Goal: Task Accomplishment & Management: Use online tool/utility

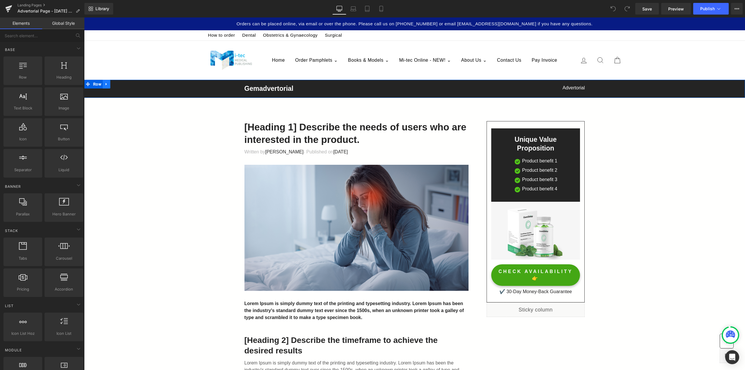
click at [103, 84] on link at bounding box center [107, 84] width 8 height 9
click at [120, 86] on icon at bounding box center [122, 84] width 4 height 4
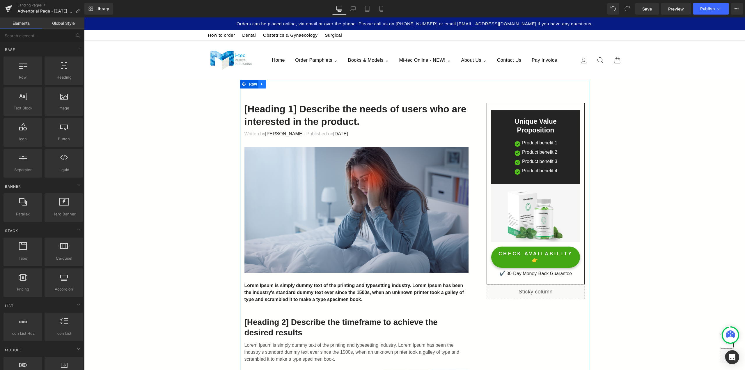
click at [261, 85] on icon at bounding box center [261, 84] width 1 height 3
click at [284, 86] on link at bounding box center [285, 84] width 8 height 9
click at [248, 84] on span "Row" at bounding box center [253, 84] width 11 height 9
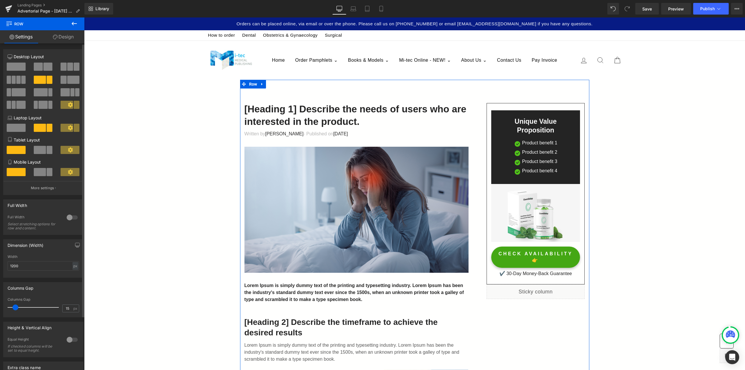
click at [19, 65] on span at bounding box center [16, 67] width 19 height 8
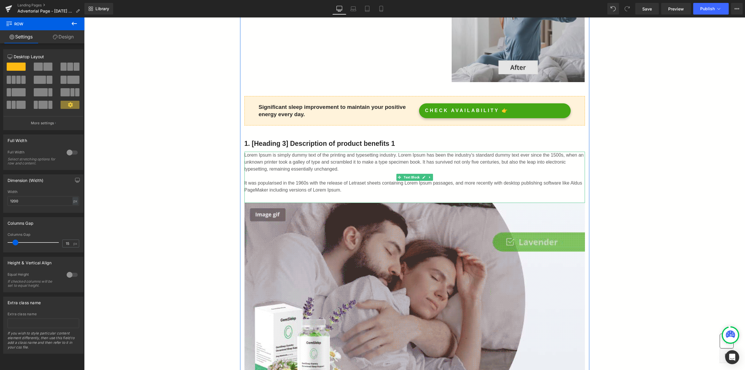
scroll to position [465, 0]
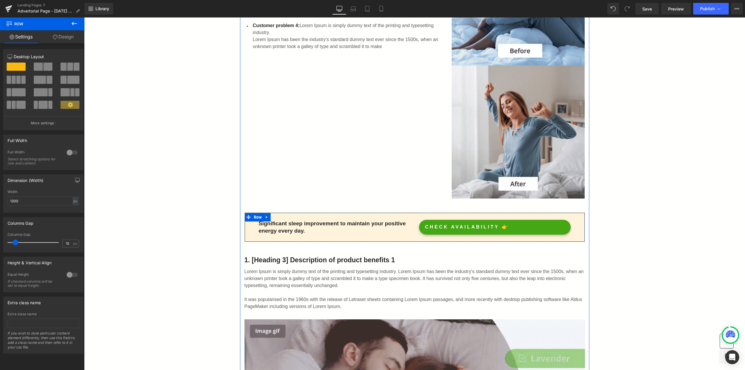
click at [572, 217] on div "Significant sleep improvement to maintain your positive energy every day. Text …" at bounding box center [414, 226] width 340 height 29
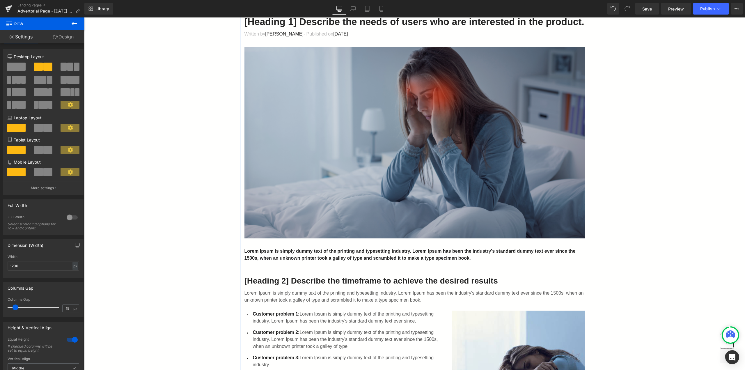
scroll to position [0, 0]
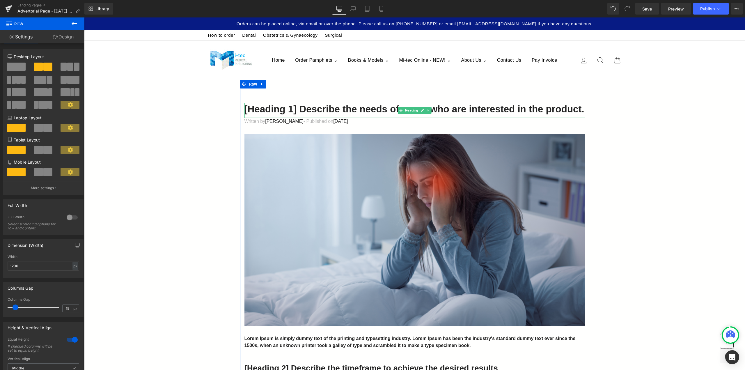
click at [296, 107] on h1 "[Heading 1] Describe the needs of users who are interested in the product." at bounding box center [414, 109] width 340 height 13
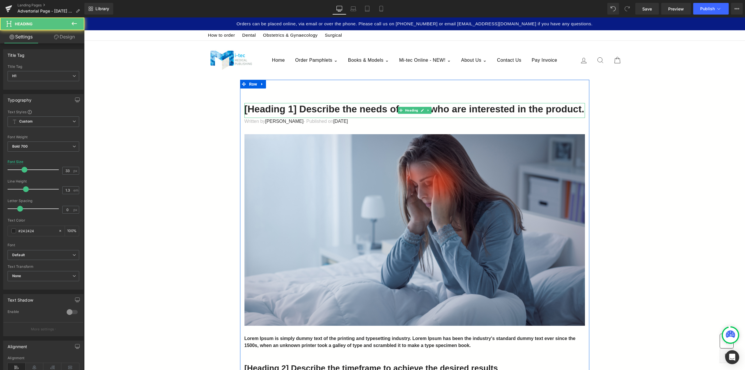
click at [342, 106] on h1 "[Heading 1] Describe the needs of users who are interested in the product." at bounding box center [414, 109] width 340 height 13
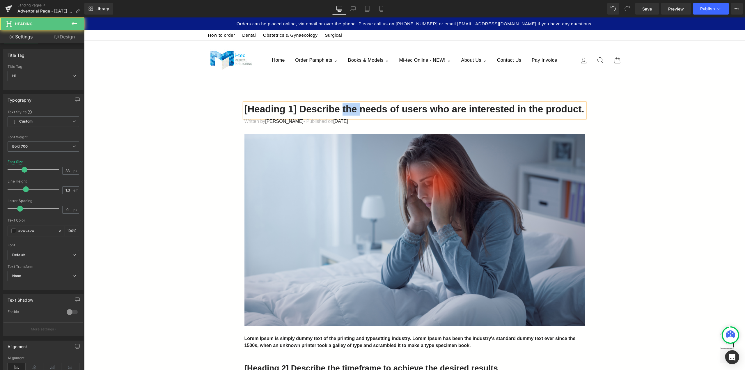
click at [342, 106] on h1 "[Heading 1] Describe the needs of users who are interested in the product." at bounding box center [414, 109] width 340 height 13
drag, startPoint x: 384, startPoint y: 108, endPoint x: 377, endPoint y: 109, distance: 7.0
click at [377, 109] on h1 "[MEDICAL_DATA] Resources to" at bounding box center [414, 109] width 340 height 13
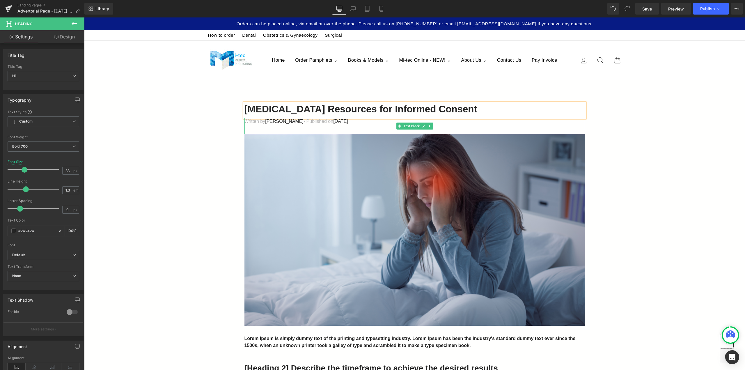
click at [252, 122] on p "Written by [PERSON_NAME] - Published on [DATE]" at bounding box center [414, 121] width 340 height 7
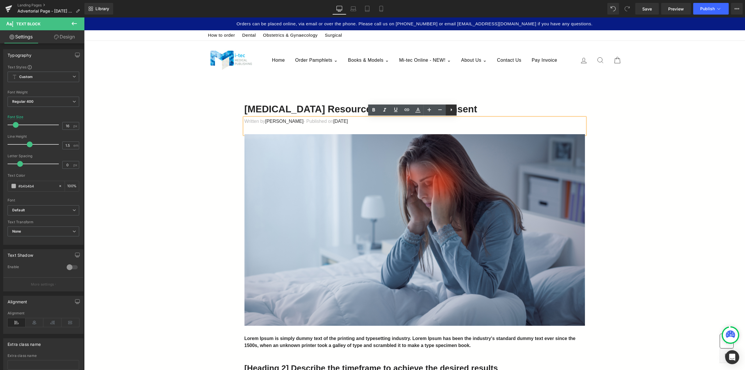
click at [453, 112] on icon at bounding box center [451, 109] width 7 height 7
click at [401, 124] on p "Written by [PERSON_NAME] - Published on [DATE]" at bounding box center [414, 121] width 340 height 7
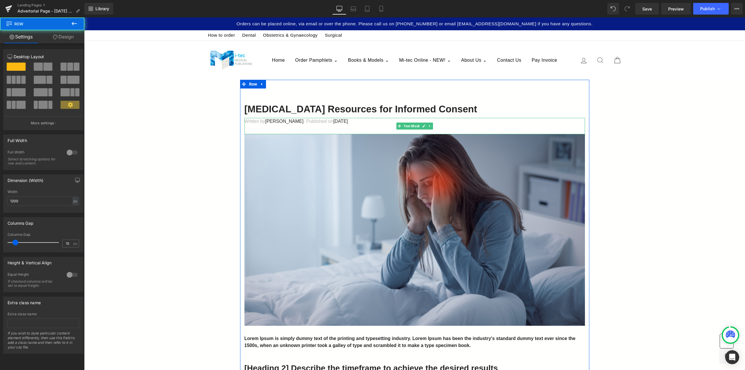
click at [245, 121] on p "Written by [PERSON_NAME] - Published on [DATE]" at bounding box center [414, 121] width 340 height 7
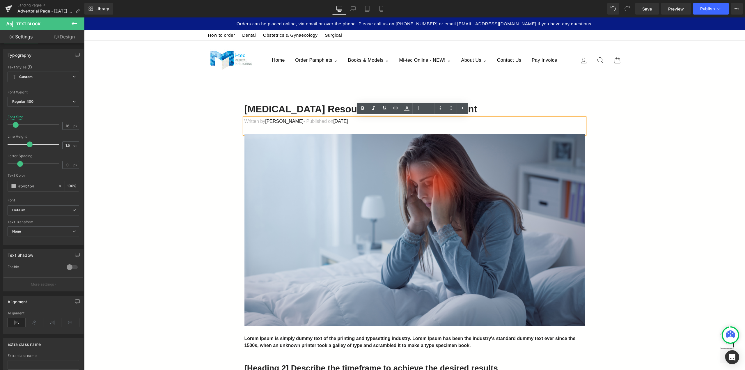
click at [440, 127] on div "Written by [PERSON_NAME] - Published on [DATE]" at bounding box center [414, 126] width 340 height 16
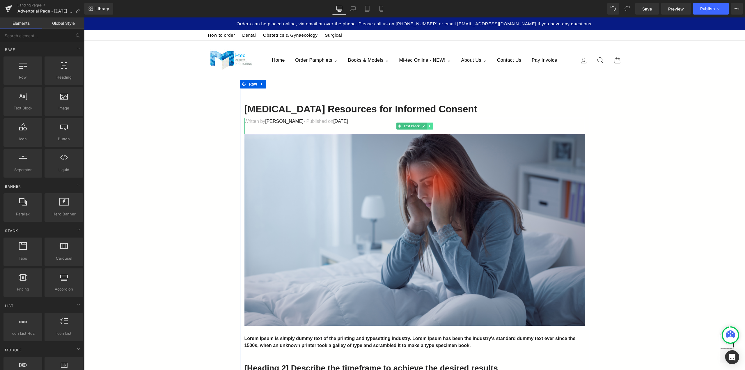
click at [429, 126] on link at bounding box center [430, 125] width 6 height 7
click at [431, 127] on icon at bounding box center [432, 125] width 3 height 3
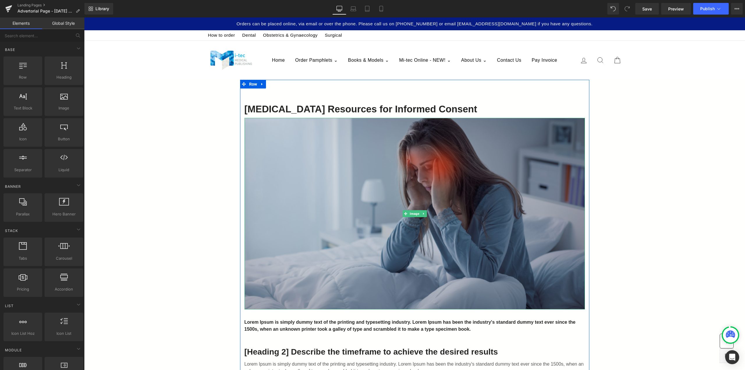
click at [481, 193] on img at bounding box center [414, 213] width 340 height 191
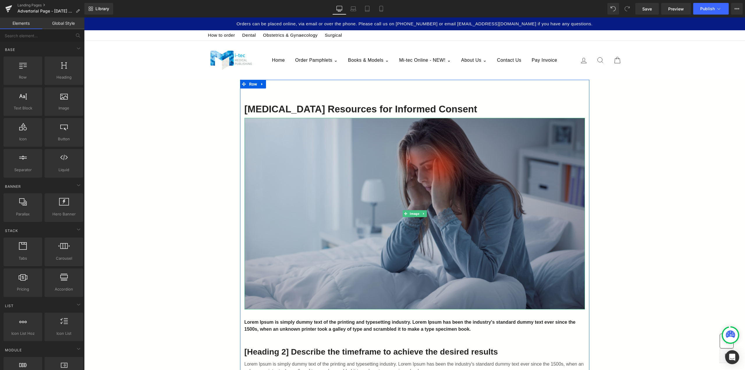
click at [499, 166] on img at bounding box center [414, 213] width 340 height 191
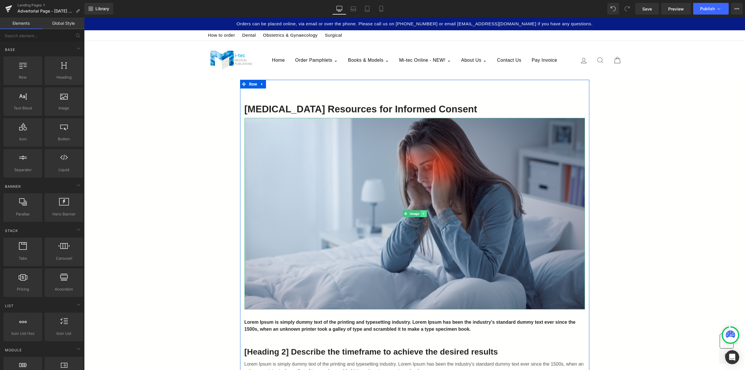
click at [422, 212] on icon at bounding box center [423, 213] width 3 height 3
click at [425, 212] on icon at bounding box center [426, 213] width 3 height 3
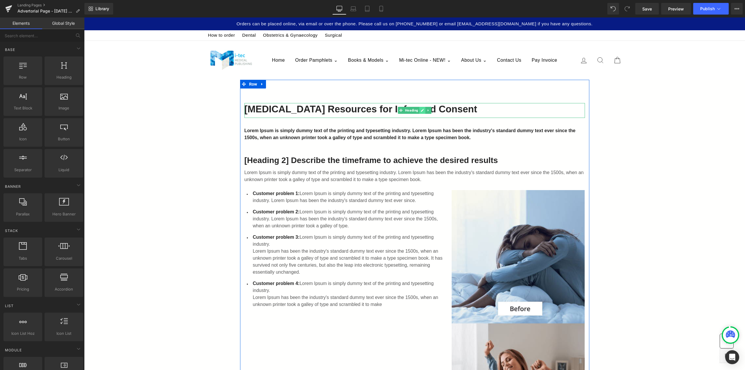
click at [421, 113] on link at bounding box center [422, 110] width 6 height 7
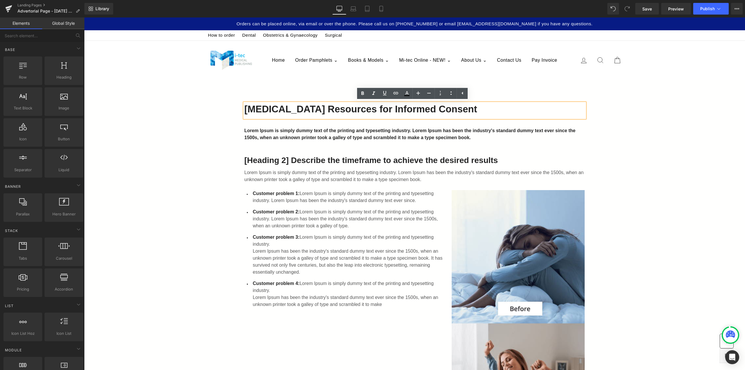
click at [490, 111] on h1 "[MEDICAL_DATA] Resources for Informed Consent" at bounding box center [414, 109] width 340 height 13
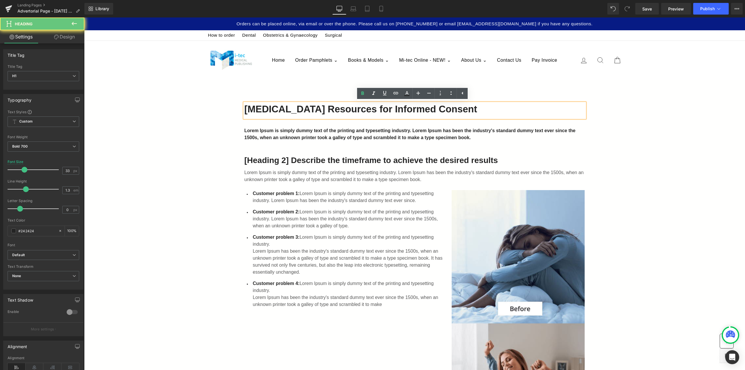
drag, startPoint x: 326, startPoint y: 109, endPoint x: 181, endPoint y: 113, distance: 144.9
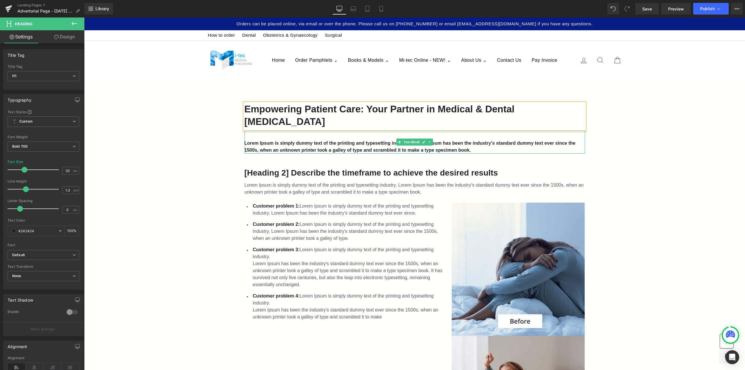
click at [347, 147] on p "Lorem Ipsum is simply dummy text of the printing and typesetting industry. Lore…" at bounding box center [414, 147] width 340 height 14
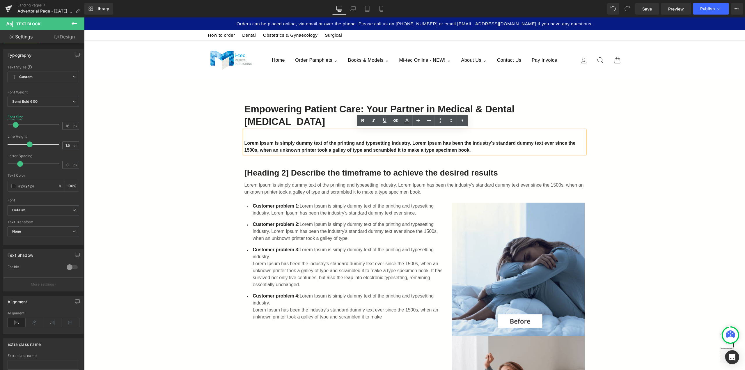
click at [367, 143] on p "Lorem Ipsum is simply dummy text of the printing and typesetting industry. Lore…" at bounding box center [414, 147] width 340 height 14
click at [366, 121] on icon at bounding box center [362, 120] width 7 height 7
click at [364, 121] on icon at bounding box center [362, 120] width 7 height 7
click at [402, 143] on p "Lorem Ipsum is simply dummy text of the printing and typesetting industry. Lore…" at bounding box center [414, 147] width 340 height 14
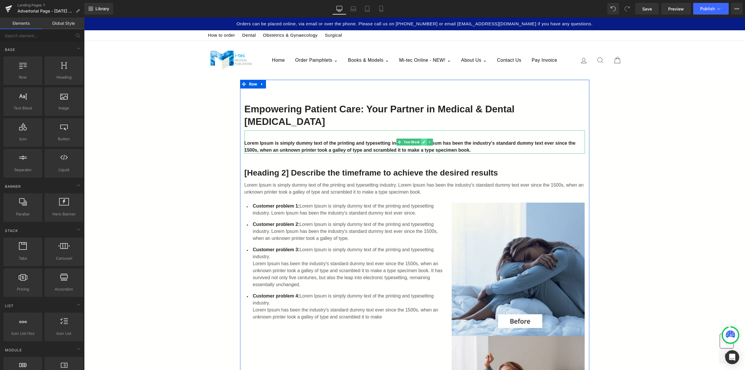
click at [422, 141] on icon at bounding box center [423, 141] width 3 height 3
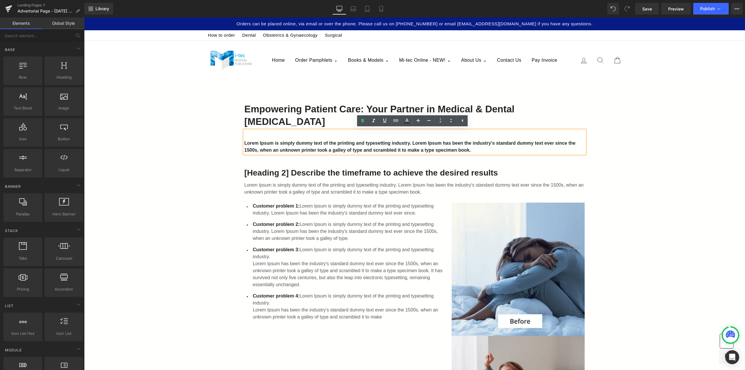
click at [373, 138] on div "Lorem Ipsum is simply dummy text of the printing and typesetting industry. Lore…" at bounding box center [414, 141] width 340 height 23
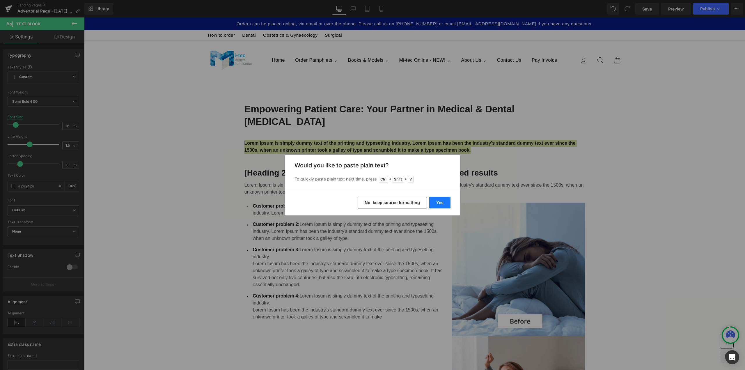
click at [436, 200] on button "Yes" at bounding box center [439, 203] width 21 height 12
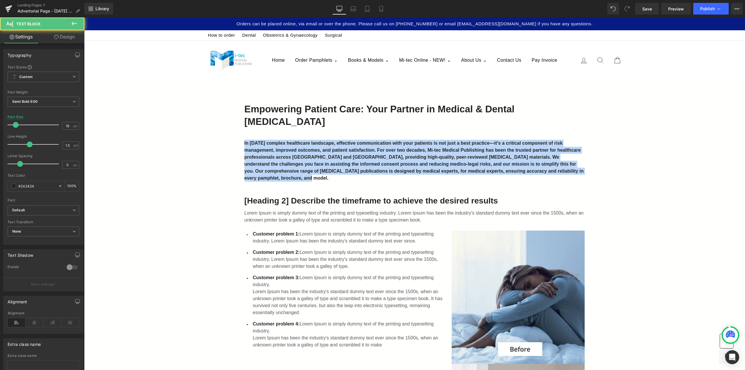
drag, startPoint x: 262, startPoint y: 177, endPoint x: 234, endPoint y: 144, distance: 42.5
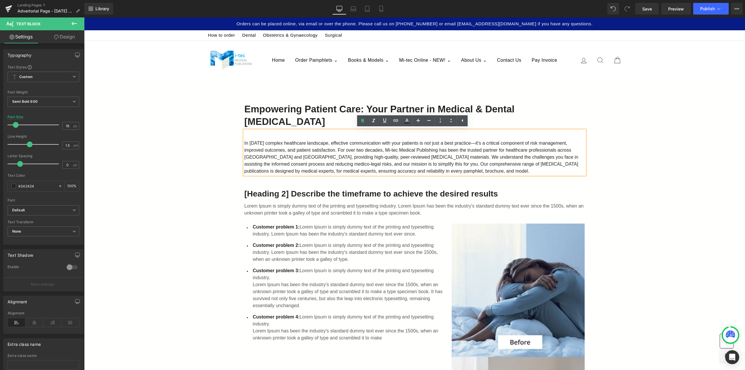
click at [358, 163] on span "In [DATE] complex healthcare landscape, effective communication with your patie…" at bounding box center [411, 156] width 334 height 33
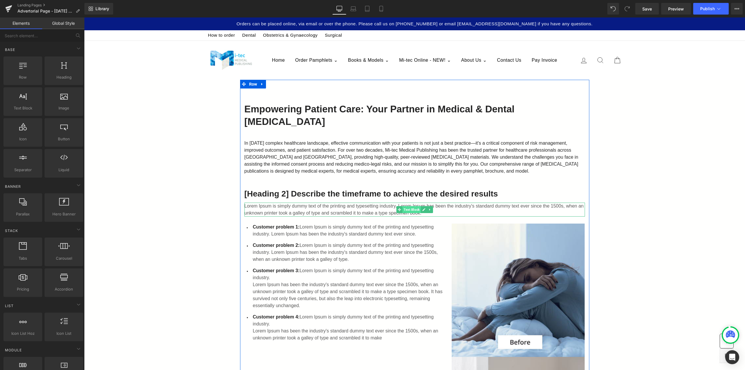
scroll to position [29, 0]
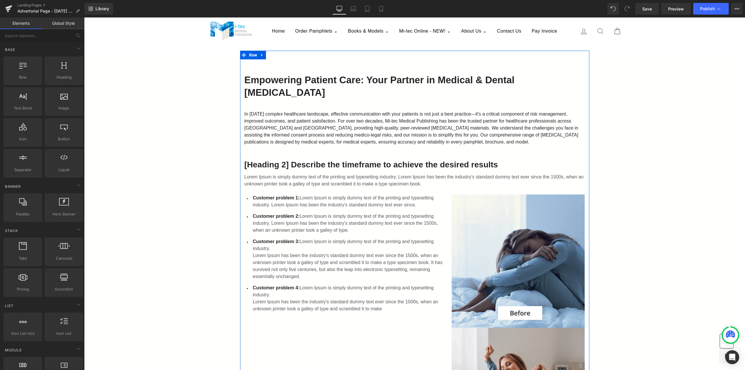
click at [397, 168] on h2 "[Heading 2] Describe the timeframe to achieve the desired results" at bounding box center [414, 164] width 340 height 10
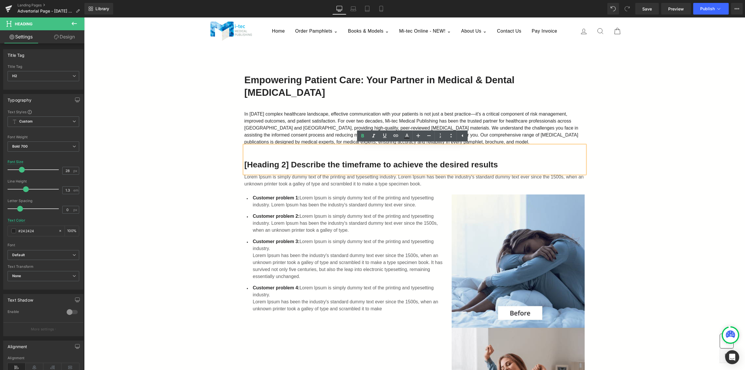
click at [456, 161] on h2 "[Heading 2] Describe the timeframe to achieve the desired results" at bounding box center [414, 164] width 340 height 10
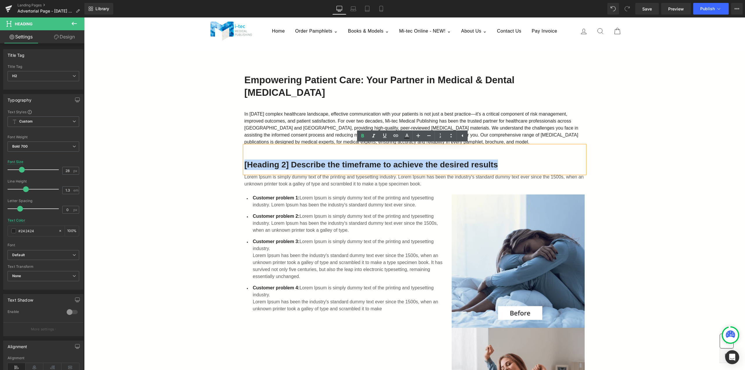
drag, startPoint x: 496, startPoint y: 165, endPoint x: 201, endPoint y: 170, distance: 294.7
paste div
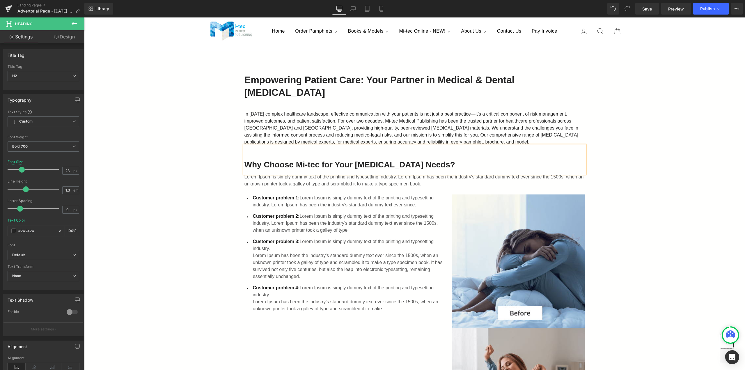
drag, startPoint x: 339, startPoint y: 244, endPoint x: 325, endPoint y: 241, distance: 13.7
click at [338, 244] on p "Customer problem 3: Lorem Ipsum is simply dummy text of the printing and typese…" at bounding box center [348, 245] width 190 height 14
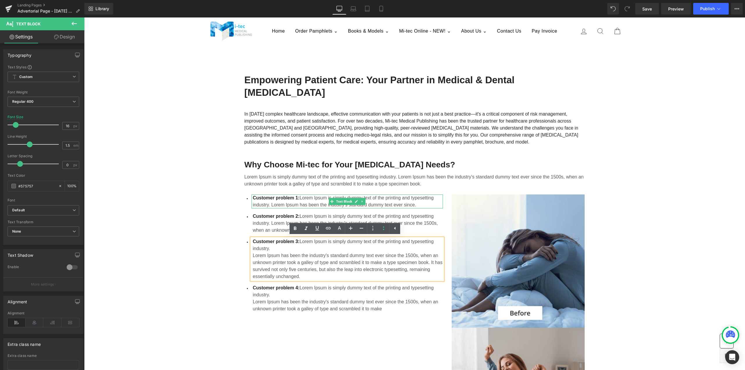
click at [295, 198] on span "Customer problem 1:" at bounding box center [276, 197] width 47 height 5
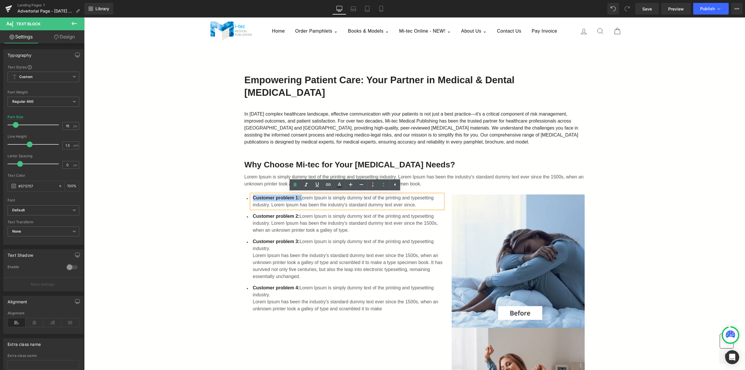
drag, startPoint x: 298, startPoint y: 197, endPoint x: 243, endPoint y: 193, distance: 55.7
click at [244, 193] on div "Icon Customer problem 1: Lorem Ipsum is simply dummy text of the printing and t…" at bounding box center [414, 330] width 340 height 287
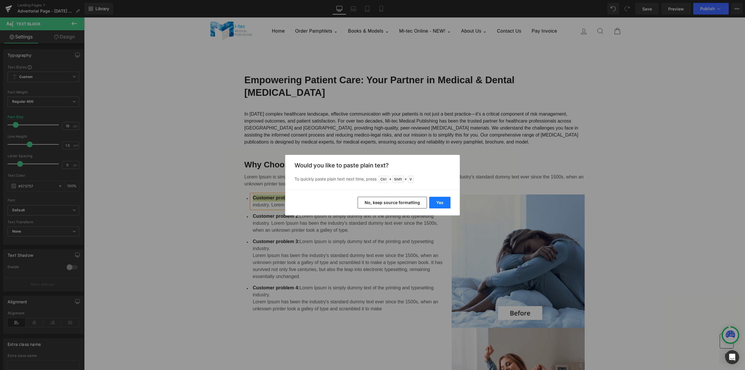
click at [444, 203] on button "Yes" at bounding box center [439, 203] width 21 height 12
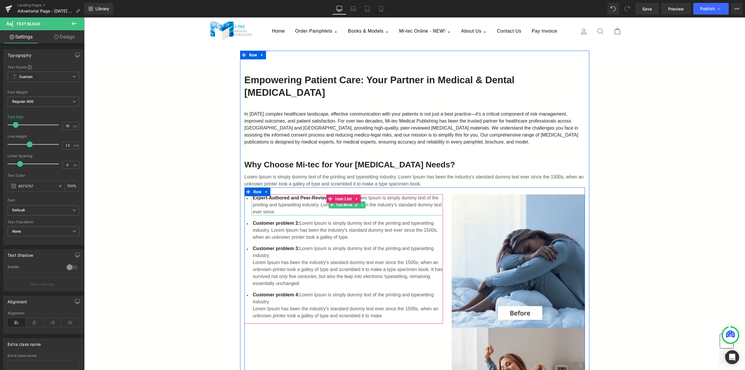
click at [368, 201] on p "Expert-Authored and Peer-Reviewed Content: [PERSON_NAME] is simply dummy text o…" at bounding box center [348, 204] width 190 height 21
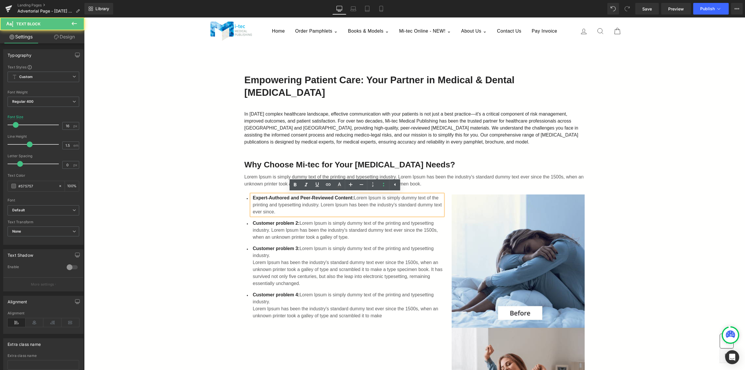
click at [352, 197] on p "Expert-Authored and Peer-Reviewed Content: [PERSON_NAME] is simply dummy text o…" at bounding box center [348, 204] width 190 height 21
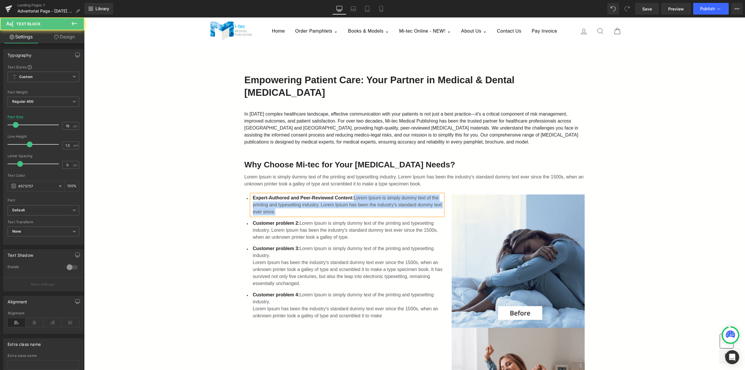
drag, startPoint x: 353, startPoint y: 197, endPoint x: 360, endPoint y: 210, distance: 15.3
click at [360, 210] on p "Expert-Authored and Peer-Reviewed Content: [PERSON_NAME] is simply dummy text o…" at bounding box center [348, 204] width 190 height 21
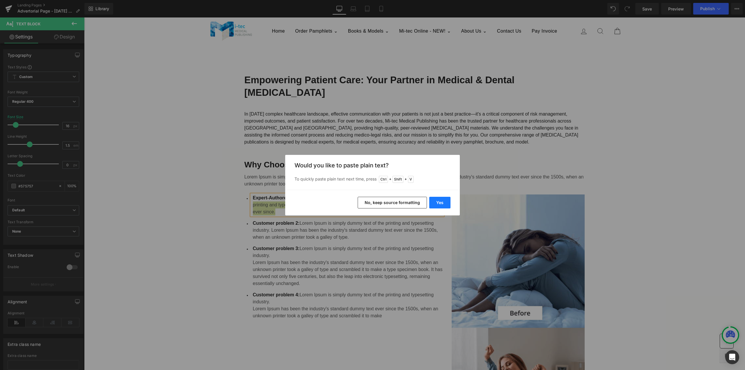
click at [438, 202] on button "Yes" at bounding box center [439, 203] width 21 height 12
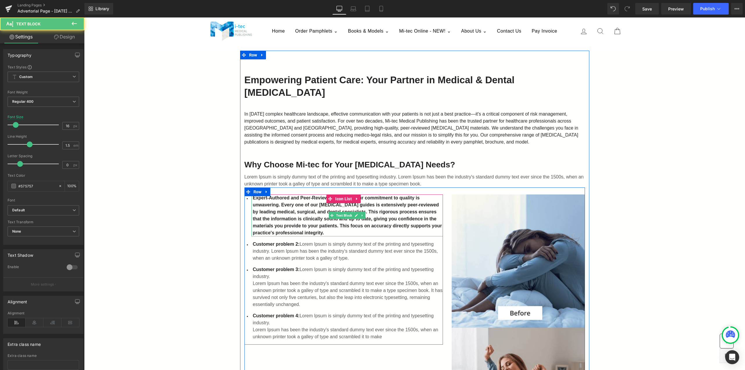
click at [384, 204] on b "Expert-Authored and Peer-Reviewed Content: Our commitment to quality is unwaver…" at bounding box center [347, 215] width 189 height 40
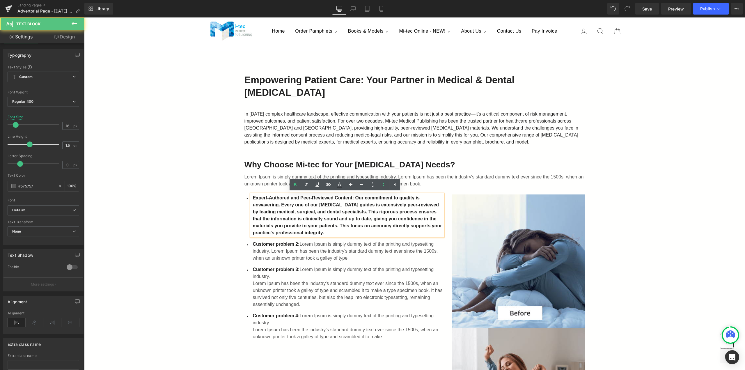
drag, startPoint x: 354, startPoint y: 198, endPoint x: 379, endPoint y: 234, distance: 43.8
click at [379, 234] on p "Expert-Authored and Peer-Reviewed Content: Our commitment to quality is unwaver…" at bounding box center [348, 215] width 190 height 42
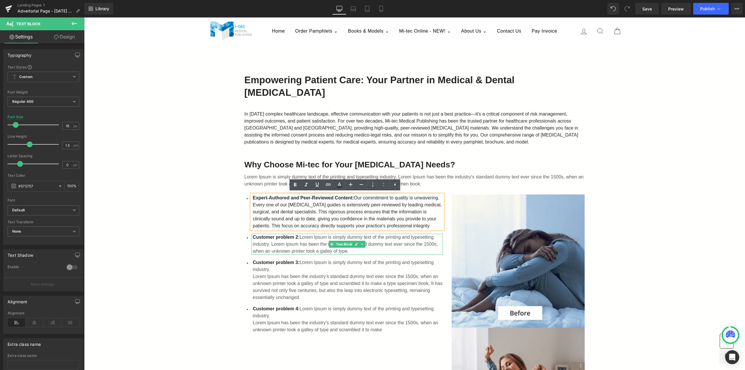
click at [321, 240] on p "Customer problem 2: Lorem Ipsum is simply dummy text of the printing and typese…" at bounding box center [348, 244] width 190 height 21
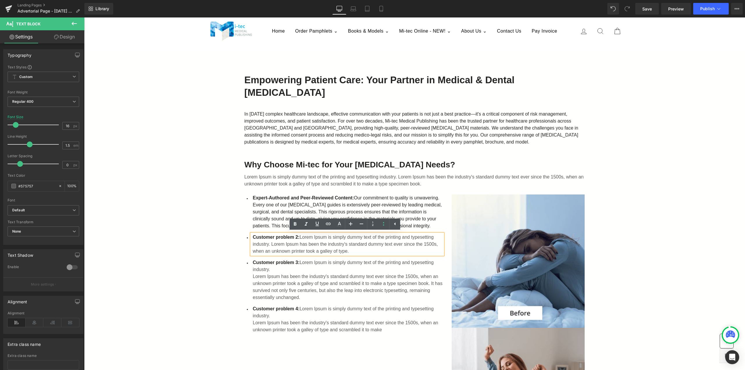
click at [303, 239] on p "Customer problem 2: Lorem Ipsum is simply dummy text of the printing and typese…" at bounding box center [348, 244] width 190 height 21
drag, startPoint x: 298, startPoint y: 237, endPoint x: 248, endPoint y: 235, distance: 50.1
click at [251, 235] on div "Customer problem 2: Lorem Ipsum is simply dummy text of the printing and typese…" at bounding box center [346, 244] width 191 height 21
click at [280, 243] on p "Customer problem 2: Lorem Ipsum is simply dummy text of the printing and typese…" at bounding box center [348, 244] width 190 height 21
drag, startPoint x: 298, startPoint y: 238, endPoint x: 269, endPoint y: 238, distance: 28.5
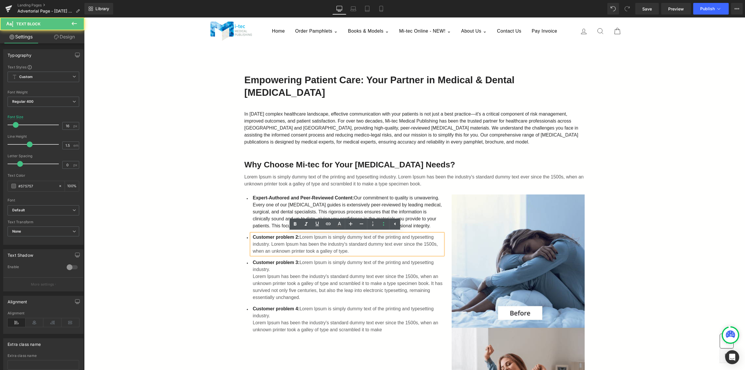
click at [268, 238] on p "Customer problem 2: Lorem Ipsum is simply dummy text of the printing and typese…" at bounding box center [348, 244] width 190 height 21
drag, startPoint x: 297, startPoint y: 236, endPoint x: 252, endPoint y: 236, distance: 45.4
click at [253, 236] on p "Customer problem 2: Lorem Ipsum is simply dummy text of the printing and typese…" at bounding box center [348, 244] width 190 height 21
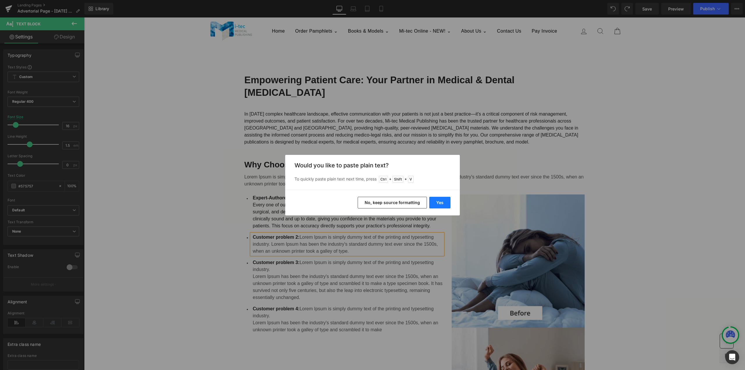
click at [440, 204] on button "Yes" at bounding box center [439, 203] width 21 height 12
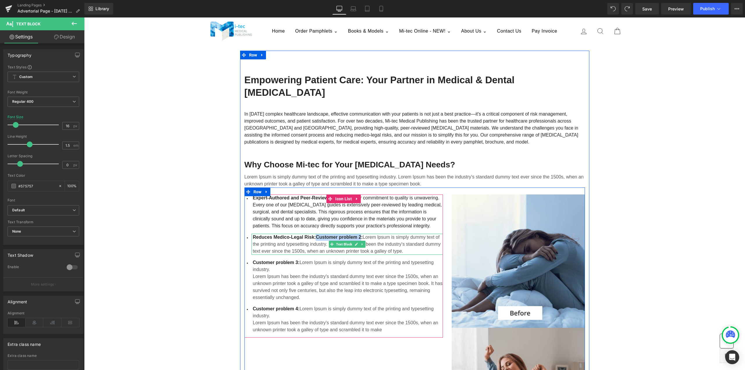
drag, startPoint x: 314, startPoint y: 237, endPoint x: 360, endPoint y: 236, distance: 45.4
click at [360, 236] on span "Reduces Medico-Legal Risk:Customer problem 2:" at bounding box center [308, 236] width 110 height 5
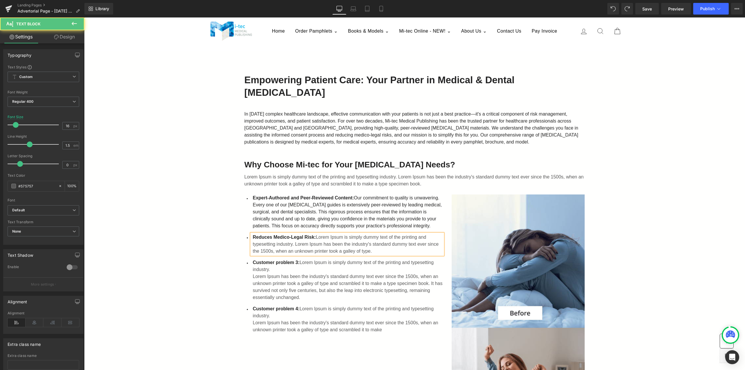
drag, startPoint x: 315, startPoint y: 236, endPoint x: 379, endPoint y: 249, distance: 65.2
click at [379, 249] on p "Reduces Medico-Legal Risk: Lorem Ipsum is simply dummy text of the printing and…" at bounding box center [348, 244] width 190 height 21
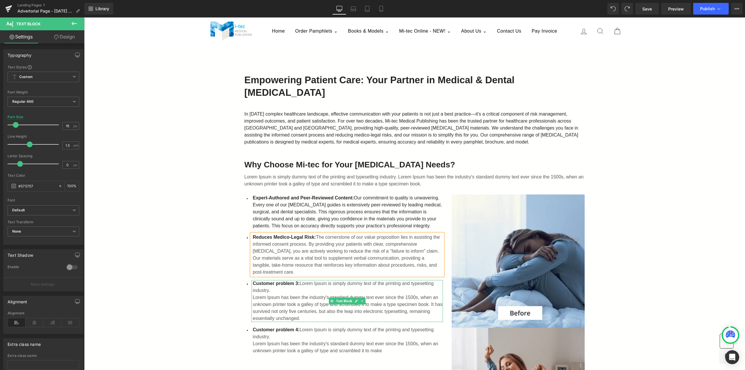
click at [263, 285] on span "Customer problem 3:" at bounding box center [276, 283] width 47 height 5
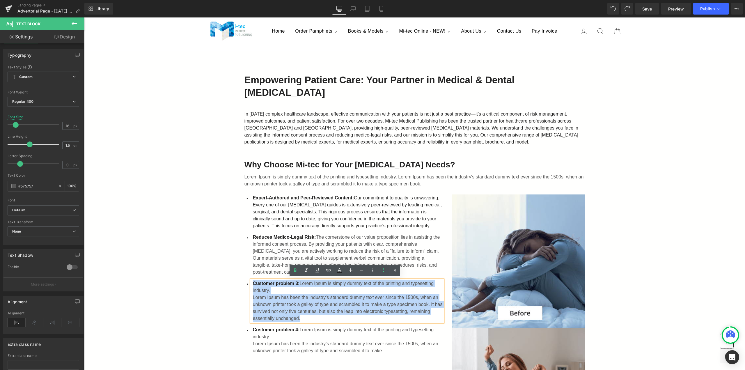
drag, startPoint x: 251, startPoint y: 283, endPoint x: 354, endPoint y: 316, distance: 108.1
click at [354, 316] on div "Customer problem 3: Lorem Ipsum is simply dummy text of the printing and typese…" at bounding box center [346, 301] width 191 height 42
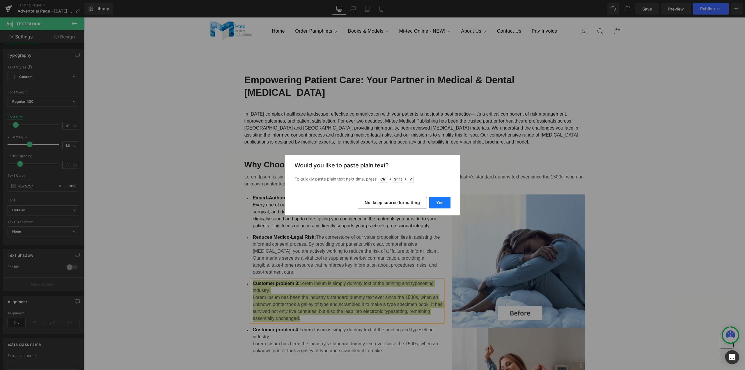
click at [439, 202] on button "Yes" at bounding box center [439, 203] width 21 height 12
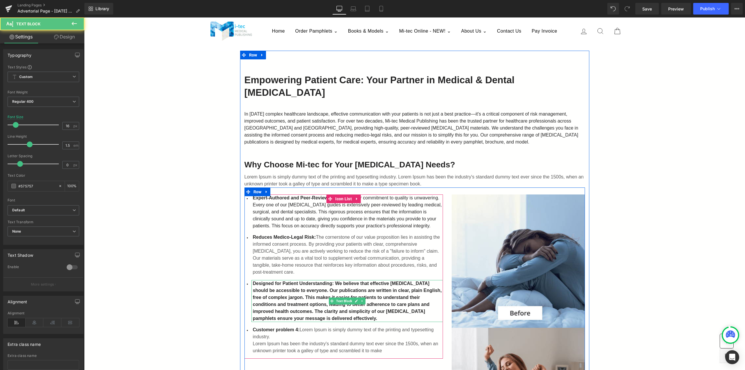
click at [382, 314] on p "Designed for Patient Understanding: We believe that effective [MEDICAL_DATA] sh…" at bounding box center [348, 301] width 190 height 42
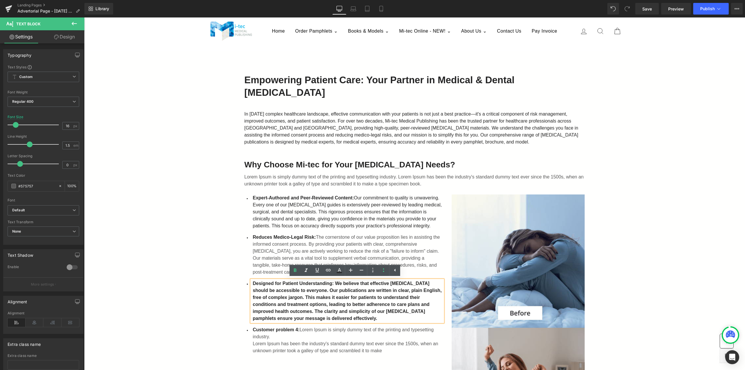
drag, startPoint x: 380, startPoint y: 317, endPoint x: 333, endPoint y: 283, distance: 57.8
click at [333, 283] on p "Designed for Patient Understanding: We believe that effective [MEDICAL_DATA] sh…" at bounding box center [348, 301] width 190 height 42
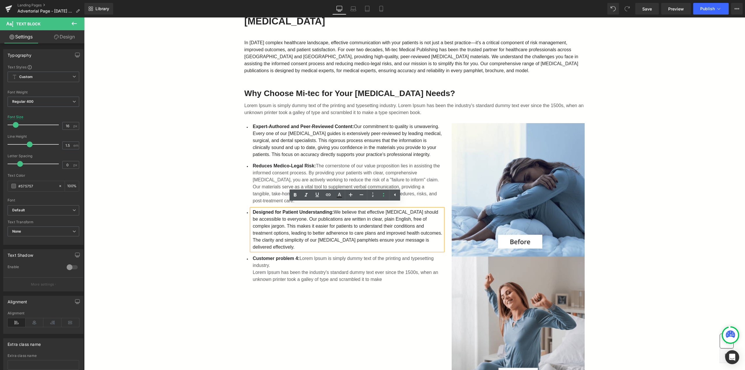
scroll to position [116, 0]
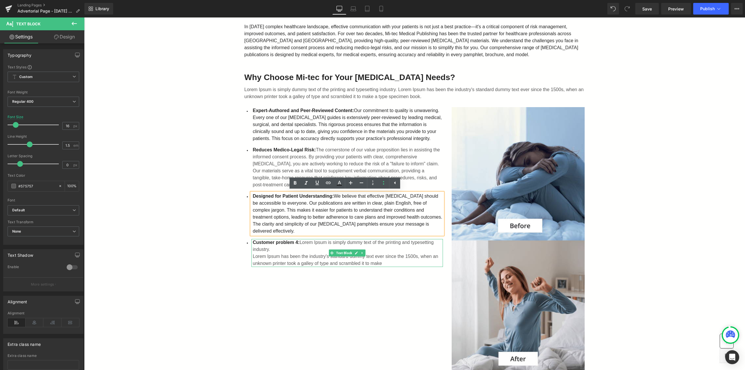
drag, startPoint x: 289, startPoint y: 245, endPoint x: 301, endPoint y: 242, distance: 12.7
click at [289, 245] on p "Customer problem 4: Lorem Ipsum is simply dummy text of the printing and typese…" at bounding box center [348, 246] width 190 height 14
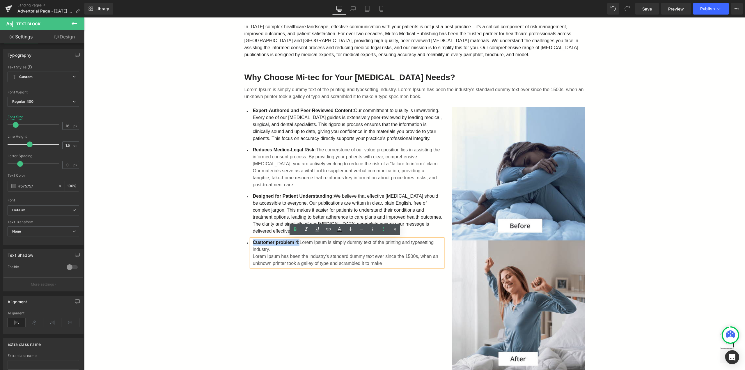
drag, startPoint x: 298, startPoint y: 242, endPoint x: 249, endPoint y: 241, distance: 48.3
click at [251, 241] on div "Customer problem 4: Lorem Ipsum is simply dummy text of the printing and typese…" at bounding box center [346, 253] width 191 height 28
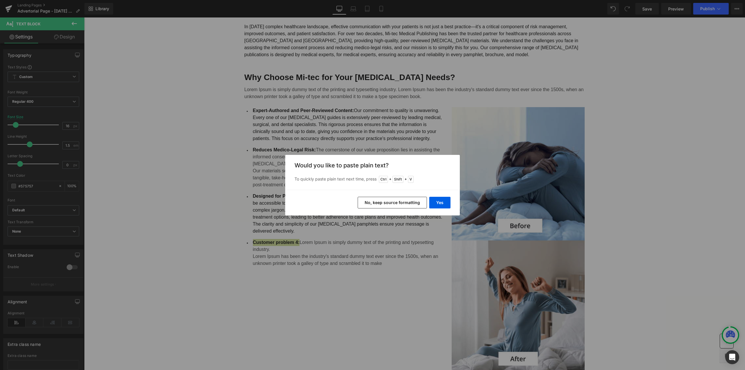
click at [397, 204] on button "No, keep source formatting" at bounding box center [391, 203] width 69 height 12
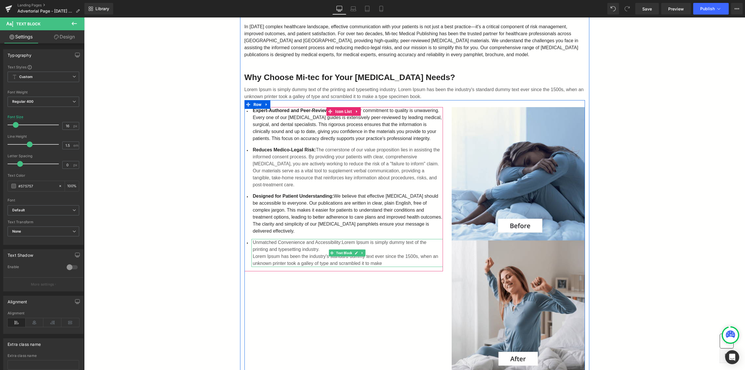
click at [345, 242] on p "Unmatched Convenience and Accessibility: Lorem Ipsum is simply dummy text of th…" at bounding box center [348, 246] width 190 height 14
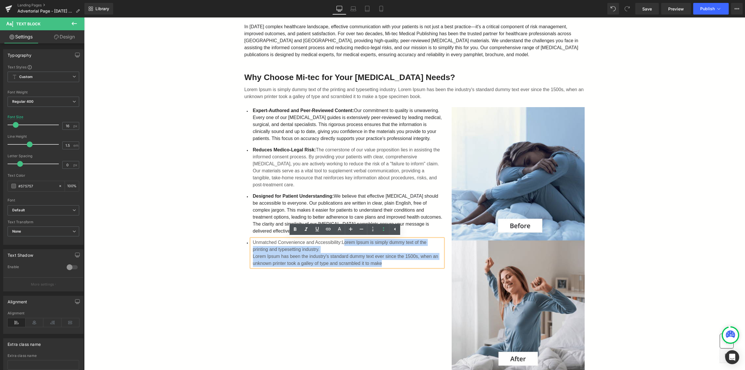
drag, startPoint x: 341, startPoint y: 242, endPoint x: 384, endPoint y: 262, distance: 47.6
click at [384, 262] on div "Unmatched Convenience and Accessibility: Lorem Ipsum is simply dummy text of th…" at bounding box center [346, 253] width 191 height 28
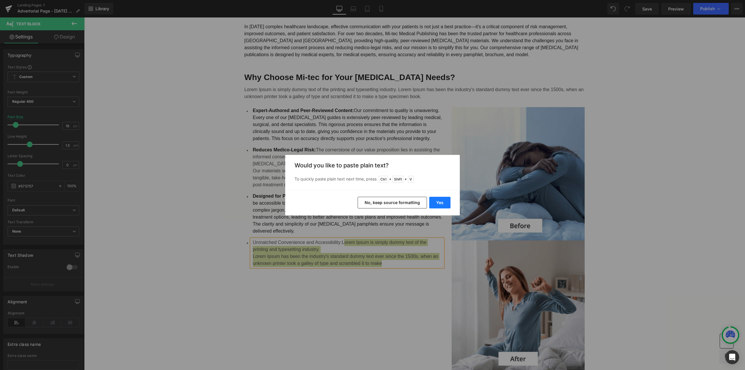
drag, startPoint x: 437, startPoint y: 205, endPoint x: 353, endPoint y: 188, distance: 85.6
click at [437, 205] on button "Yes" at bounding box center [439, 203] width 21 height 12
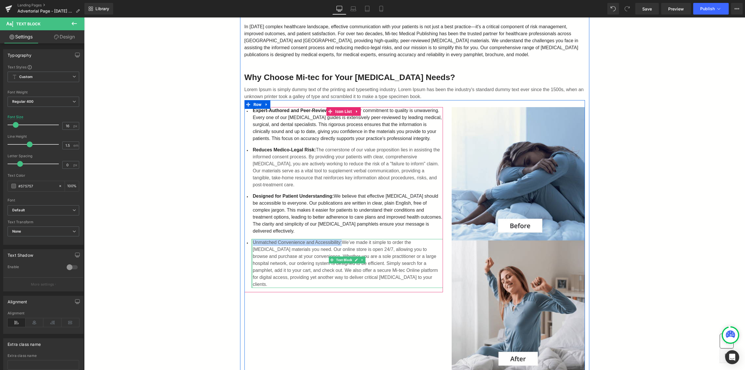
drag, startPoint x: 339, startPoint y: 243, endPoint x: 249, endPoint y: 243, distance: 89.6
click at [251, 243] on div "Unmatched Convenience and Accessibility: We’ve made it simple to order the [MED…" at bounding box center [346, 263] width 191 height 49
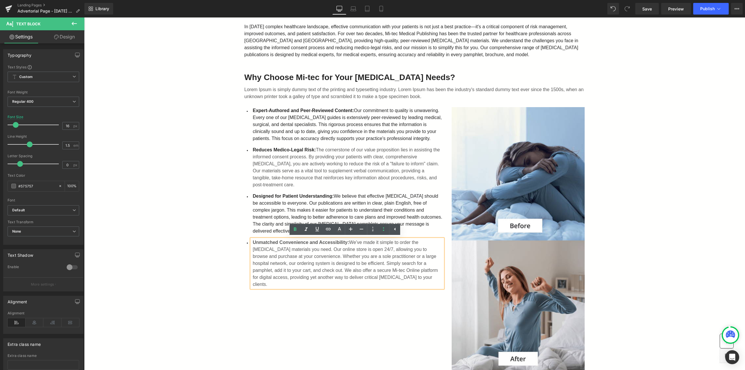
click at [294, 210] on font "Designed for Patient Understanding: We believe that effective [MEDICAL_DATA] sh…" at bounding box center [347, 213] width 189 height 40
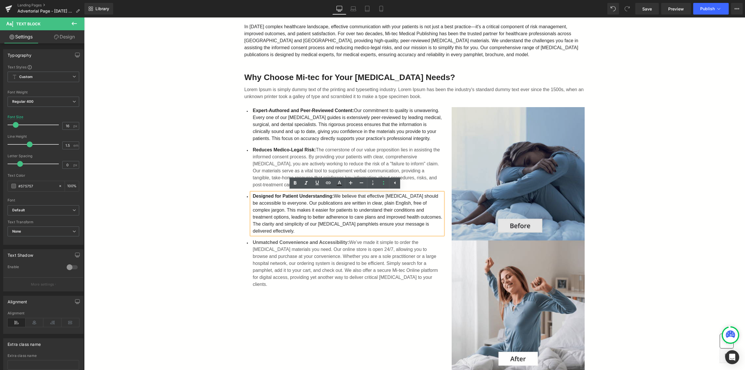
click at [504, 210] on img at bounding box center [517, 173] width 133 height 133
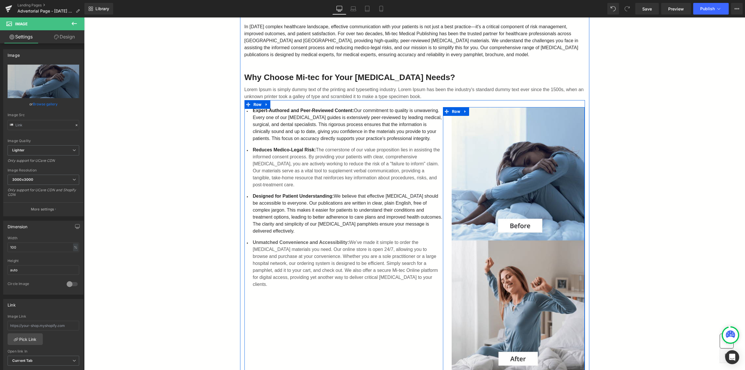
click at [463, 110] on icon at bounding box center [465, 111] width 4 height 4
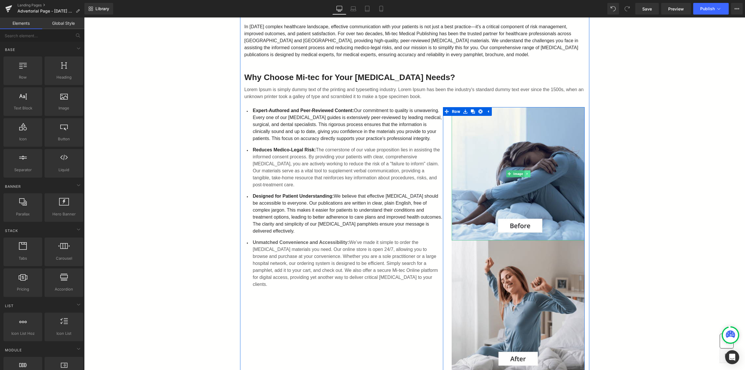
click at [526, 175] on link at bounding box center [527, 173] width 6 height 7
click at [529, 175] on icon at bounding box center [529, 173] width 3 height 3
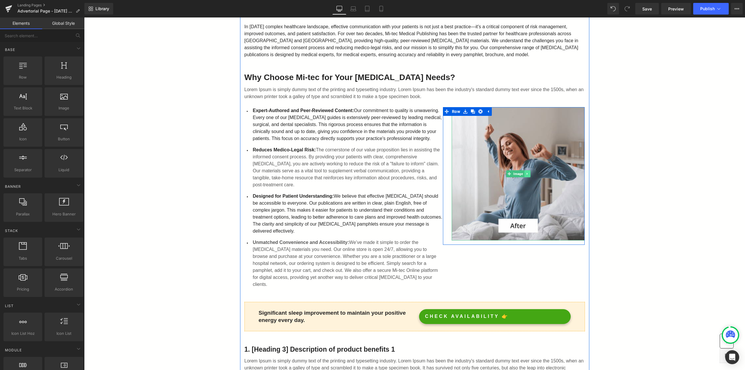
click at [526, 174] on icon at bounding box center [526, 173] width 3 height 3
click at [510, 173] on link "Image" at bounding box center [506, 173] width 18 height 7
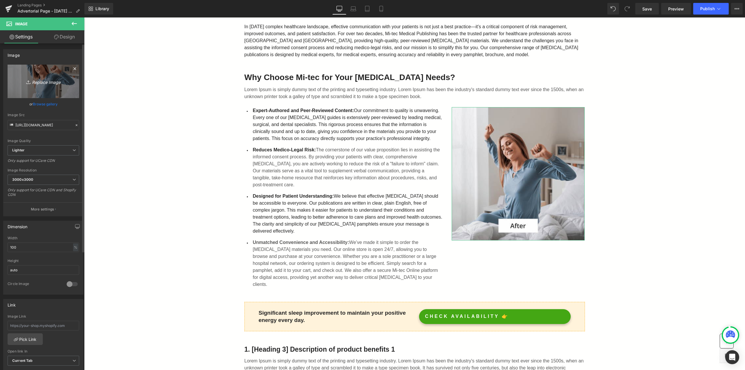
click at [38, 86] on link "Replace Image" at bounding box center [44, 81] width 72 height 33
click at [42, 103] on link "Browse gallery" at bounding box center [45, 104] width 25 height 10
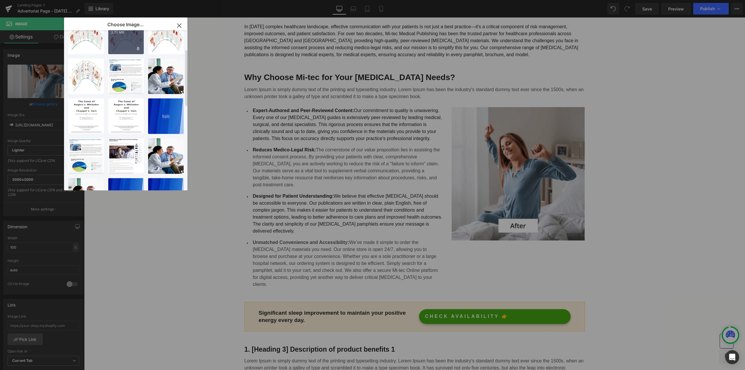
scroll to position [0, 0]
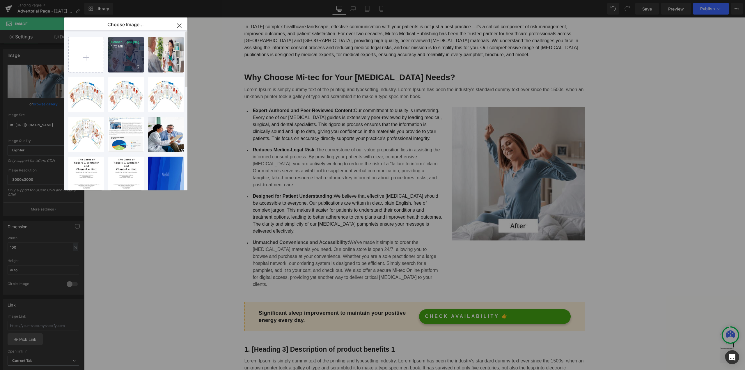
click at [121, 54] on div "Screen ...pm.png 1.72 MB" at bounding box center [125, 54] width 35 height 35
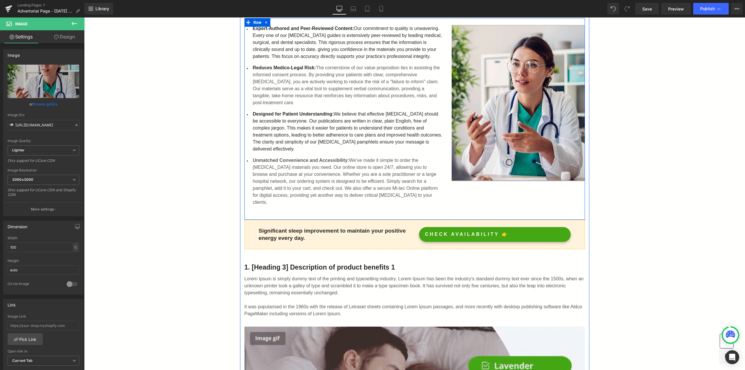
scroll to position [204, 0]
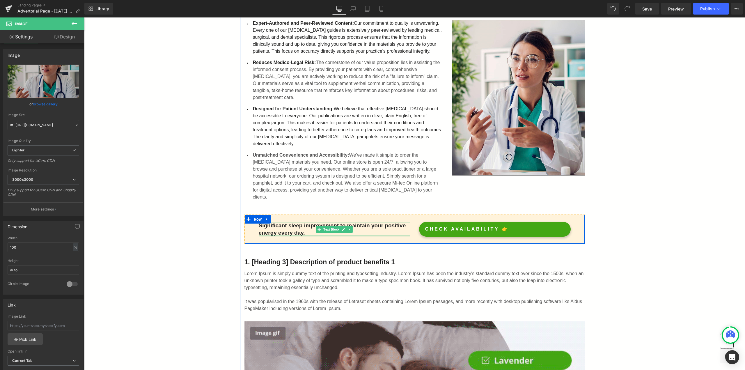
click at [322, 226] on p "Significant sleep improvement to maintain your positive energy every day." at bounding box center [335, 229] width 152 height 14
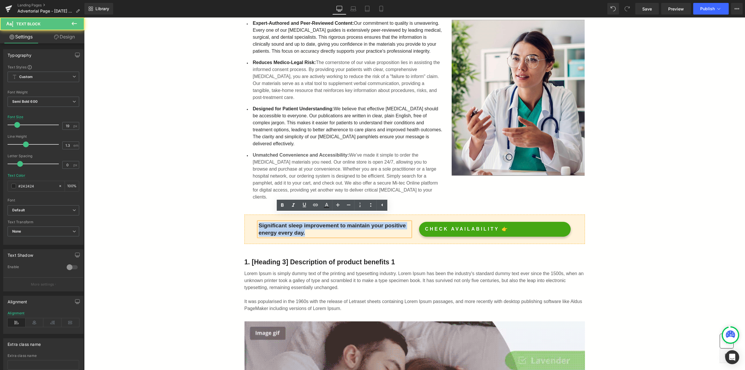
drag, startPoint x: 311, startPoint y: 225, endPoint x: 253, endPoint y: 218, distance: 58.9
click at [254, 222] on div "Significant sleep improvement to maintain your positive energy every day. Text …" at bounding box center [334, 229] width 160 height 15
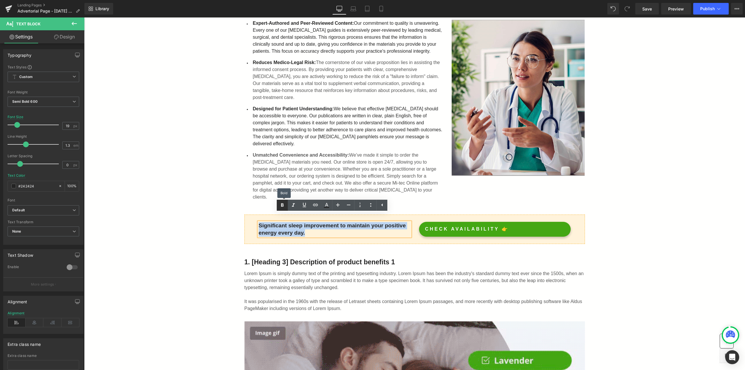
scroll to position [207, 0]
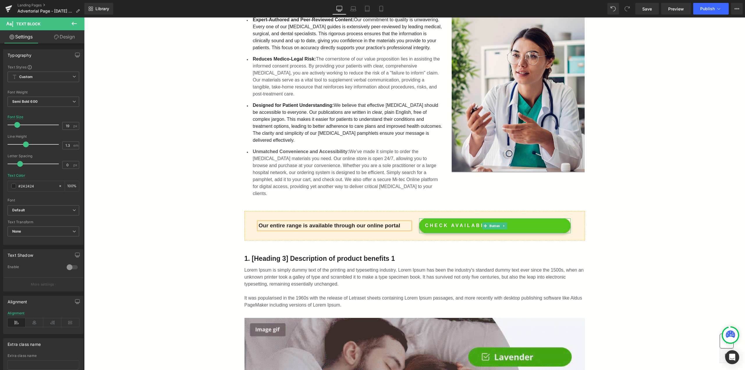
click at [510, 218] on link "CHECK AVAILABILITY 👉" at bounding box center [495, 225] width 152 height 15
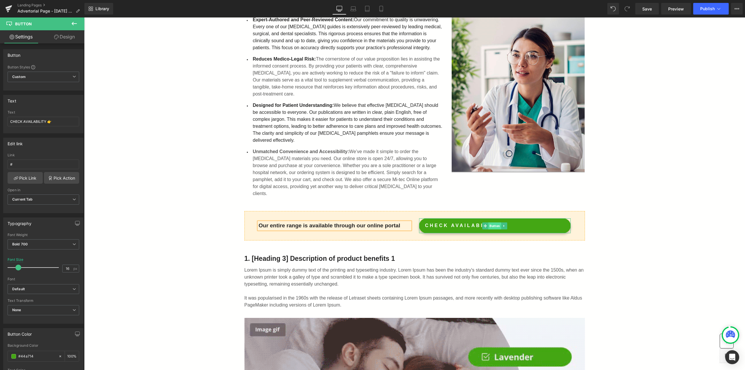
click at [490, 222] on span "Button" at bounding box center [494, 225] width 13 height 7
click at [502, 224] on icon at bounding box center [503, 225] width 3 height 3
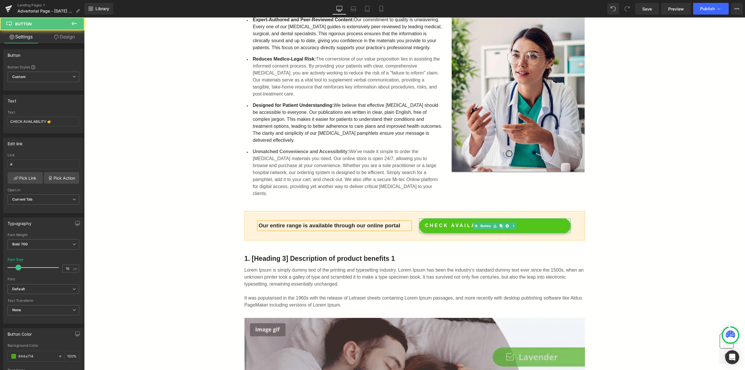
click at [526, 220] on link "CHECK AVAILABILITY 👉" at bounding box center [495, 225] width 152 height 15
click at [454, 218] on link "CHECK AVAILABILITY 👉" at bounding box center [495, 225] width 152 height 15
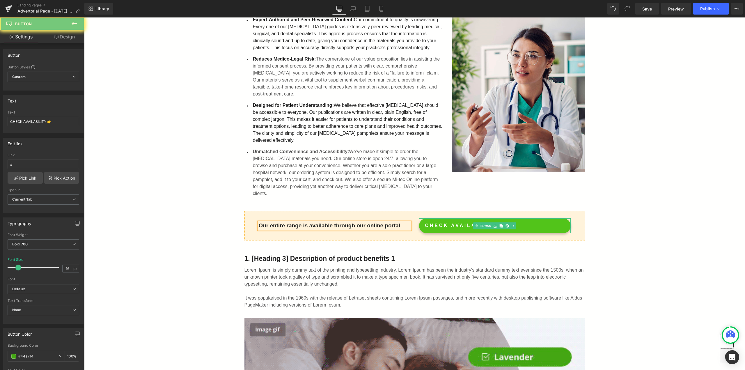
click at [454, 218] on link "CHECK AVAILABILITY 👉" at bounding box center [495, 225] width 152 height 15
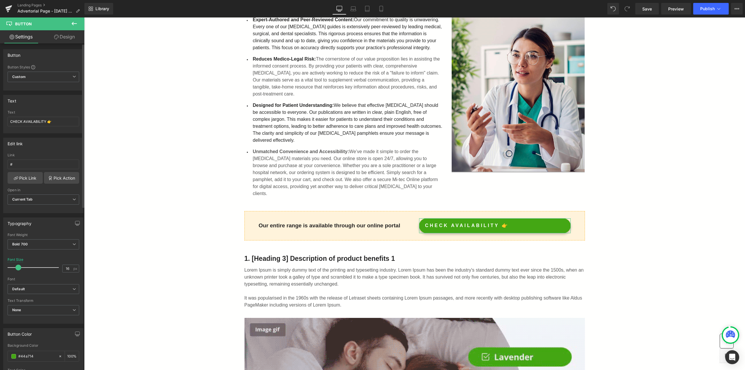
drag, startPoint x: 59, startPoint y: 123, endPoint x: 5, endPoint y: 121, distance: 53.5
click at [5, 121] on div "CHECK AVAILABILITY 👉 Text CHECK AVAILABILITY 👉" at bounding box center [43, 121] width 80 height 23
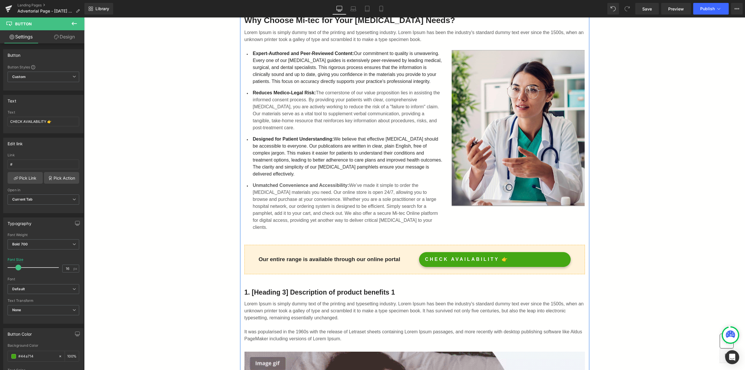
scroll to position [175, 0]
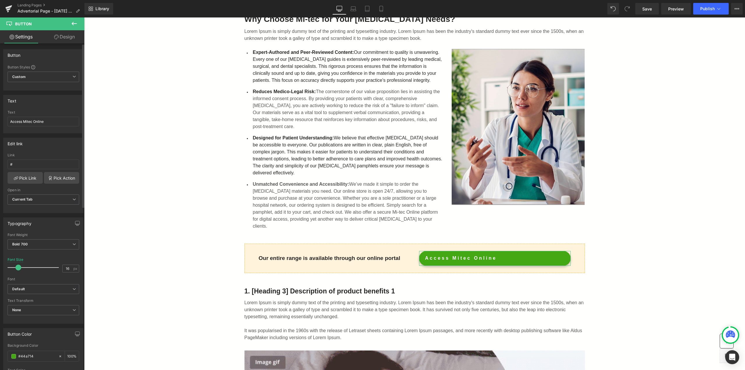
drag, startPoint x: 38, startPoint y: 123, endPoint x: 2, endPoint y: 122, distance: 36.4
click at [2, 122] on div "Text CHECK AVAILABILITY 👉 Text Access Mitec Online" at bounding box center [43, 111] width 87 height 43
type input "Access Mitec Online"
click at [59, 76] on span "Custom Setup Global Style" at bounding box center [44, 77] width 72 height 10
click at [44, 100] on div "Setup Global Style" at bounding box center [42, 100] width 69 height 14
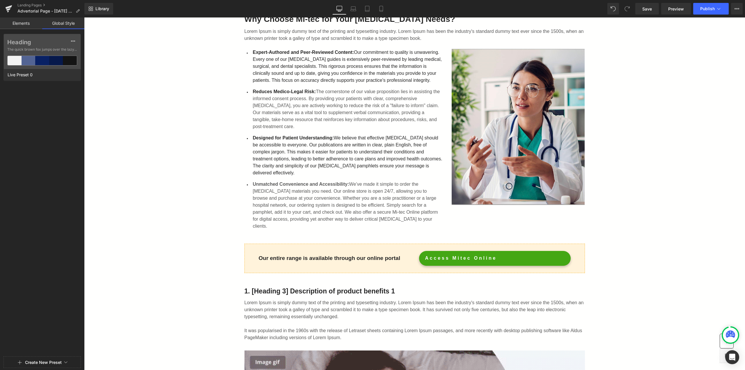
click at [26, 21] on link "Elements" at bounding box center [21, 23] width 42 height 12
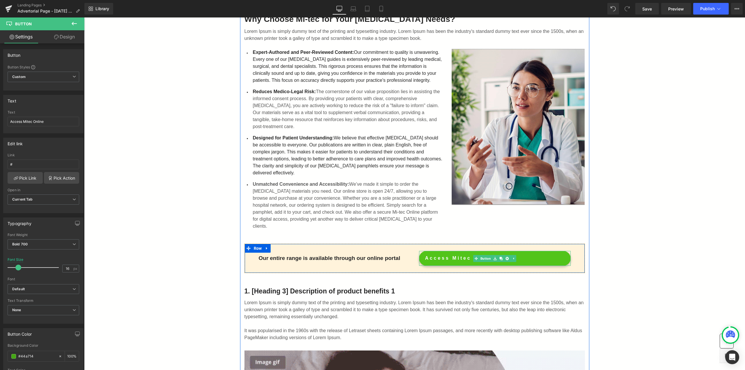
click at [518, 251] on link "Access Mitec Online" at bounding box center [495, 258] width 152 height 15
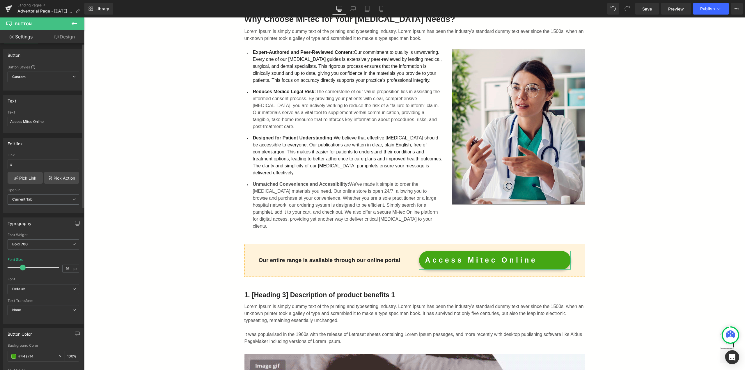
drag, startPoint x: 17, startPoint y: 265, endPoint x: 22, endPoint y: 267, distance: 4.7
click at [22, 267] on span at bounding box center [23, 267] width 6 height 6
click at [55, 289] on b "Default" at bounding box center [42, 288] width 60 height 5
click at [44, 307] on li "ABeeZee" at bounding box center [42, 308] width 69 height 9
click at [50, 286] on b "ABeeZee" at bounding box center [42, 288] width 60 height 5
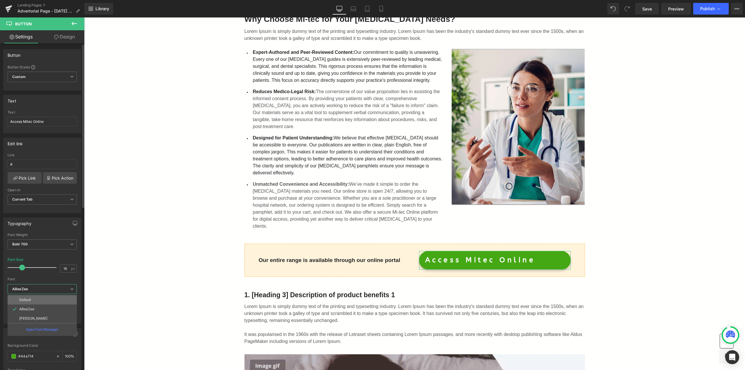
click at [44, 295] on li "Default" at bounding box center [42, 299] width 69 height 9
click at [51, 305] on span "None" at bounding box center [44, 310] width 72 height 10
click at [51, 305] on span "None" at bounding box center [42, 310] width 69 height 10
click at [51, 305] on span "None" at bounding box center [44, 310] width 72 height 10
click at [40, 325] on li "Uppercase" at bounding box center [42, 329] width 69 height 9
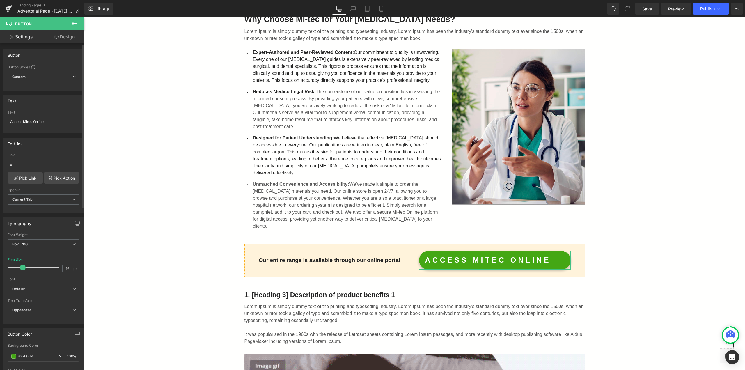
click at [46, 309] on span "Uppercase" at bounding box center [44, 310] width 72 height 10
click at [40, 342] on li "Capitalize" at bounding box center [42, 346] width 69 height 9
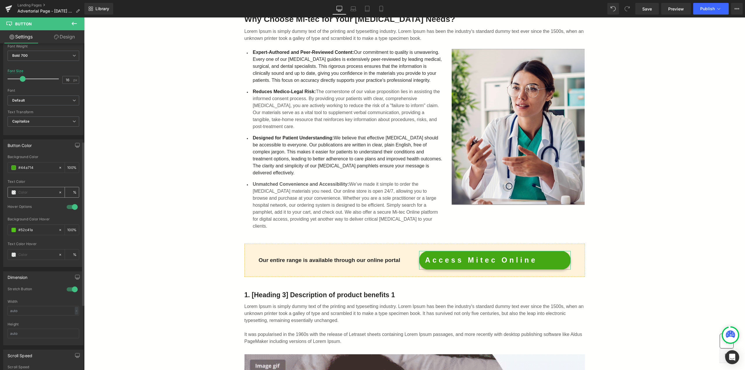
scroll to position [204, 0]
click at [68, 271] on div at bounding box center [72, 273] width 14 height 9
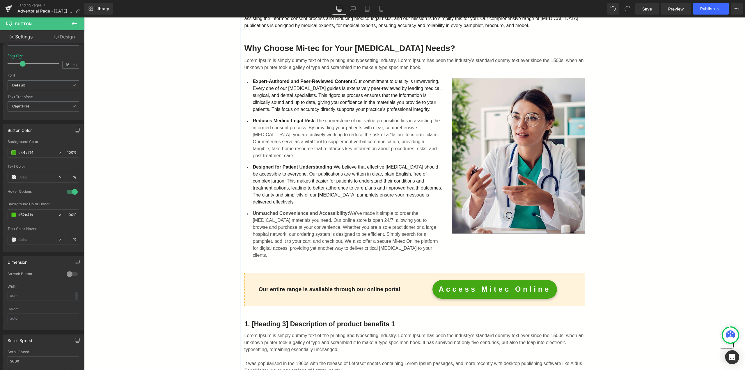
scroll to position [320, 0]
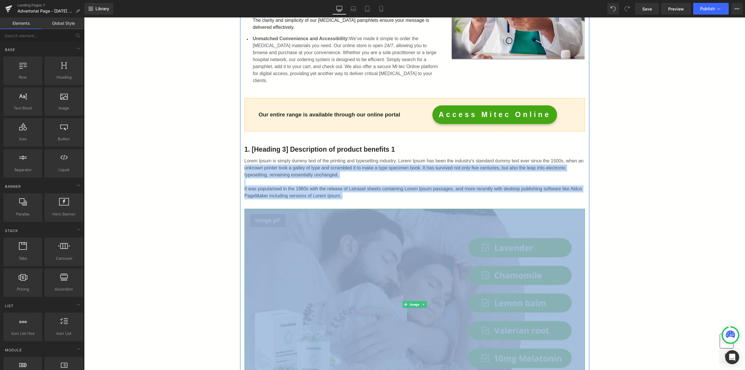
drag, startPoint x: 569, startPoint y: 154, endPoint x: 362, endPoint y: 238, distance: 223.4
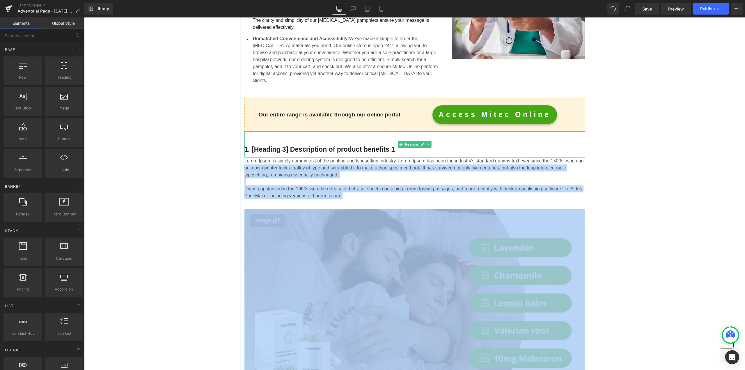
click at [426, 143] on icon at bounding box center [427, 144] width 3 height 3
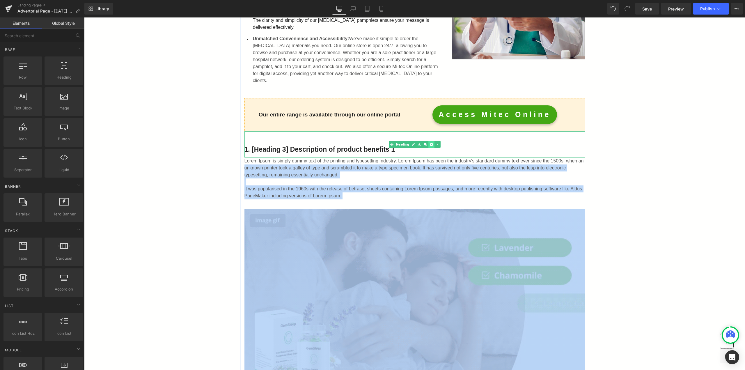
click at [430, 143] on icon at bounding box center [431, 144] width 3 height 3
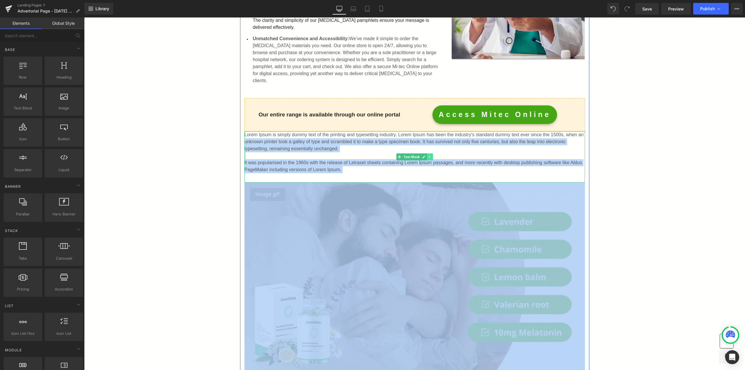
click at [428, 155] on icon at bounding box center [429, 156] width 3 height 3
click at [431, 155] on icon at bounding box center [432, 156] width 3 height 3
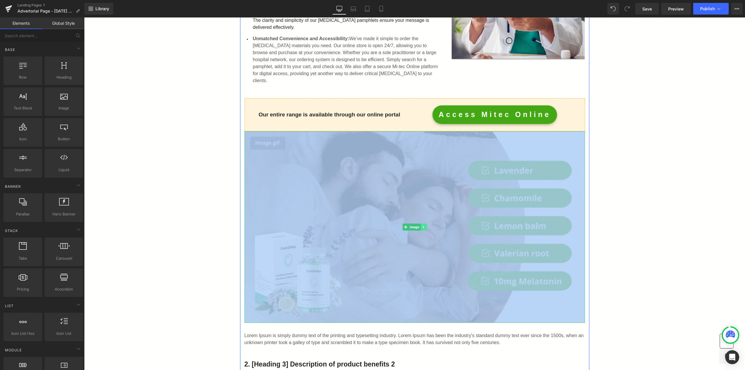
click at [422, 225] on icon at bounding box center [423, 226] width 3 height 3
click at [425, 225] on icon at bounding box center [426, 226] width 3 height 3
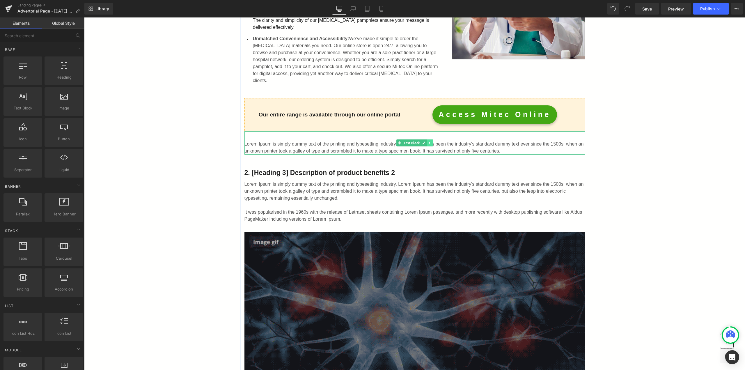
click at [428, 141] on icon at bounding box center [429, 142] width 3 height 3
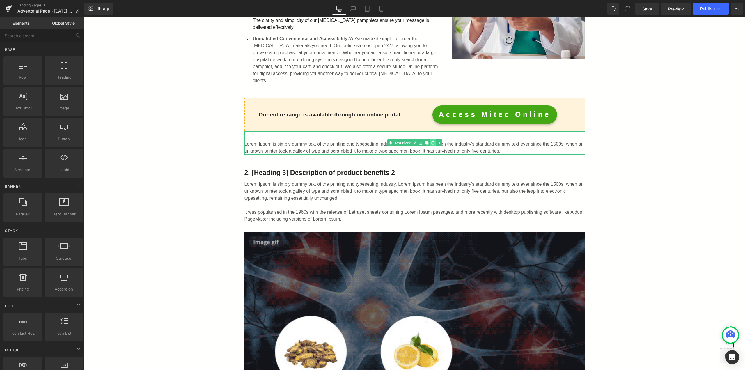
click at [431, 141] on icon at bounding box center [432, 142] width 3 height 3
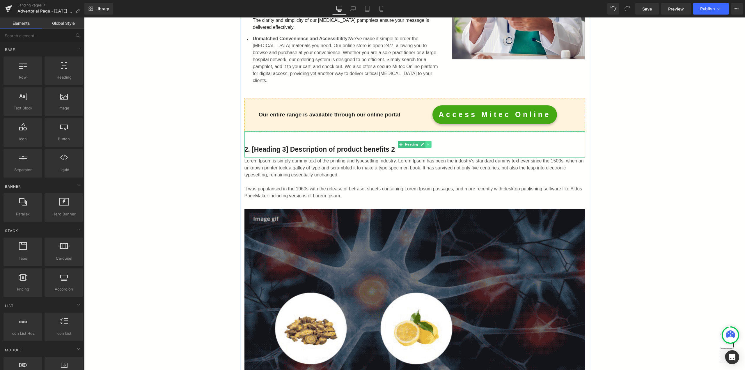
click at [427, 141] on link at bounding box center [428, 144] width 6 height 7
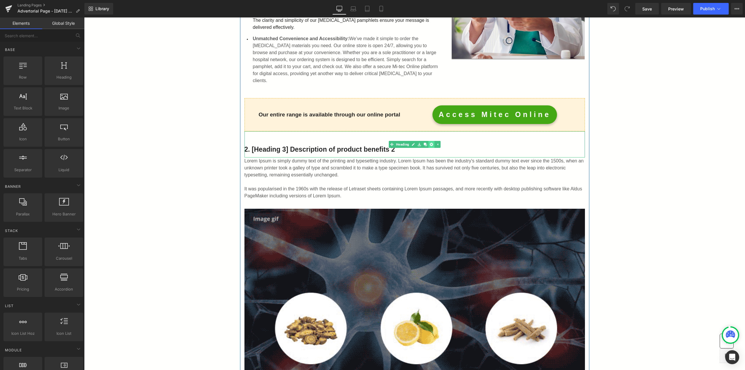
click at [430, 143] on icon at bounding box center [431, 144] width 3 height 3
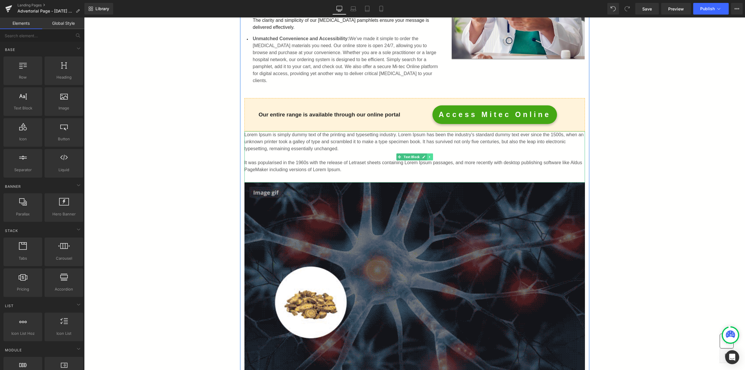
click at [430, 153] on link at bounding box center [430, 156] width 6 height 7
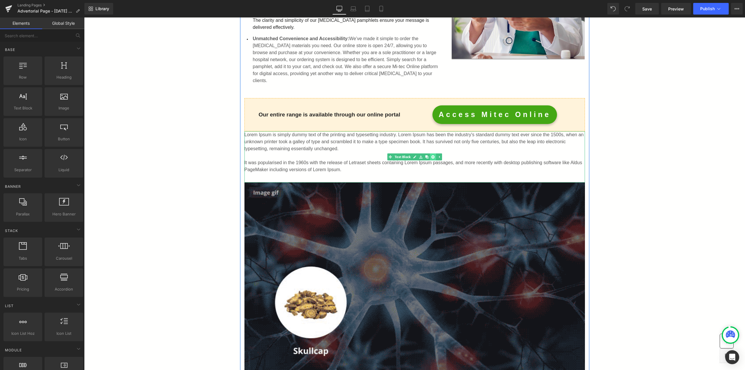
click at [431, 155] on icon at bounding box center [432, 156] width 3 height 3
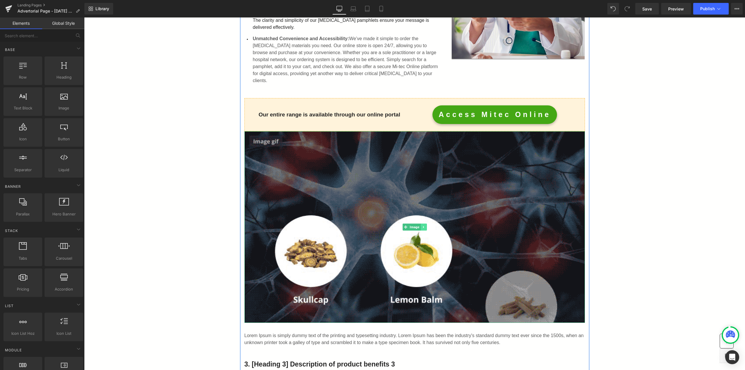
click at [422, 225] on icon at bounding box center [423, 226] width 3 height 3
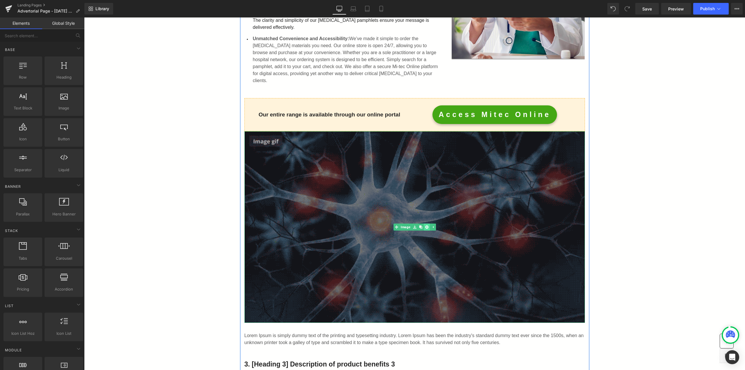
click at [425, 225] on icon at bounding box center [426, 226] width 3 height 3
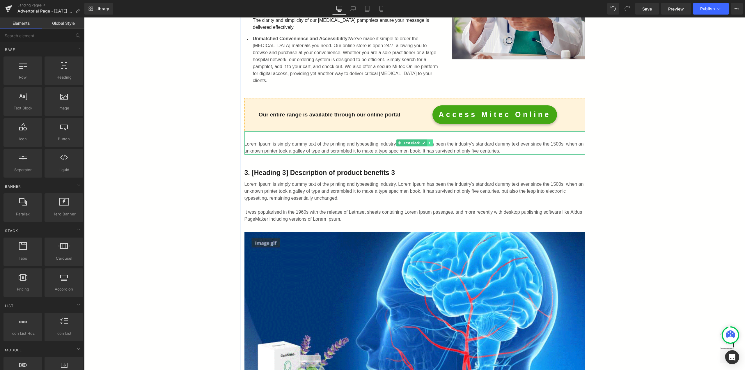
click at [427, 139] on link at bounding box center [430, 142] width 6 height 7
click at [430, 139] on link at bounding box center [433, 142] width 6 height 7
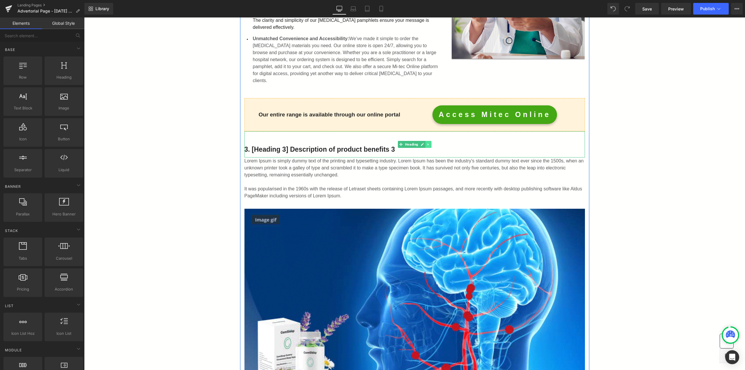
click at [427, 143] on icon at bounding box center [427, 144] width 1 height 2
click at [430, 141] on link at bounding box center [431, 144] width 6 height 7
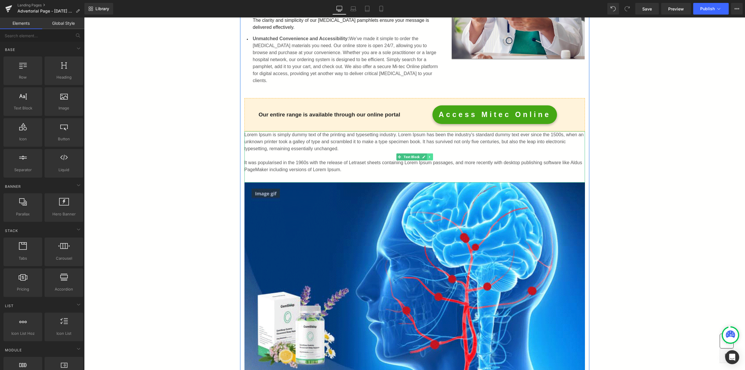
click at [429, 155] on icon at bounding box center [429, 156] width 3 height 3
click at [431, 155] on icon at bounding box center [432, 156] width 3 height 3
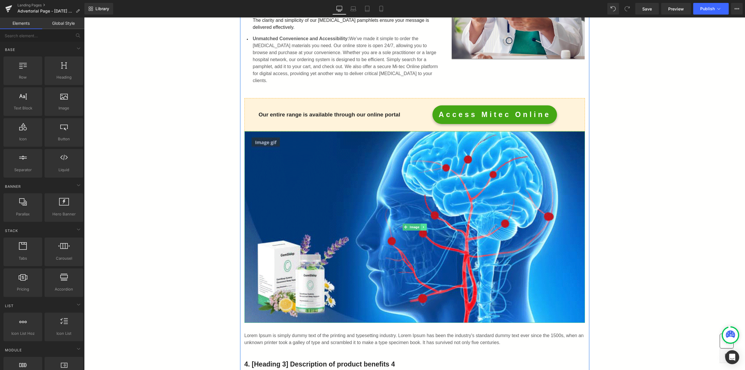
click at [422, 223] on link at bounding box center [423, 226] width 6 height 7
click at [425, 225] on icon at bounding box center [426, 226] width 3 height 3
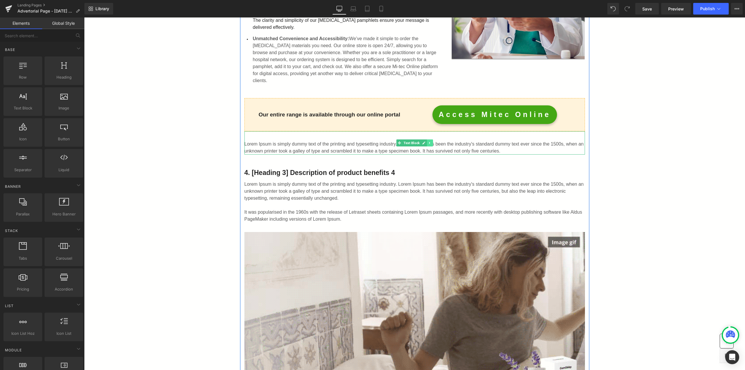
click at [428, 141] on icon at bounding box center [429, 142] width 3 height 3
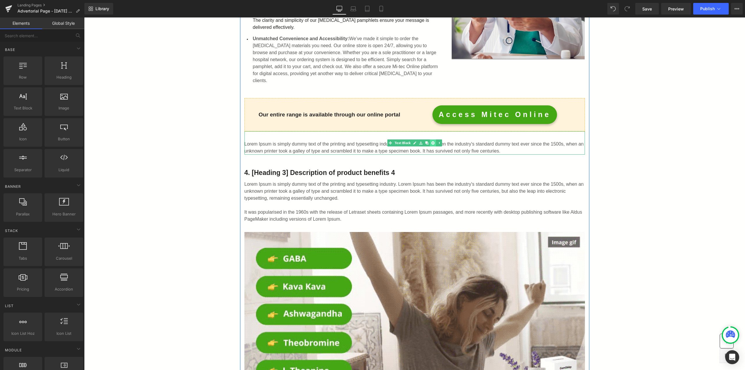
click at [430, 139] on link at bounding box center [433, 142] width 6 height 7
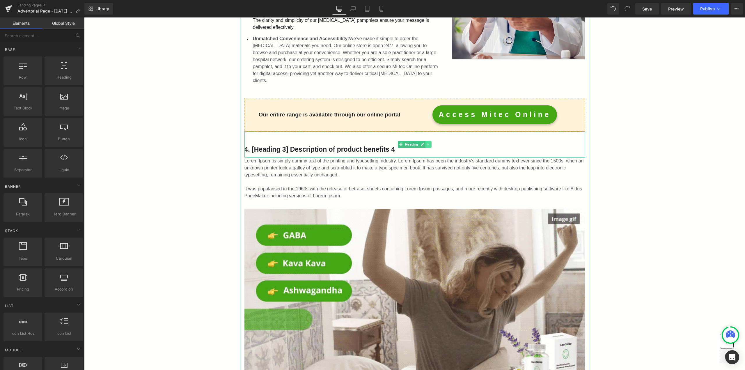
click at [426, 141] on link at bounding box center [428, 144] width 6 height 7
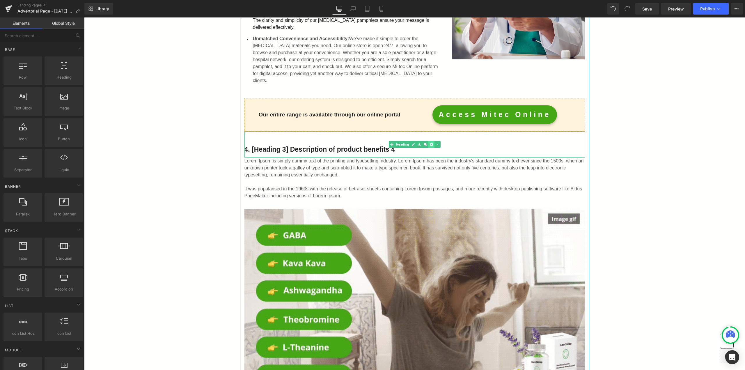
click at [428, 141] on link at bounding box center [431, 144] width 6 height 7
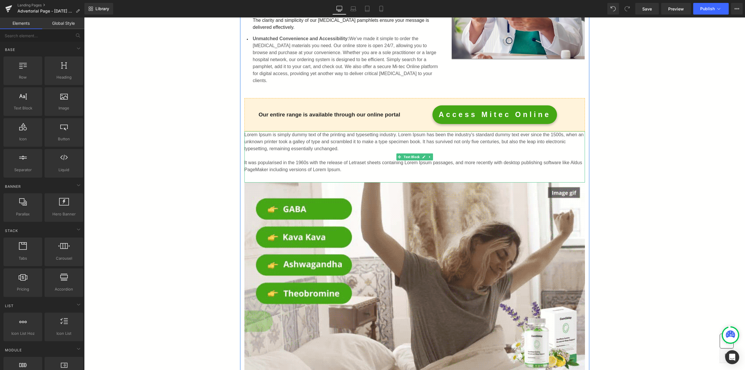
click at [429, 155] on icon at bounding box center [429, 156] width 3 height 3
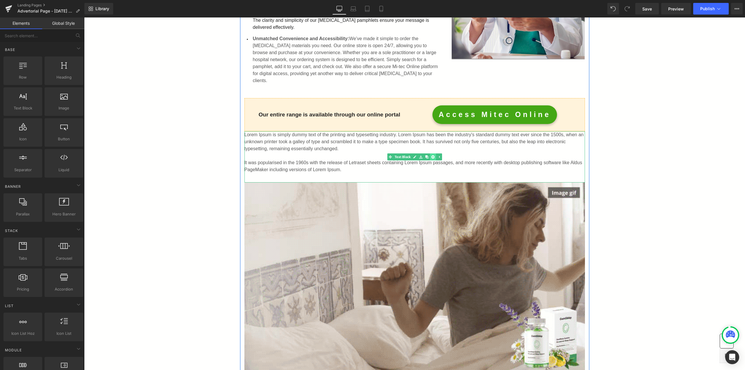
click at [431, 155] on icon at bounding box center [432, 156] width 3 height 3
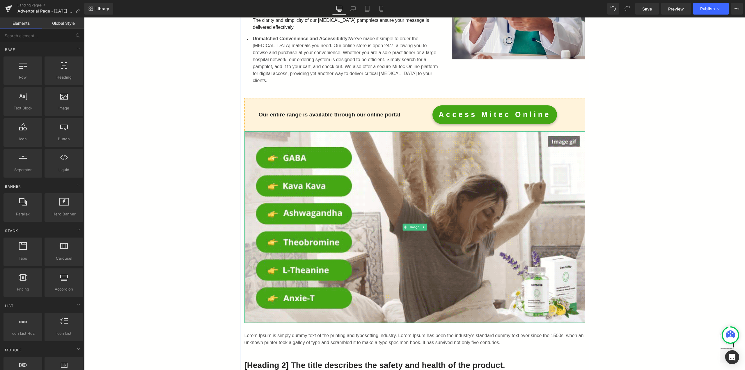
click at [422, 225] on icon at bounding box center [423, 226] width 3 height 3
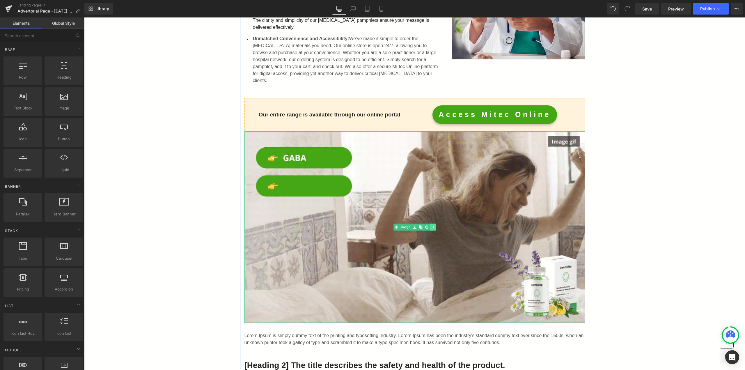
click at [429, 223] on link at bounding box center [432, 226] width 6 height 7
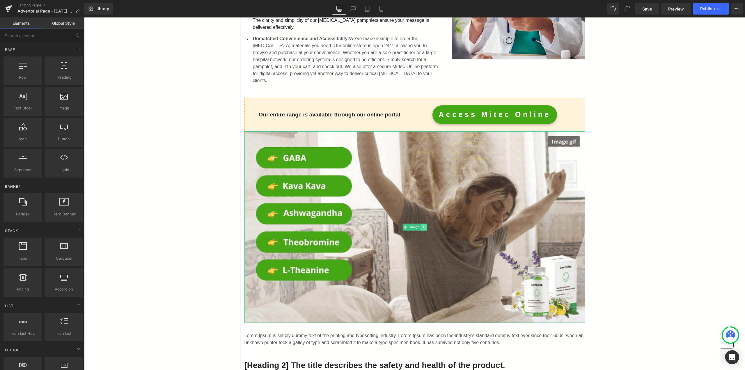
click at [423, 223] on link at bounding box center [423, 226] width 6 height 7
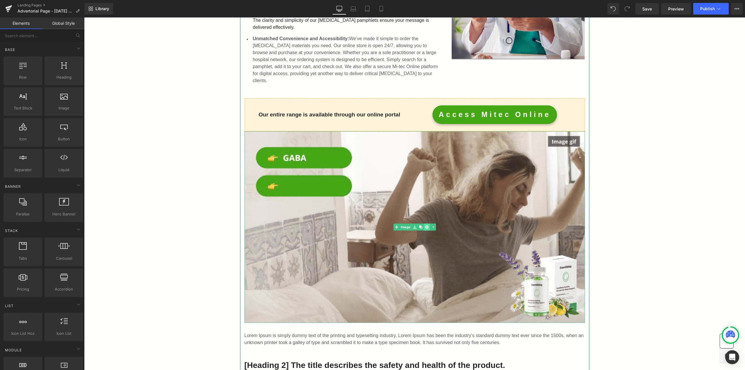
click at [425, 225] on icon at bounding box center [426, 226] width 3 height 3
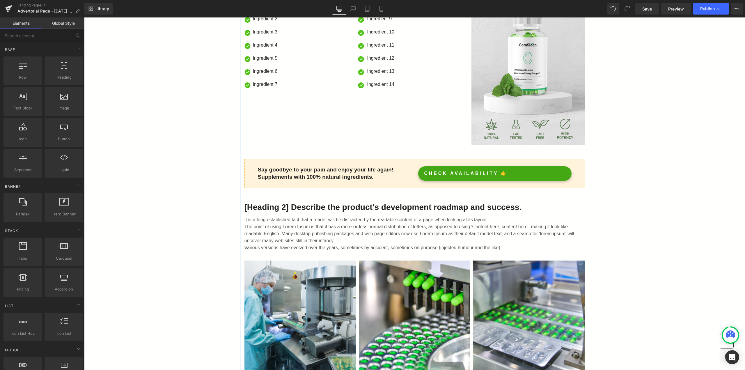
scroll to position [465, 0]
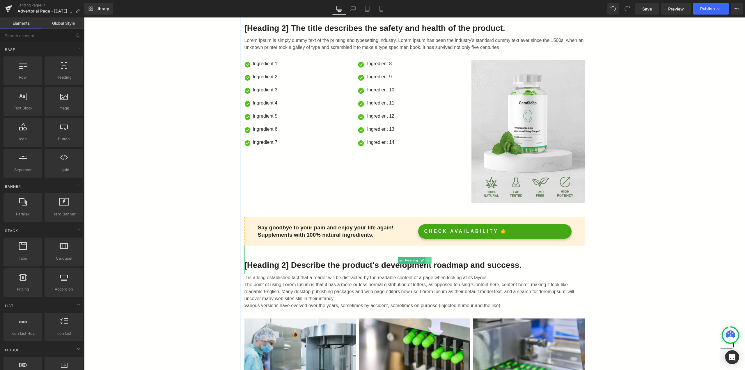
click at [427, 257] on link at bounding box center [428, 260] width 6 height 7
click at [430, 257] on link at bounding box center [431, 260] width 6 height 7
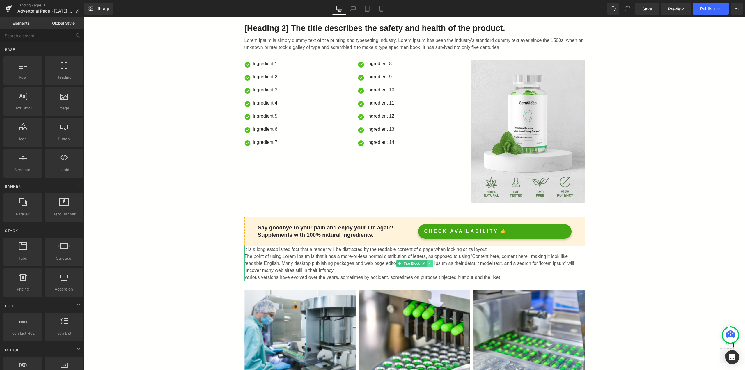
click at [429, 261] on icon at bounding box center [429, 262] width 3 height 3
click at [431, 262] on icon at bounding box center [432, 263] width 3 height 3
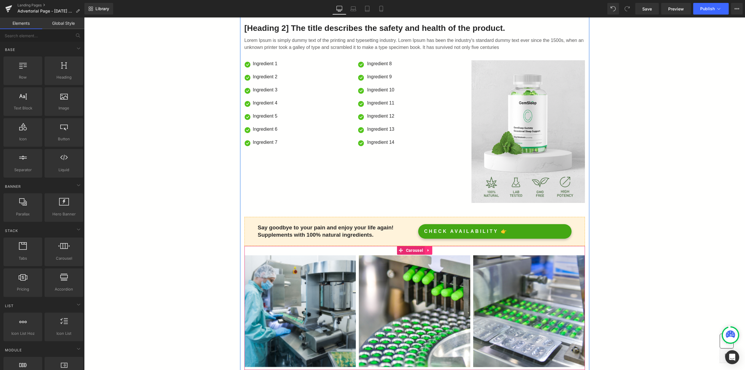
click at [427, 249] on icon at bounding box center [427, 250] width 1 height 3
click at [430, 248] on icon at bounding box center [432, 250] width 4 height 4
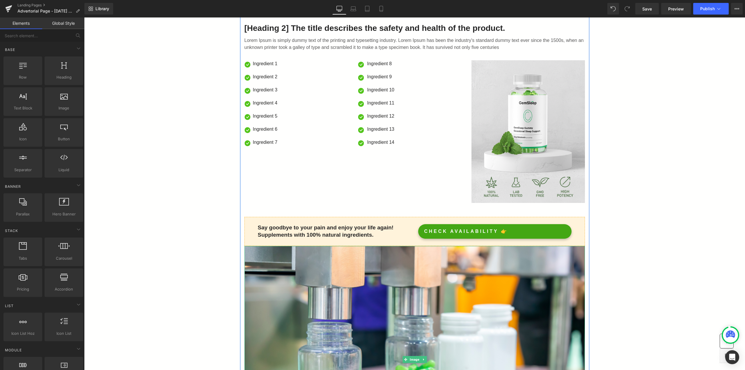
click at [421, 356] on link at bounding box center [423, 359] width 6 height 7
click at [425, 358] on icon at bounding box center [426, 359] width 3 height 3
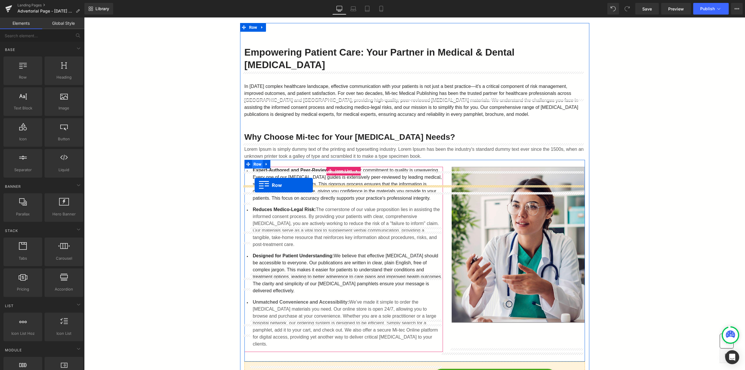
scroll to position [29, 0]
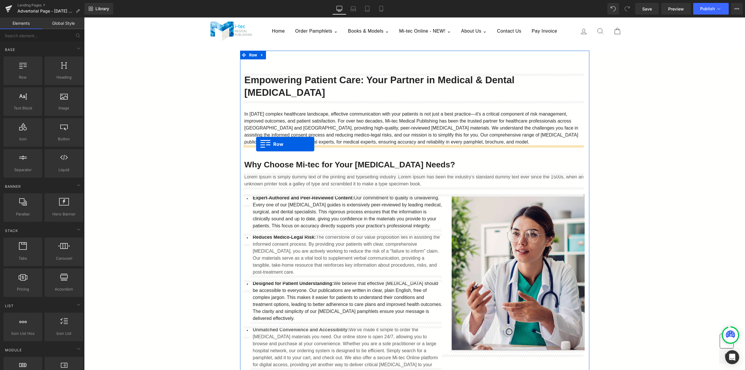
drag, startPoint x: 248, startPoint y: 179, endPoint x: 256, endPoint y: 144, distance: 36.0
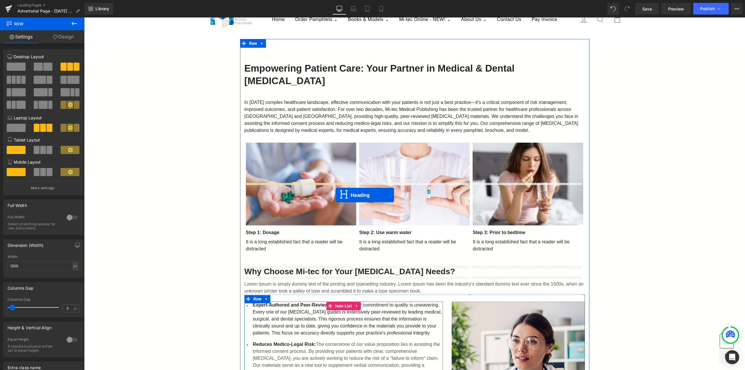
scroll to position [0, 0]
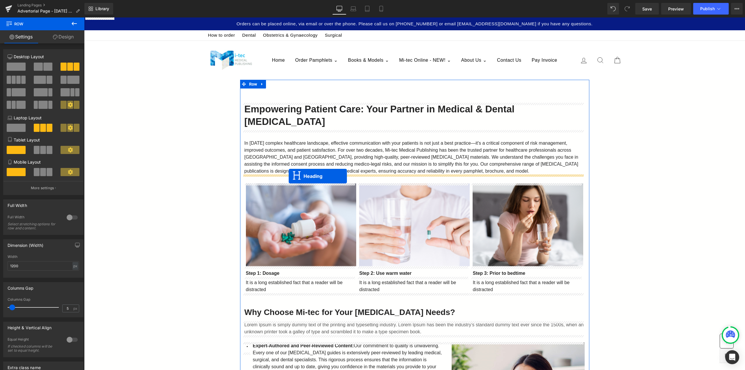
drag, startPoint x: 399, startPoint y: 193, endPoint x: 289, endPoint y: 176, distance: 111.8
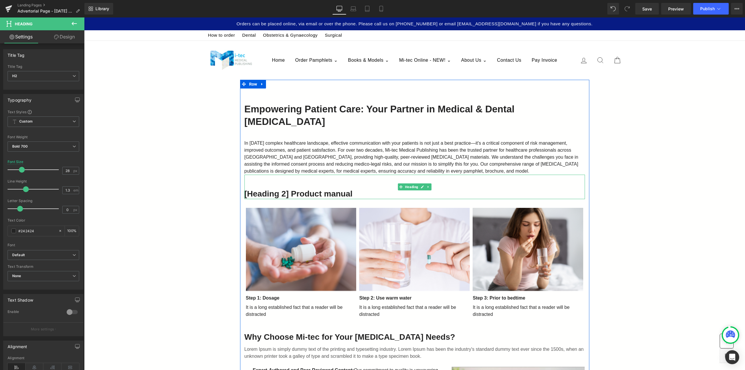
click at [357, 196] on h2 "[Heading 2] Product manual" at bounding box center [414, 193] width 340 height 10
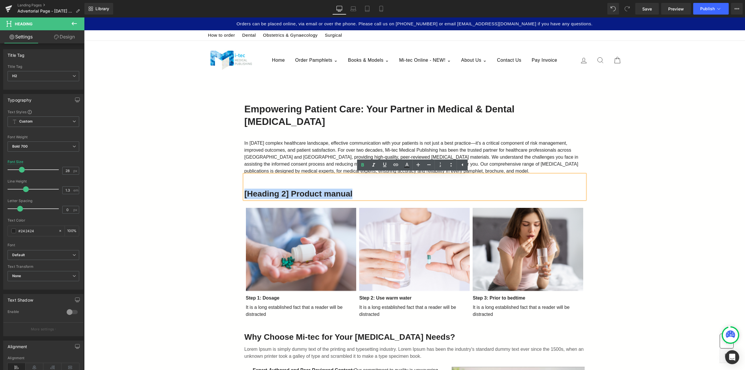
drag, startPoint x: 358, startPoint y: 194, endPoint x: 243, endPoint y: 196, distance: 115.5
click at [244, 196] on h2 "[Heading 2] Product manual" at bounding box center [414, 193] width 340 height 10
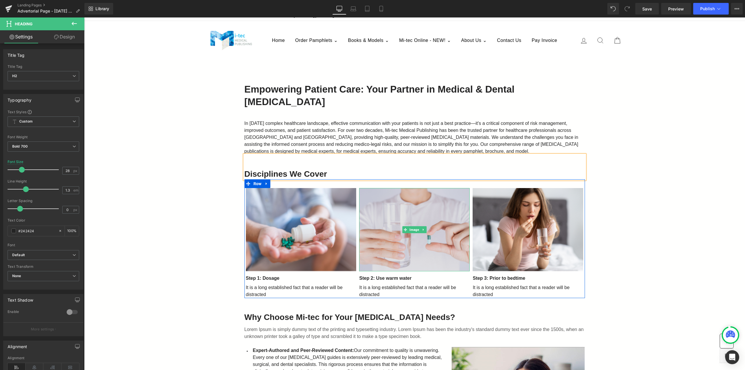
scroll to position [29, 0]
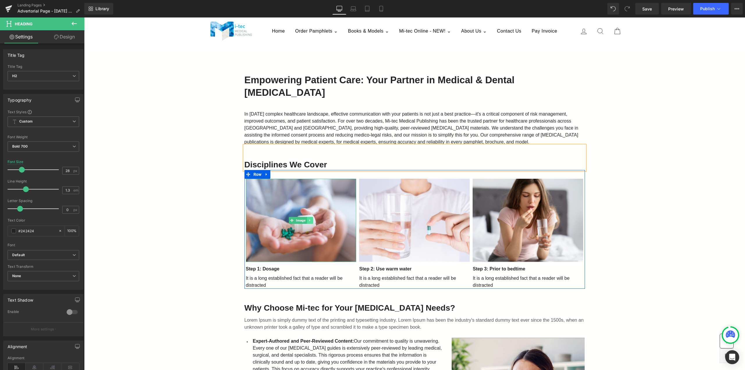
click at [308, 221] on icon at bounding box center [309, 219] width 3 height 3
click at [285, 218] on div "Image" at bounding box center [301, 220] width 111 height 83
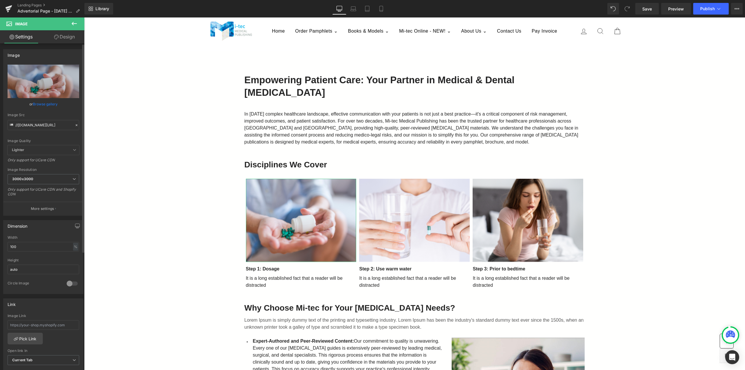
click at [42, 104] on link "Browse gallery" at bounding box center [45, 104] width 25 height 10
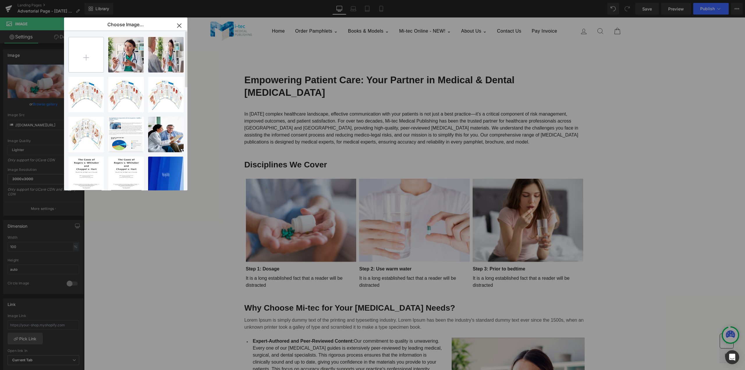
click at [95, 57] on input "file" at bounding box center [86, 54] width 35 height 35
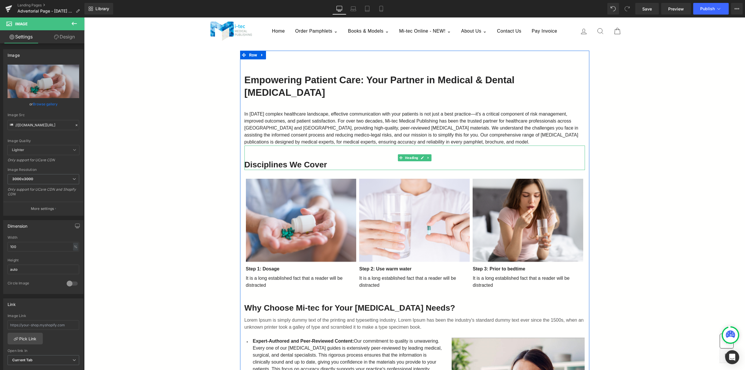
click at [283, 166] on h2 "Disciplines We Cover" at bounding box center [414, 164] width 340 height 10
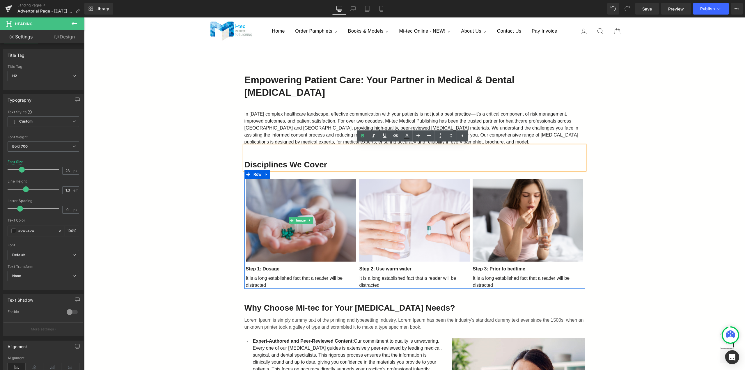
click at [300, 203] on img at bounding box center [301, 220] width 111 height 83
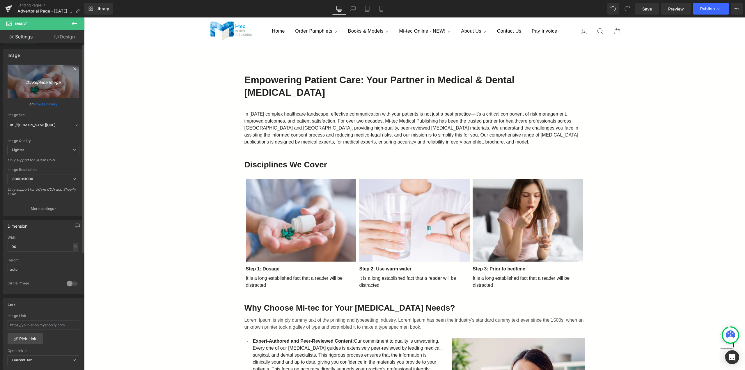
click at [42, 84] on icon "Replace Image" at bounding box center [43, 81] width 47 height 7
type input "C:\fakepath\ADA_2_360x.avif"
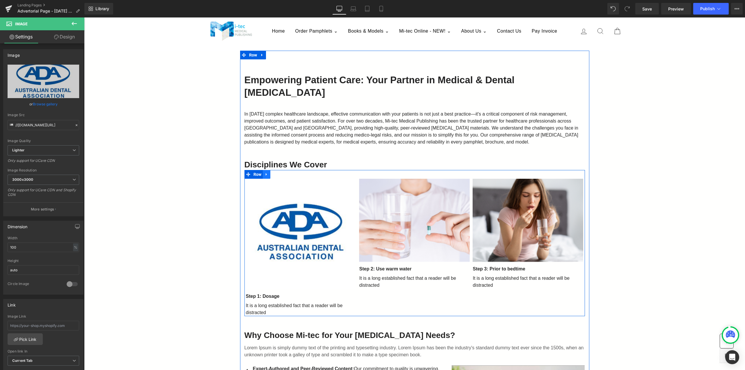
click at [264, 175] on icon at bounding box center [266, 174] width 4 height 4
click at [255, 172] on span "Row" at bounding box center [257, 174] width 11 height 9
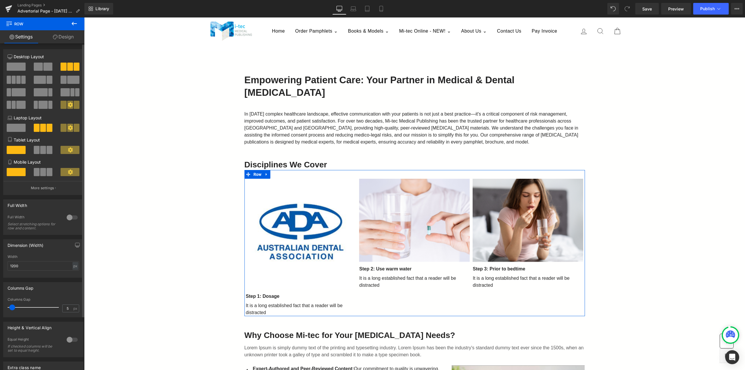
click at [69, 106] on icon at bounding box center [70, 104] width 5 height 5
click at [68, 106] on icon at bounding box center [70, 104] width 5 height 5
click at [74, 106] on span at bounding box center [77, 105] width 6 height 8
click at [42, 107] on span at bounding box center [42, 105] width 9 height 8
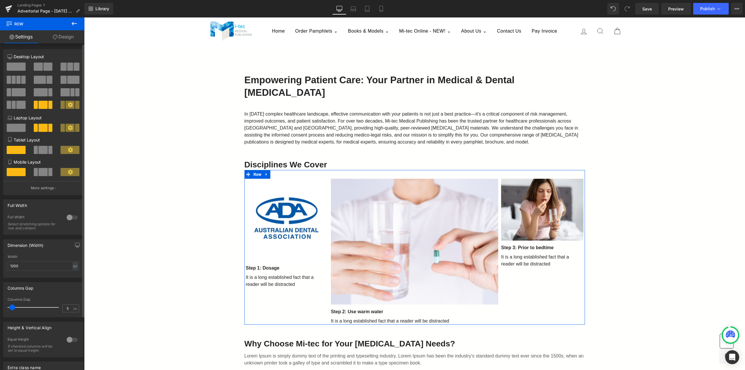
click at [68, 106] on icon at bounding box center [70, 104] width 5 height 5
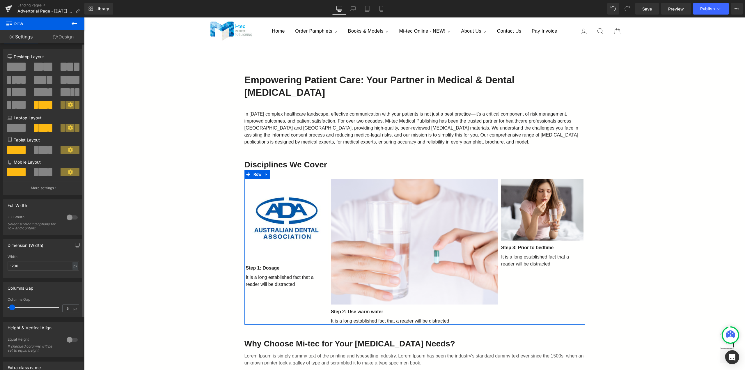
click at [68, 106] on icon at bounding box center [70, 104] width 5 height 5
click at [51, 188] on p "More settings" at bounding box center [42, 187] width 23 height 5
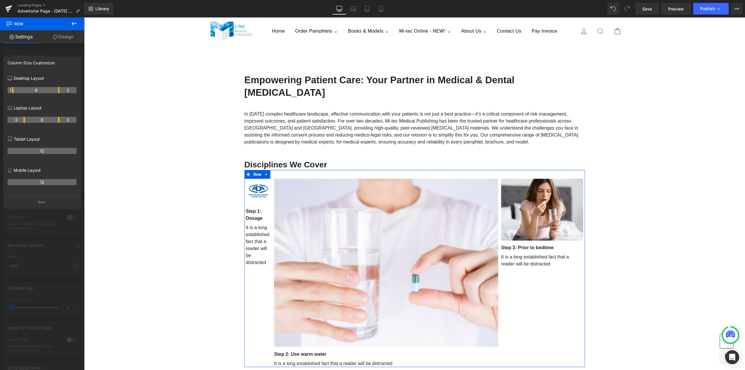
drag, startPoint x: 24, startPoint y: 90, endPoint x: 14, endPoint y: 91, distance: 10.2
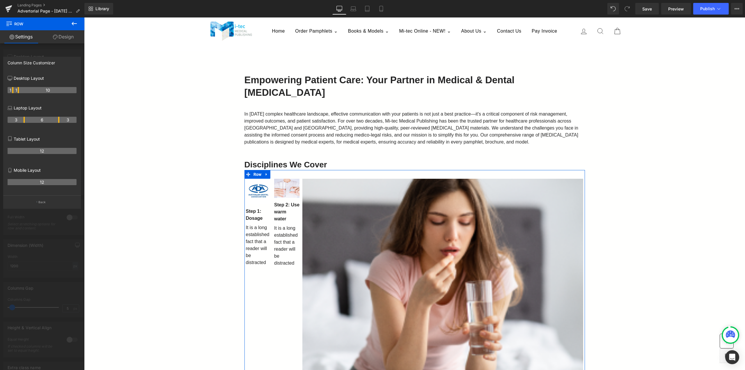
drag, startPoint x: 58, startPoint y: 89, endPoint x: 19, endPoint y: 92, distance: 39.4
drag, startPoint x: 43, startPoint y: 90, endPoint x: 35, endPoint y: 96, distance: 10.1
click at [35, 97] on div "1 1 10" at bounding box center [42, 92] width 69 height 16
click at [46, 182] on th "12" at bounding box center [42, 182] width 69 height 6
click at [51, 149] on th "12" at bounding box center [42, 151] width 69 height 6
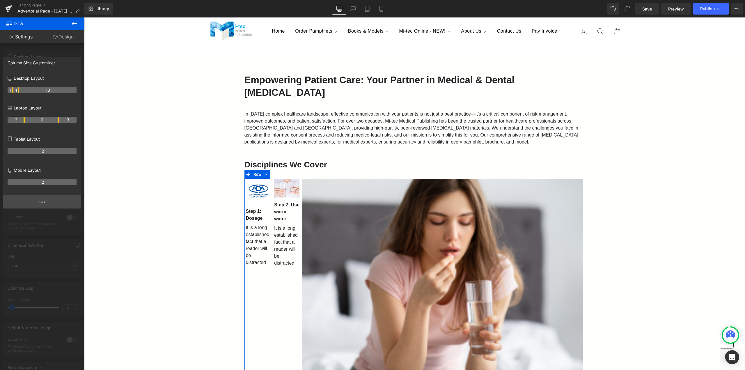
click at [42, 203] on p "Back" at bounding box center [42, 202] width 8 height 4
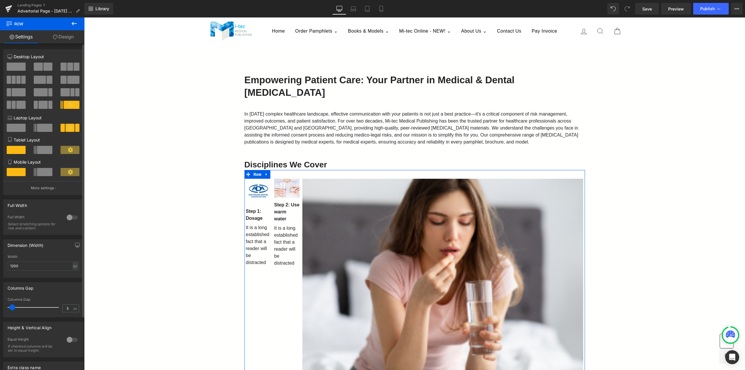
click at [67, 218] on div at bounding box center [72, 217] width 14 height 9
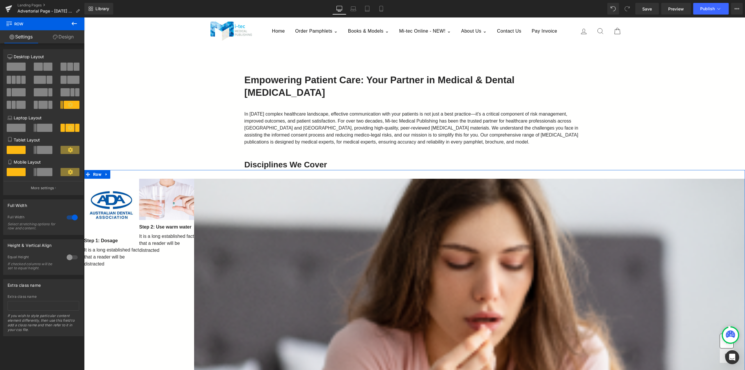
click at [68, 218] on div at bounding box center [72, 217] width 14 height 9
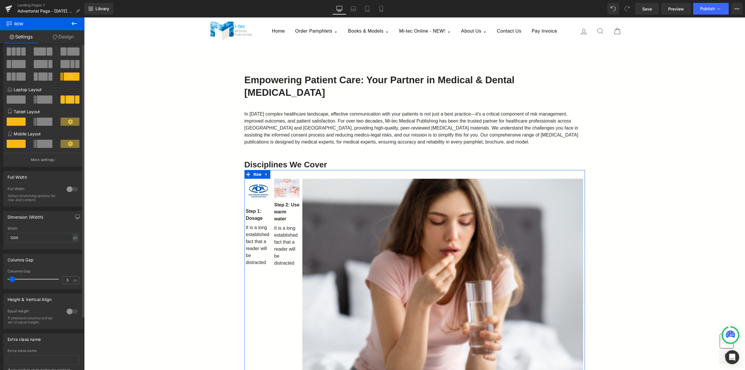
scroll to position [0, 0]
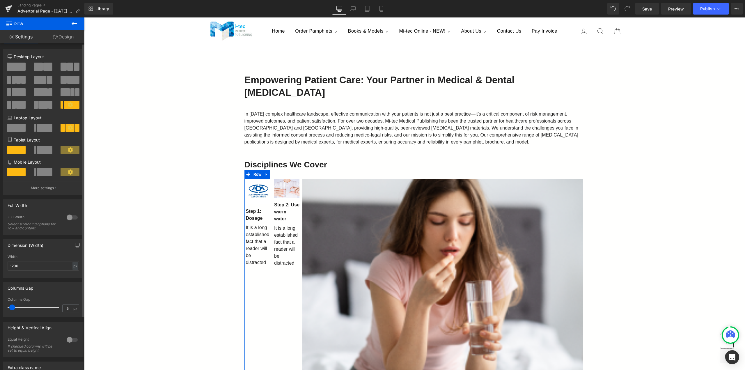
click at [42, 130] on span at bounding box center [45, 128] width 16 height 8
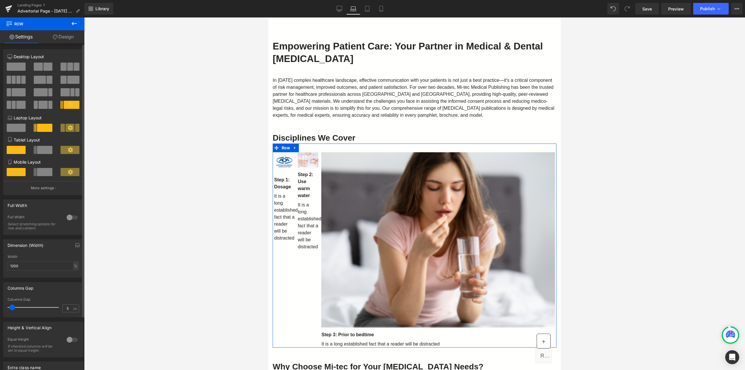
scroll to position [77, 0]
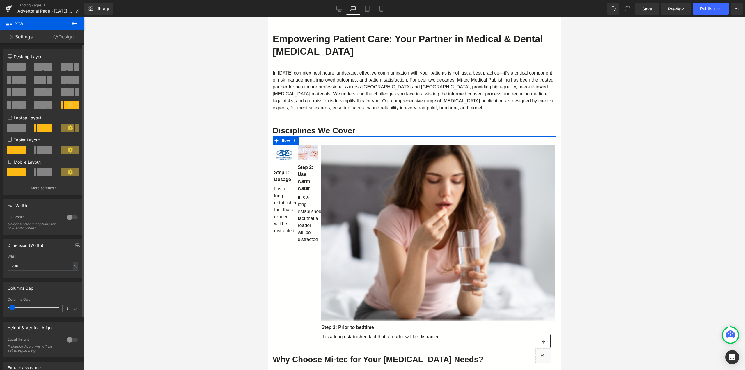
click at [65, 129] on span at bounding box center [69, 128] width 9 height 8
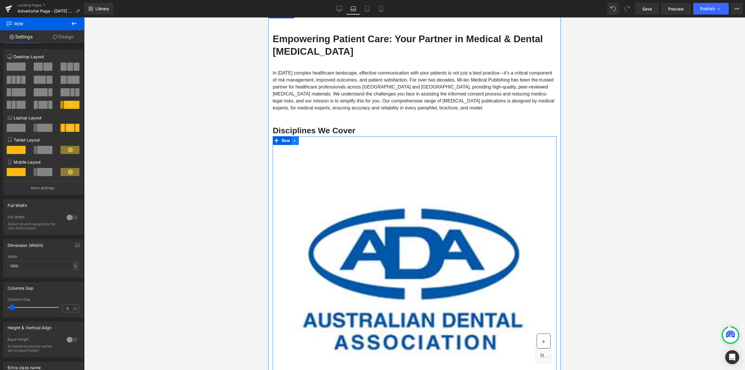
click at [297, 139] on icon at bounding box center [295, 140] width 4 height 4
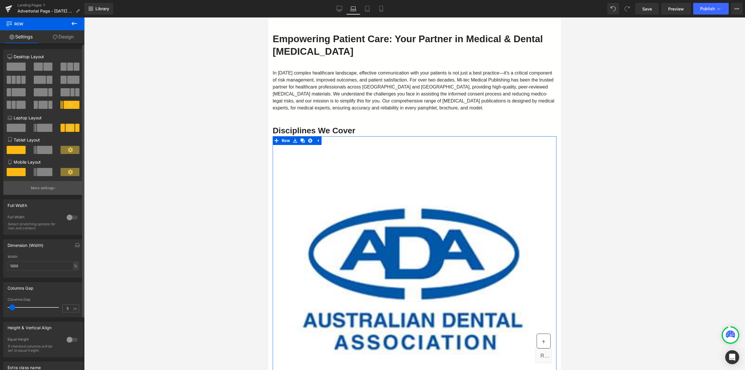
click at [45, 188] on p "More settings" at bounding box center [42, 187] width 23 height 5
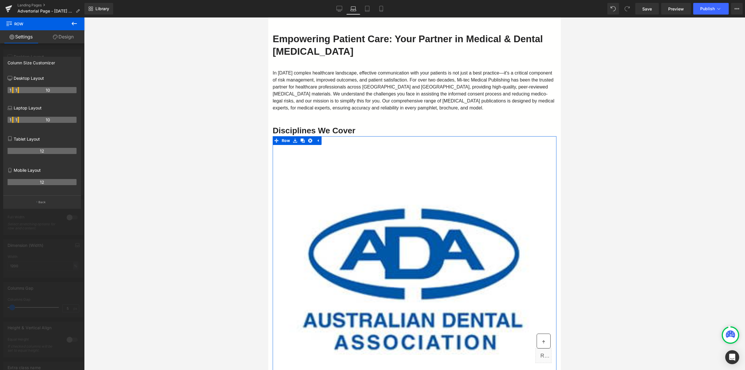
click at [37, 63] on div "Column Size Customizer" at bounding box center [31, 61] width 47 height 8
click at [59, 36] on link "Design" at bounding box center [63, 36] width 42 height 13
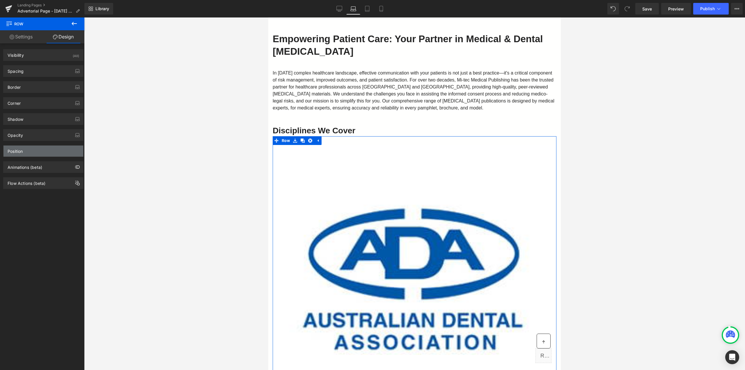
click at [39, 151] on div "Position" at bounding box center [43, 150] width 80 height 11
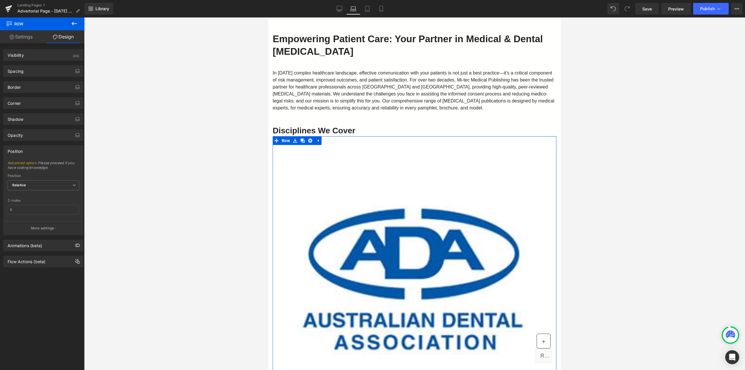
click at [39, 151] on div "Position" at bounding box center [43, 150] width 80 height 11
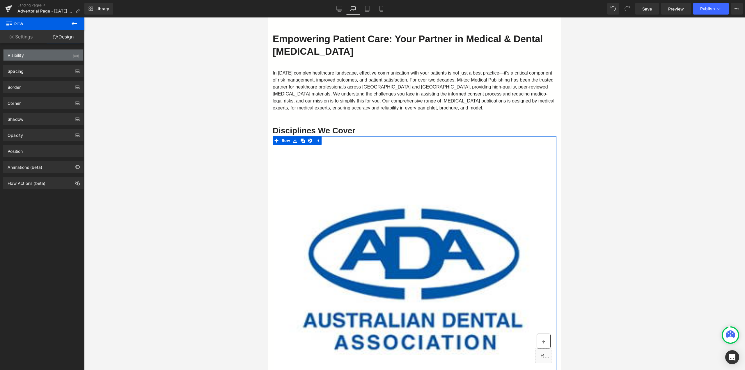
click at [43, 51] on div "Visibility (All)" at bounding box center [43, 54] width 80 height 11
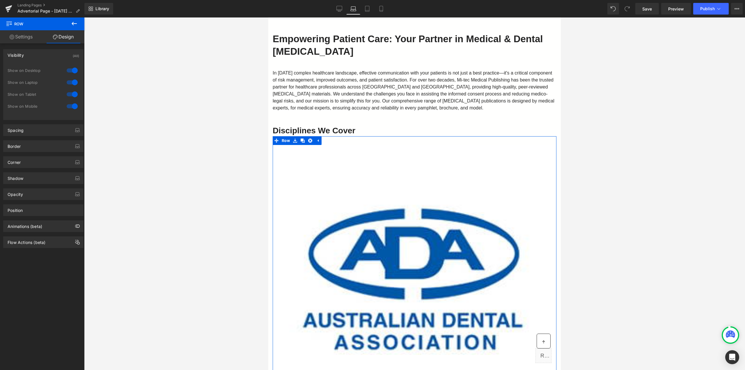
click at [43, 51] on div "Visibility (All)" at bounding box center [43, 54] width 80 height 11
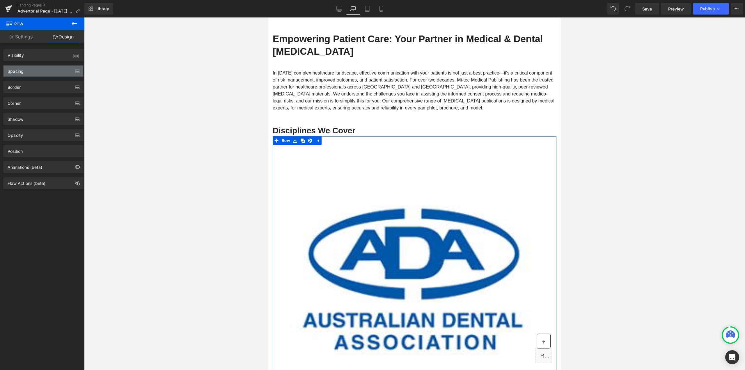
click at [41, 72] on div "Spacing" at bounding box center [43, 70] width 80 height 11
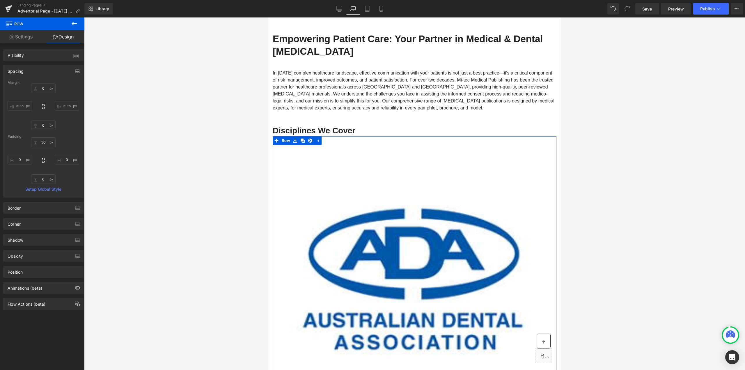
click at [41, 72] on div "Spacing" at bounding box center [43, 70] width 80 height 11
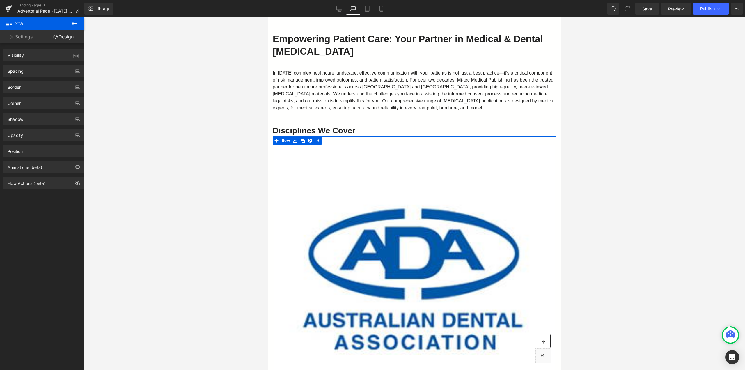
click at [33, 40] on link "Settings" at bounding box center [21, 36] width 42 height 13
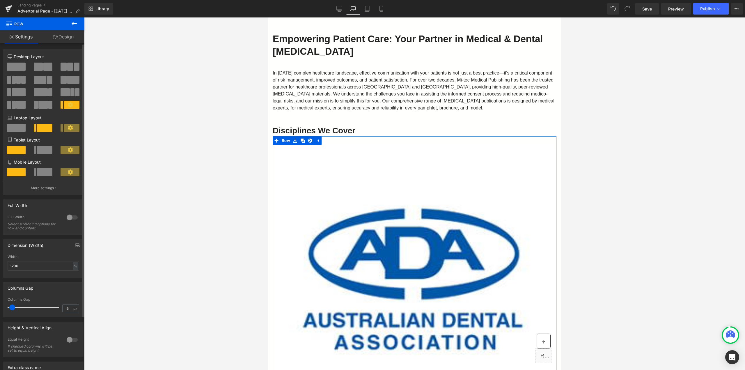
click at [17, 78] on span at bounding box center [18, 80] width 4 height 8
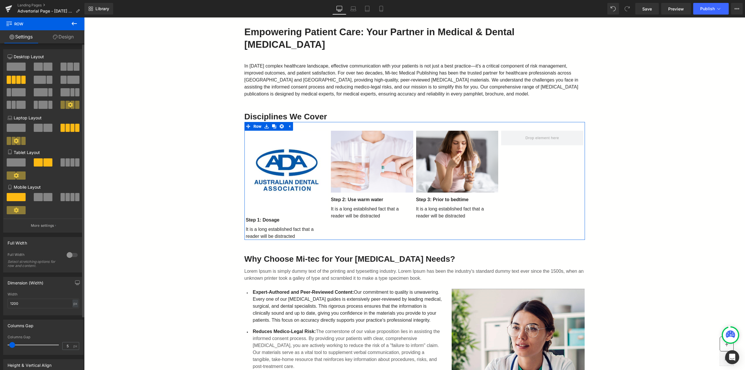
scroll to position [63, 0]
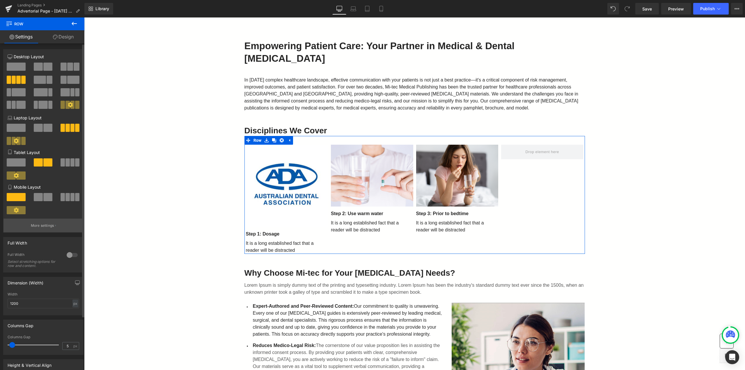
click at [40, 226] on p "More settings" at bounding box center [42, 225] width 23 height 5
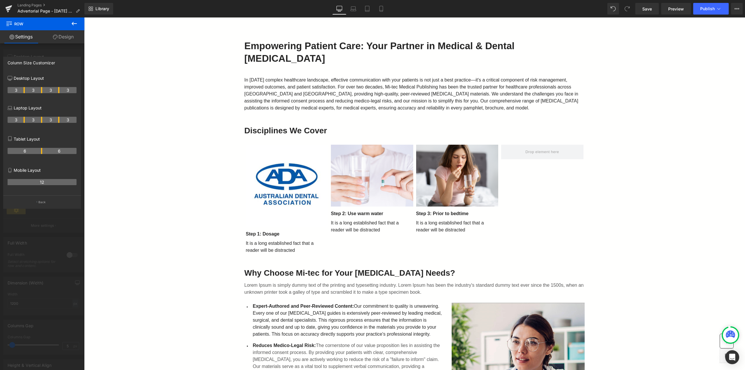
click at [76, 24] on icon at bounding box center [74, 23] width 7 height 7
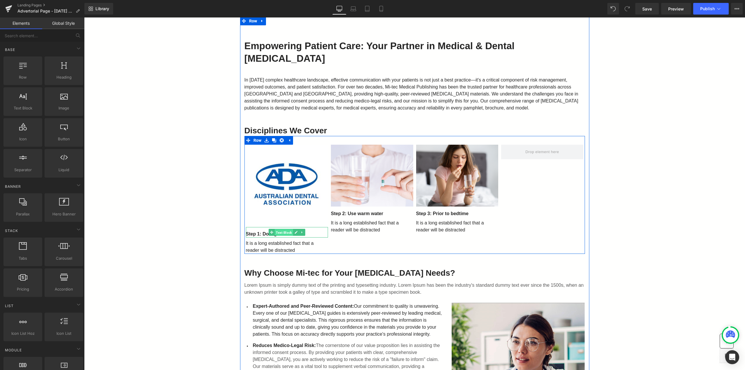
click at [279, 234] on span "Text Block" at bounding box center [284, 232] width 18 height 7
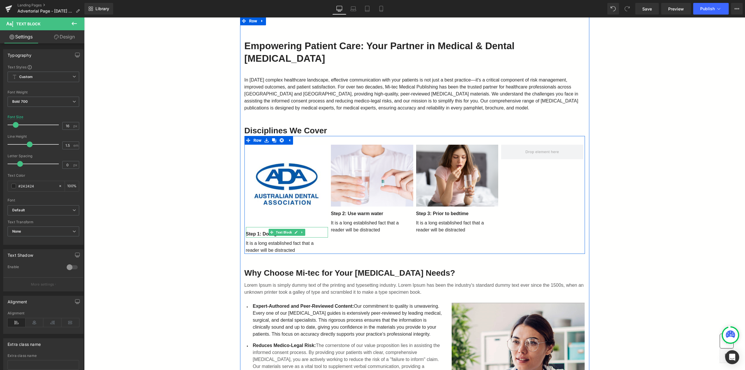
click at [265, 230] on p "Step 1: Dosage" at bounding box center [287, 233] width 82 height 7
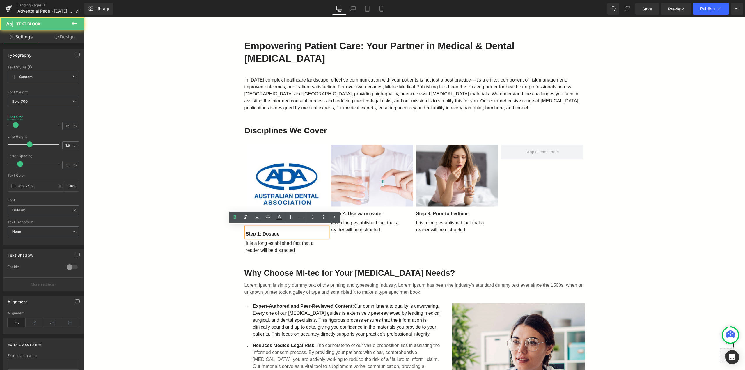
click at [263, 231] on p "Step 1: Dosage" at bounding box center [287, 233] width 82 height 7
drag, startPoint x: 277, startPoint y: 233, endPoint x: 230, endPoint y: 226, distance: 47.3
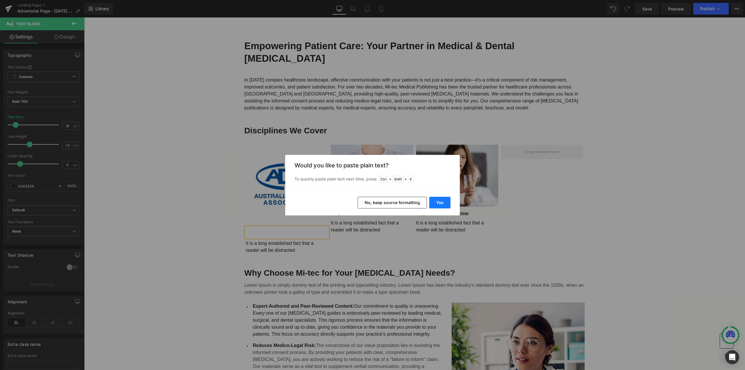
click at [437, 203] on button "Yes" at bounding box center [439, 203] width 21 height 12
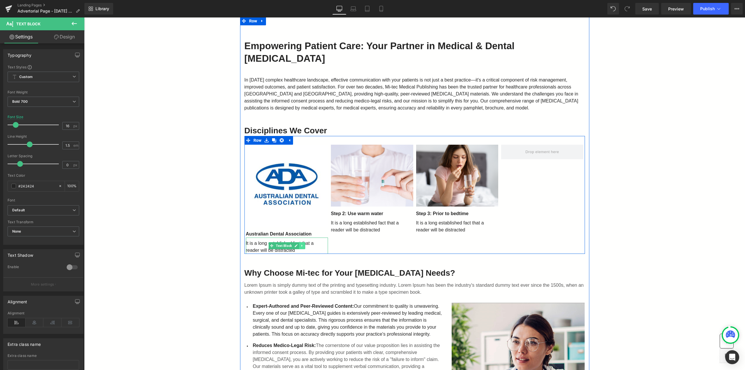
click at [301, 244] on icon at bounding box center [301, 245] width 3 height 3
click at [304, 245] on icon at bounding box center [304, 245] width 3 height 3
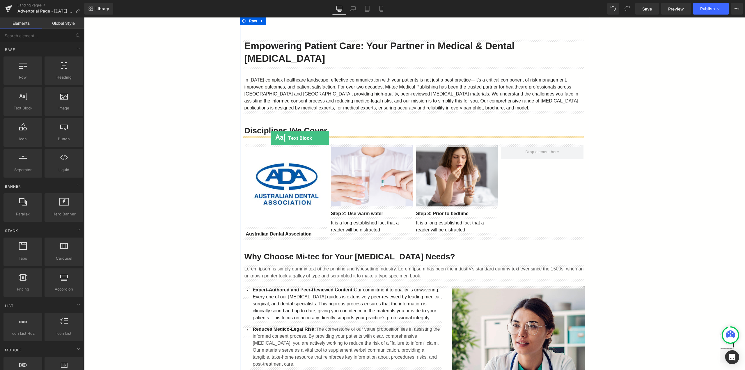
drag, startPoint x: 103, startPoint y: 119, endPoint x: 271, endPoint y: 138, distance: 168.6
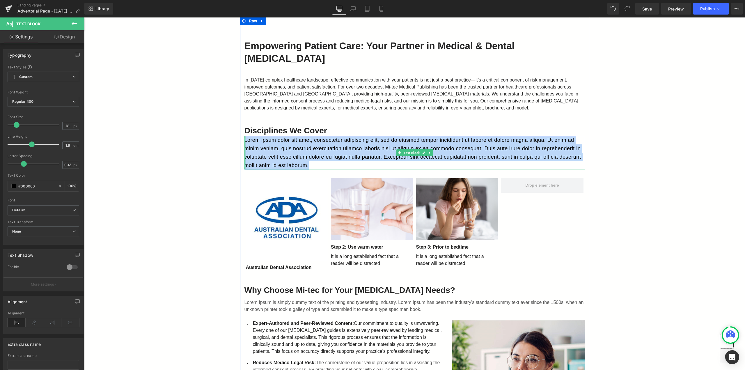
drag, startPoint x: 315, startPoint y: 163, endPoint x: 243, endPoint y: 139, distance: 75.6
click at [244, 139] on div "Lorem ipsum dolor sit amet, consectetur adipiscing elit, sed do eiusmod tempor …" at bounding box center [414, 152] width 340 height 33
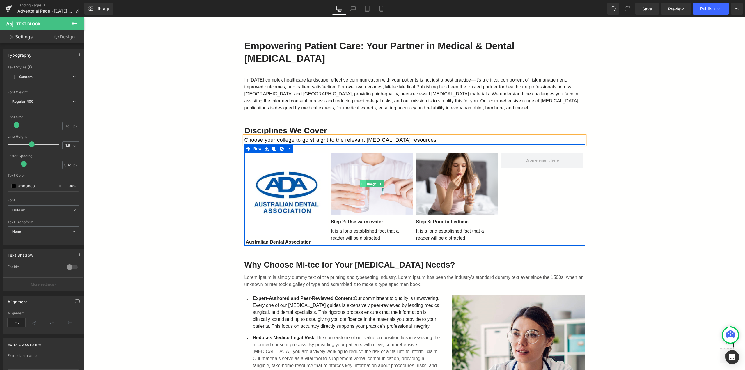
click at [360, 186] on span at bounding box center [363, 183] width 6 height 7
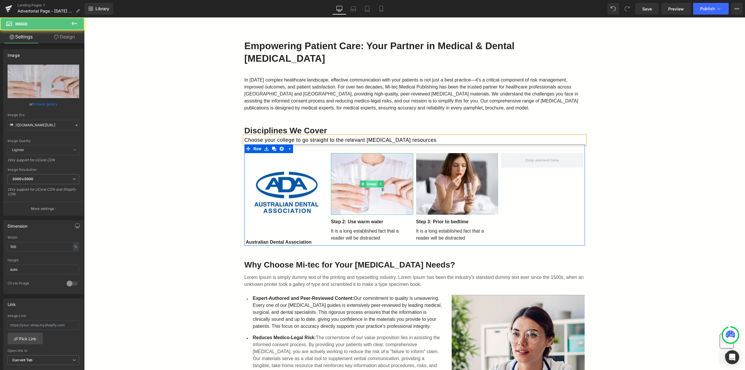
click at [367, 184] on span "Image" at bounding box center [372, 183] width 12 height 7
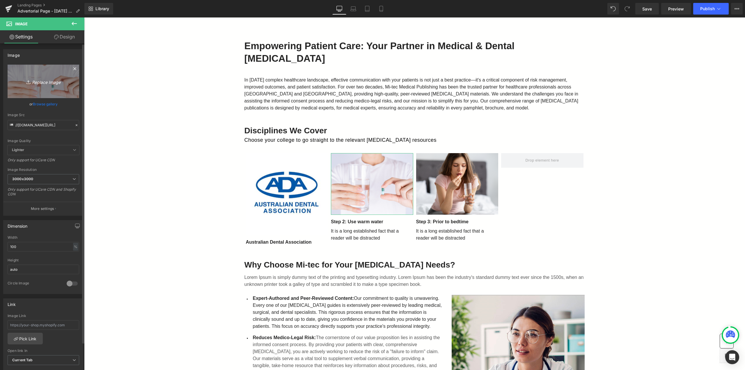
click at [32, 86] on link "Replace Image" at bounding box center [44, 81] width 72 height 33
type input "C:\fakepath\ADA_2_360x.avif"
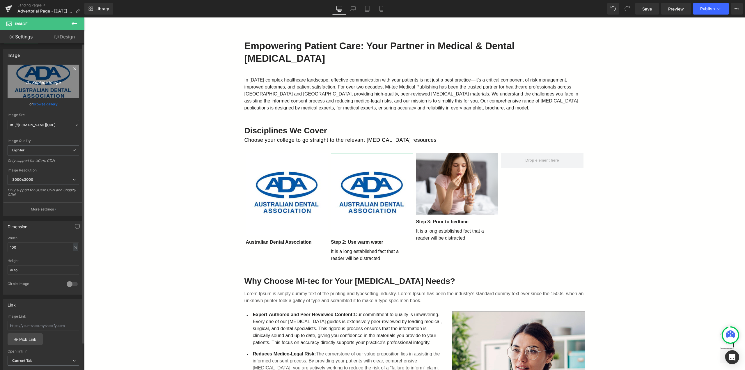
click at [41, 75] on link "Replace Image" at bounding box center [44, 81] width 72 height 33
type input "C:\fakepath\ASO_2_360x.avif"
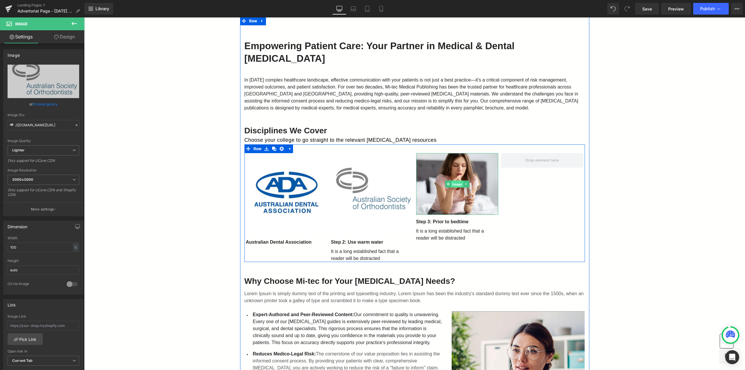
click at [456, 184] on span "Image" at bounding box center [457, 184] width 12 height 7
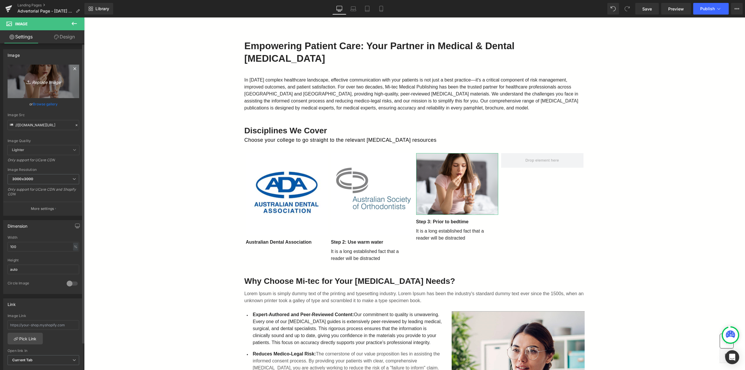
click at [42, 82] on icon "Replace Image" at bounding box center [43, 81] width 47 height 7
type input "C:\fakepath\ANZAOMS_360x.webp"
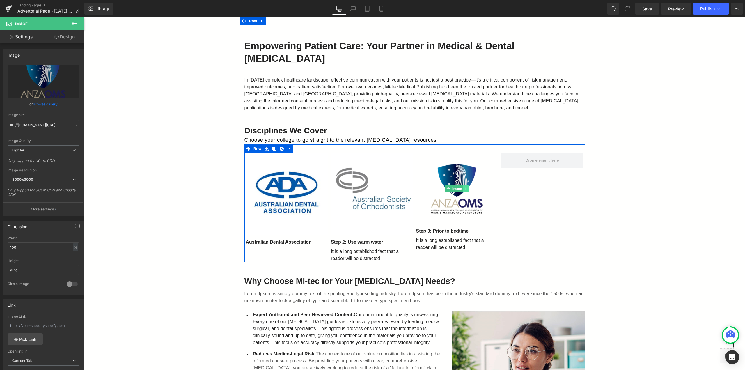
click at [464, 190] on icon at bounding box center [465, 188] width 3 height 3
click at [461, 189] on icon at bounding box center [462, 188] width 3 height 3
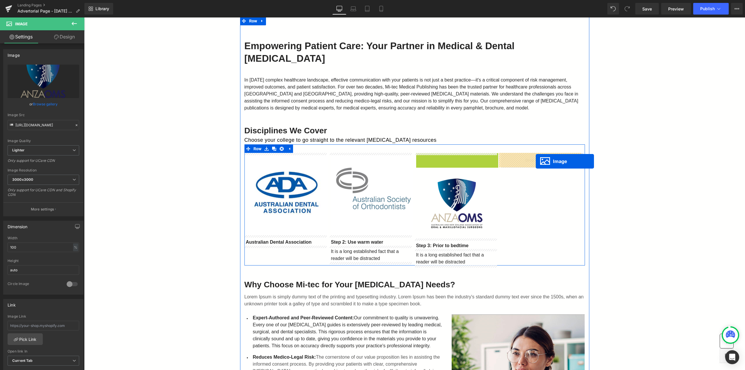
drag, startPoint x: 436, startPoint y: 187, endPoint x: 535, endPoint y: 161, distance: 102.9
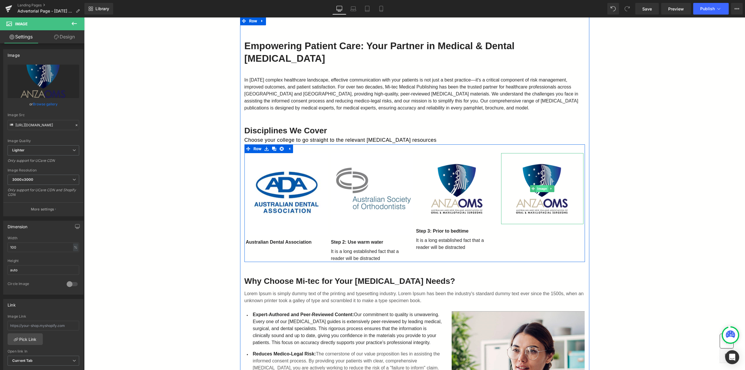
click at [539, 190] on span "Image" at bounding box center [542, 188] width 12 height 7
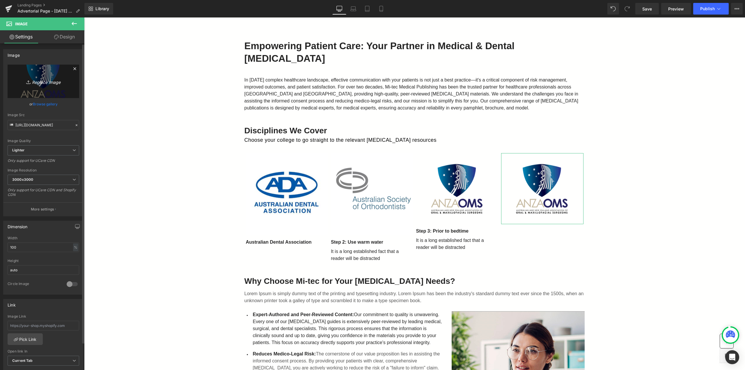
click at [48, 81] on icon "Replace Image" at bounding box center [43, 81] width 47 height 7
type input "C:\fakepath\ASO_2_360x (1).avif"
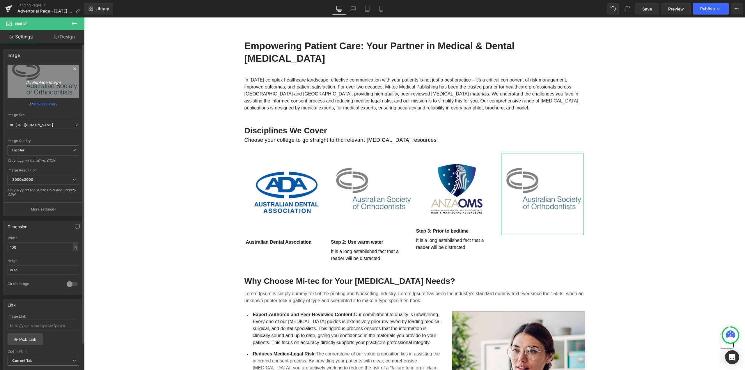
click at [50, 79] on icon "Replace Image" at bounding box center [43, 81] width 47 height 7
type input "C:\fakepath\Screen_Shot_[DATE]_at_8.57.17_pm_360x.webp"
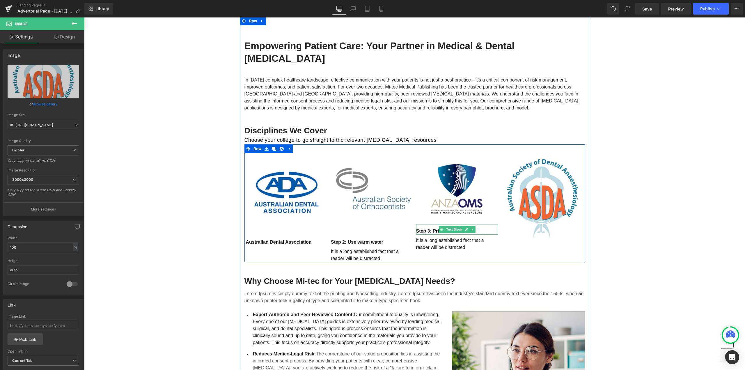
click at [471, 228] on icon at bounding box center [472, 228] width 3 height 3
click at [467, 229] on icon at bounding box center [468, 228] width 3 height 3
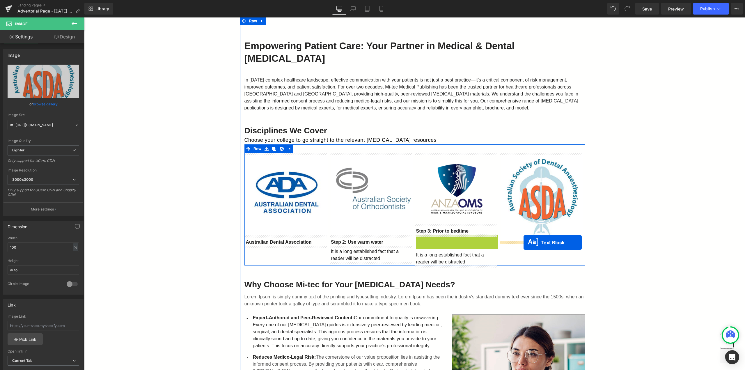
drag, startPoint x: 439, startPoint y: 240, endPoint x: 523, endPoint y: 242, distance: 84.7
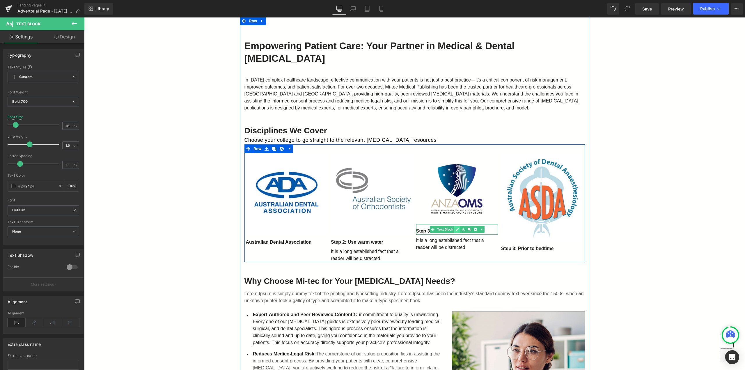
click at [455, 229] on icon at bounding box center [456, 229] width 3 height 3
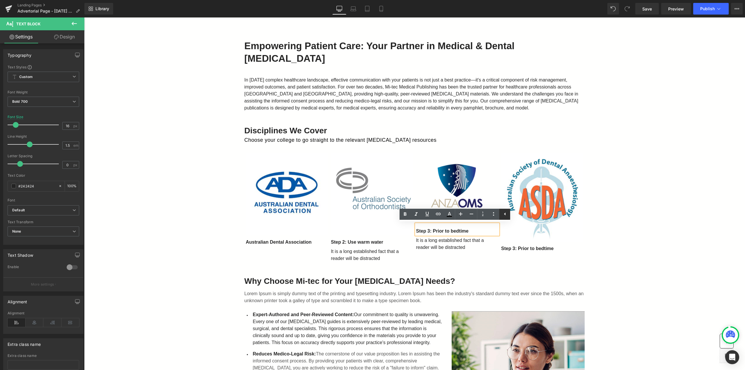
click at [503, 216] on icon at bounding box center [504, 213] width 7 height 7
click at [459, 246] on p "It is a long established fact that a reader will be distracted" at bounding box center [457, 244] width 82 height 14
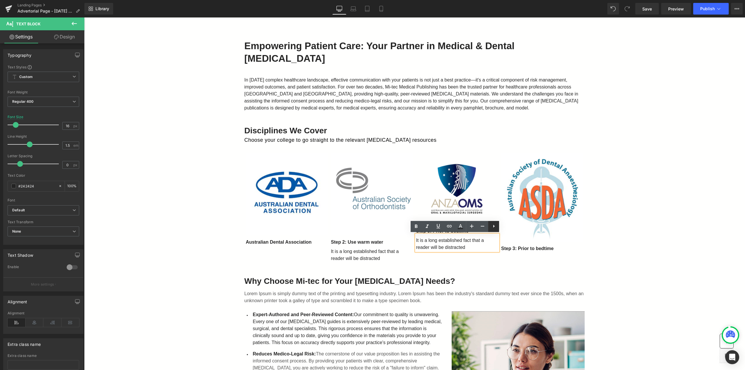
click at [492, 228] on icon at bounding box center [493, 226] width 7 height 7
click at [467, 261] on div "Image Australian Dental Association Text Block Image Step 2: Use warm water Tex…" at bounding box center [414, 203] width 340 height 118
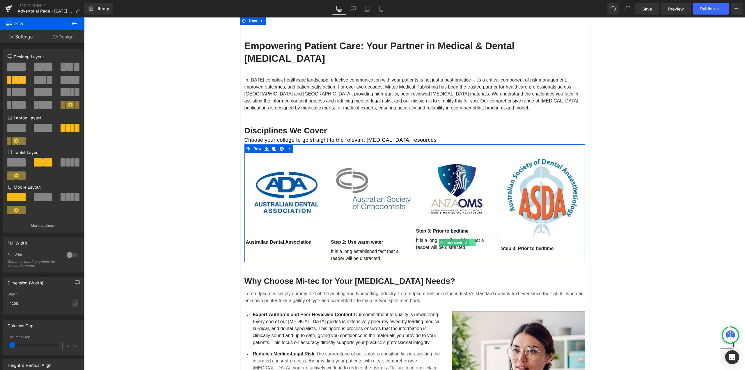
click at [471, 243] on icon at bounding box center [471, 242] width 1 height 2
click at [467, 242] on icon at bounding box center [468, 242] width 3 height 3
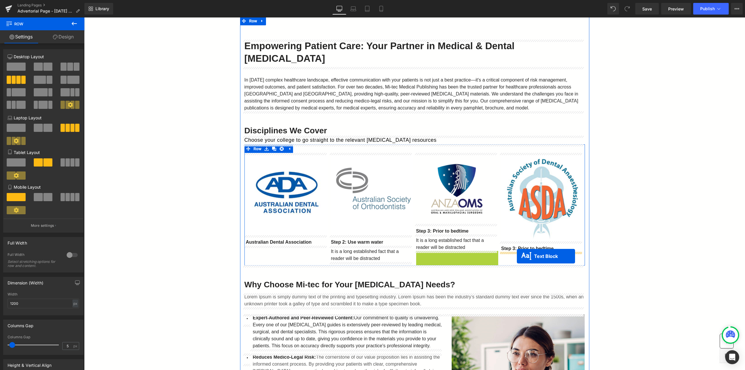
drag, startPoint x: 439, startPoint y: 257, endPoint x: 517, endPoint y: 256, distance: 78.3
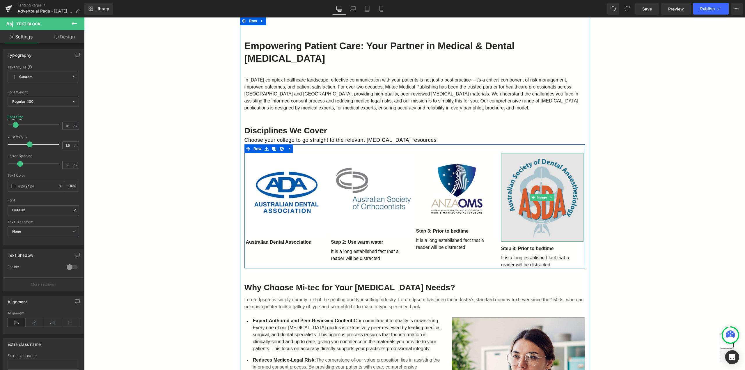
click at [514, 224] on img at bounding box center [542, 197] width 82 height 88
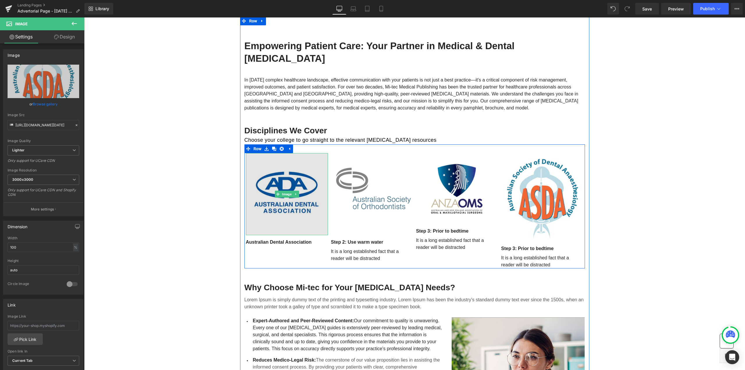
click at [300, 177] on img at bounding box center [287, 194] width 82 height 82
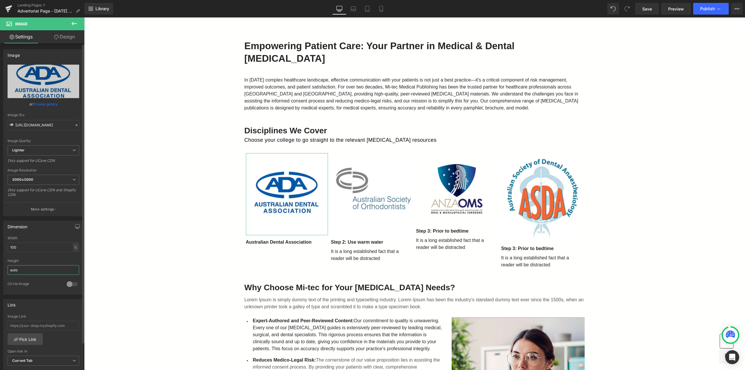
click at [30, 266] on input "auto" at bounding box center [44, 270] width 72 height 10
drag, startPoint x: 20, startPoint y: 267, endPoint x: 0, endPoint y: 268, distance: 20.4
click at [0, 268] on div "Dimension 100% Width 100 % % px auto Height auto 0 Circle Image" at bounding box center [43, 255] width 87 height 78
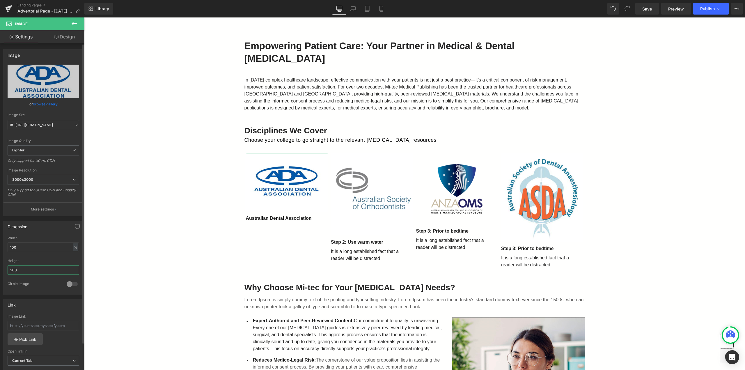
click at [0, 266] on div "Dimension 100% Width 100 % % px auto Height 200 0 Circle Image" at bounding box center [43, 255] width 87 height 78
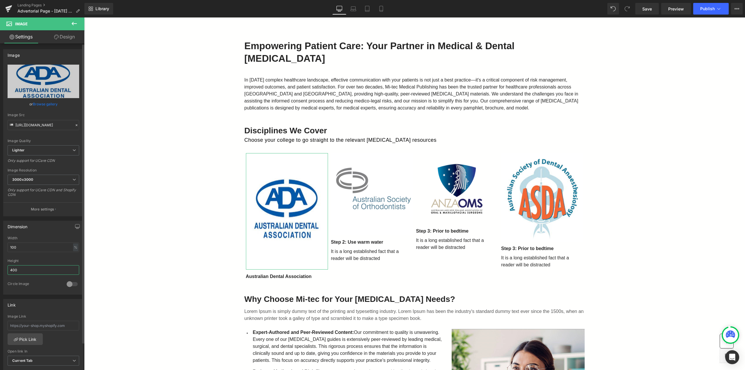
drag, startPoint x: 24, startPoint y: 267, endPoint x: 2, endPoint y: 267, distance: 21.8
click at [2, 267] on div "Dimension 100% Width 100 % % px auto Height 400 0 Circle Image" at bounding box center [43, 255] width 87 height 78
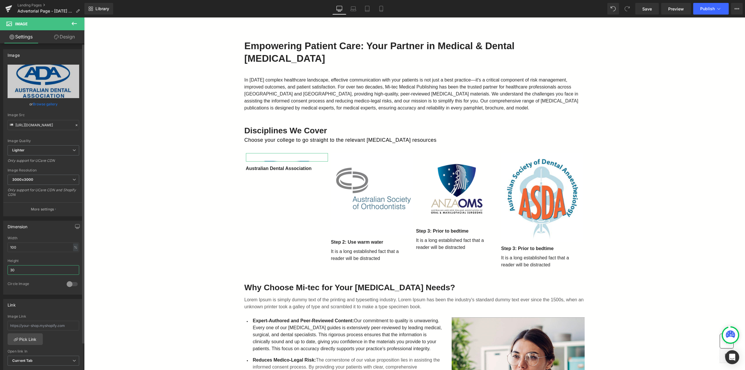
type input "300"
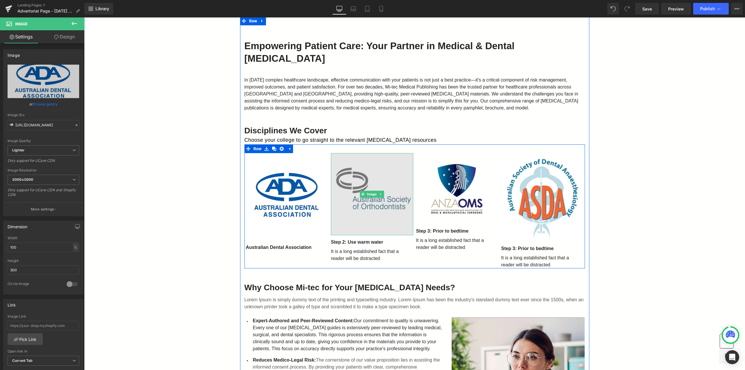
click at [366, 210] on img at bounding box center [372, 194] width 82 height 82
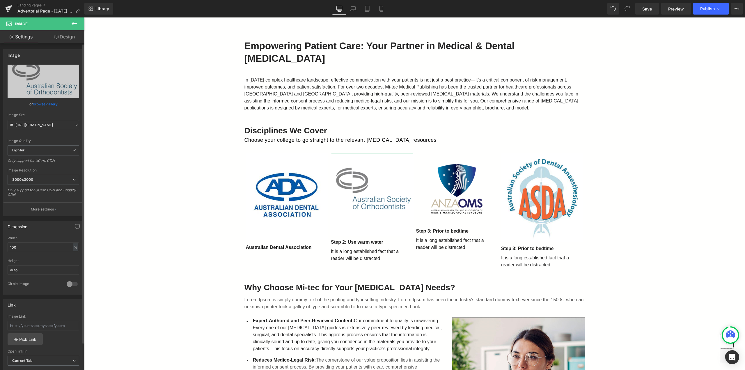
click at [70, 279] on div at bounding box center [72, 283] width 14 height 9
click at [72, 280] on div at bounding box center [72, 283] width 14 height 9
drag, startPoint x: 43, startPoint y: 267, endPoint x: 3, endPoint y: 266, distance: 39.6
click at [3, 266] on div "100% Width 100 % % px auto Height auto 0 Circle Image" at bounding box center [43, 265] width 80 height 58
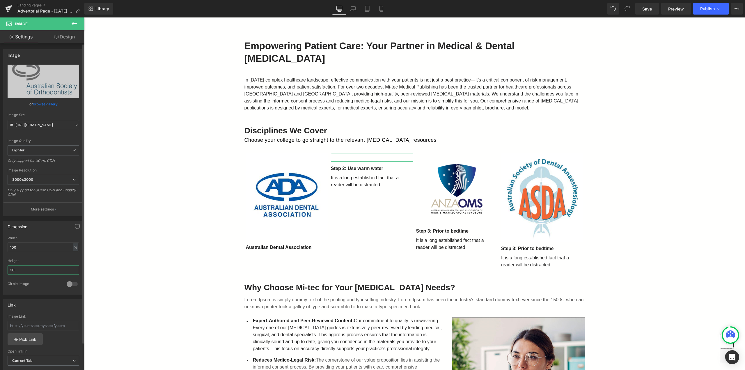
type input "300"
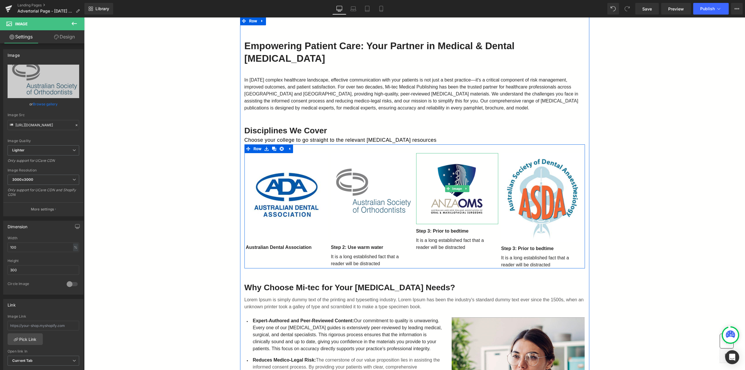
click at [433, 203] on img at bounding box center [457, 188] width 82 height 71
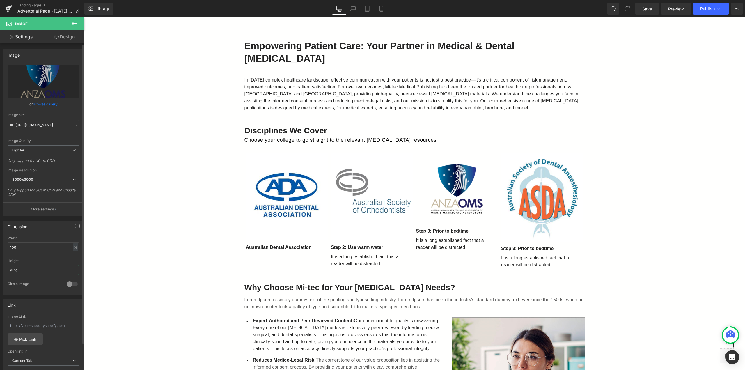
drag, startPoint x: 23, startPoint y: 266, endPoint x: 0, endPoint y: 267, distance: 23.3
click at [0, 267] on div "Dimension 100% Width 100 % % px auto Height auto 0 Circle Image" at bounding box center [43, 255] width 87 height 78
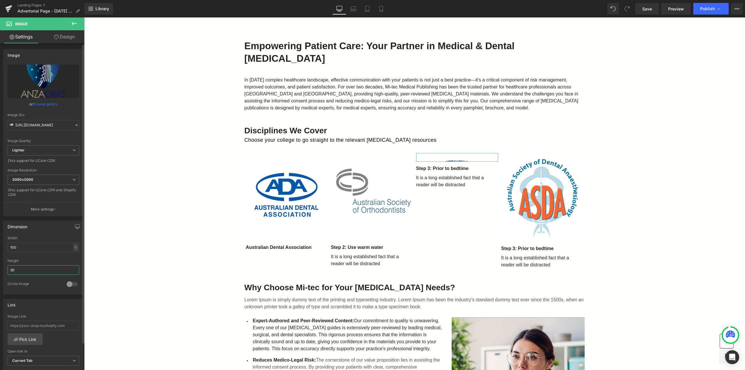
type input "300"
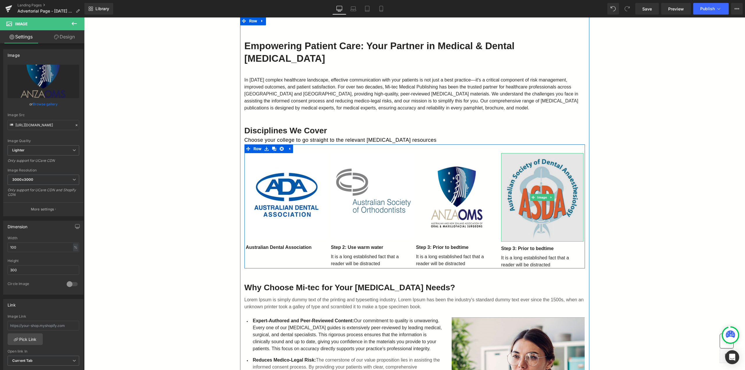
click at [532, 215] on img at bounding box center [542, 197] width 82 height 88
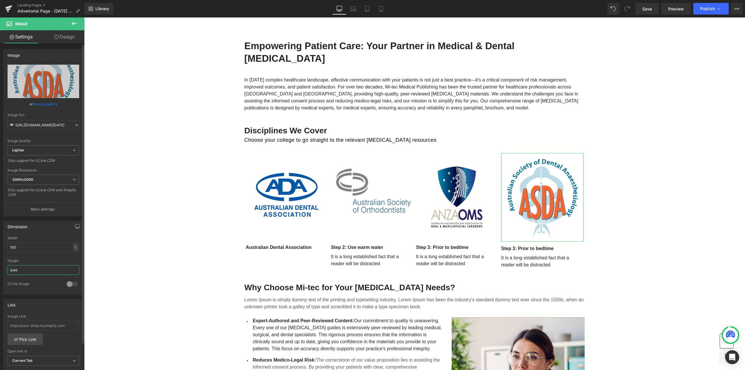
drag, startPoint x: 29, startPoint y: 264, endPoint x: 0, endPoint y: 264, distance: 28.8
click at [0, 264] on div "Dimension 100% Width 100 % % px auto Height auto 0 Circle Image" at bounding box center [43, 255] width 87 height 78
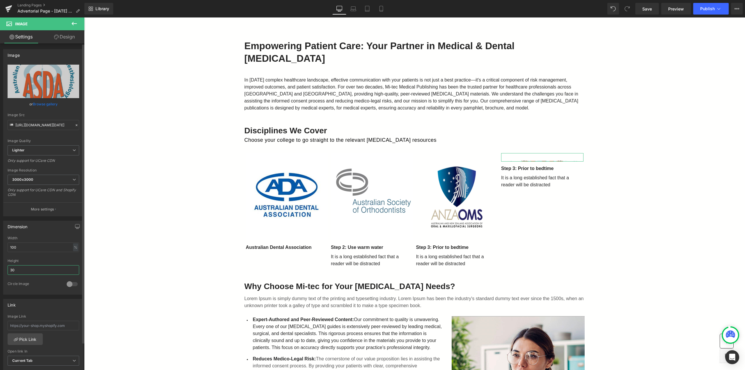
type input "300"
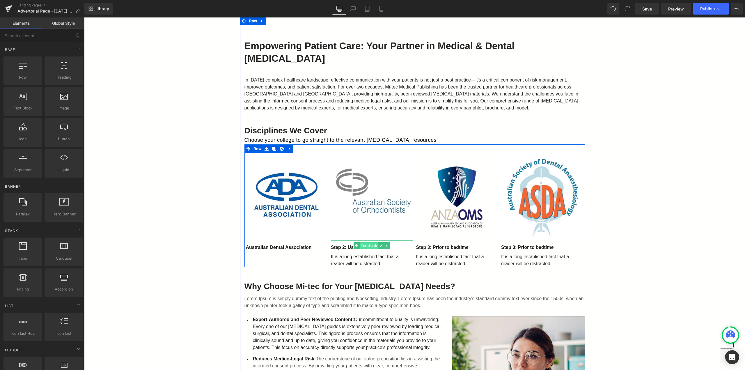
click at [364, 245] on span "Text Block" at bounding box center [369, 245] width 18 height 7
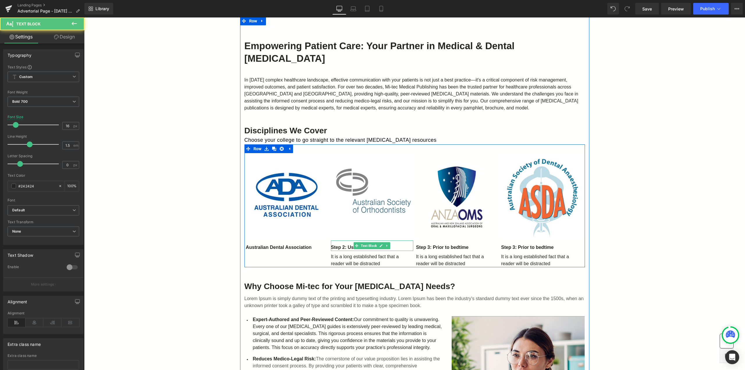
click at [398, 247] on p "Step 2: Use warm water" at bounding box center [372, 247] width 82 height 7
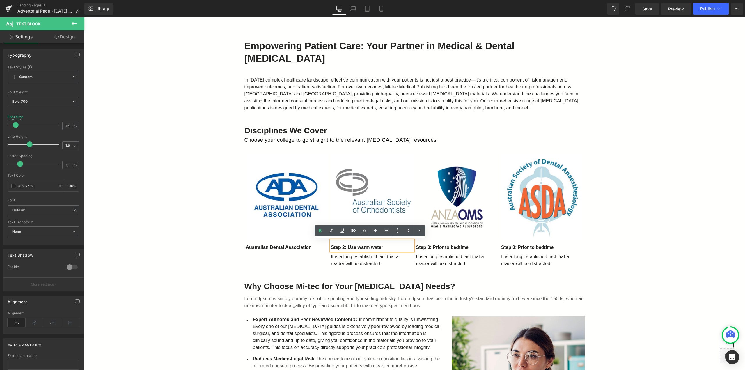
click at [384, 246] on p "Step 2: Use warm water" at bounding box center [372, 247] width 82 height 7
drag, startPoint x: 385, startPoint y: 246, endPoint x: 309, endPoint y: 243, distance: 76.0
click at [312, 243] on div "Image Australian Dental Association Text Block Image Step 2: Use warm water Tex…" at bounding box center [414, 205] width 340 height 123
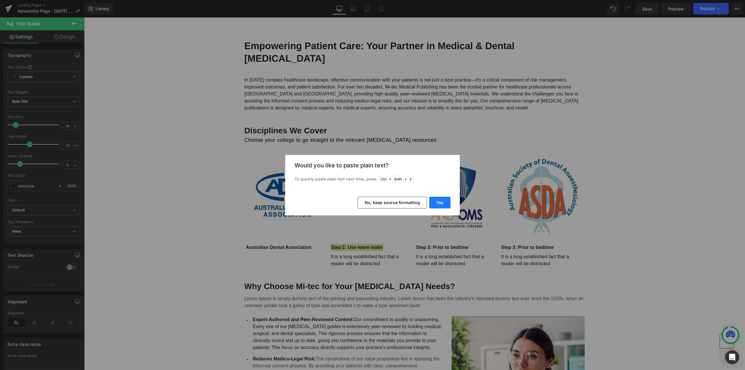
click at [443, 202] on button "Yes" at bounding box center [439, 203] width 21 height 12
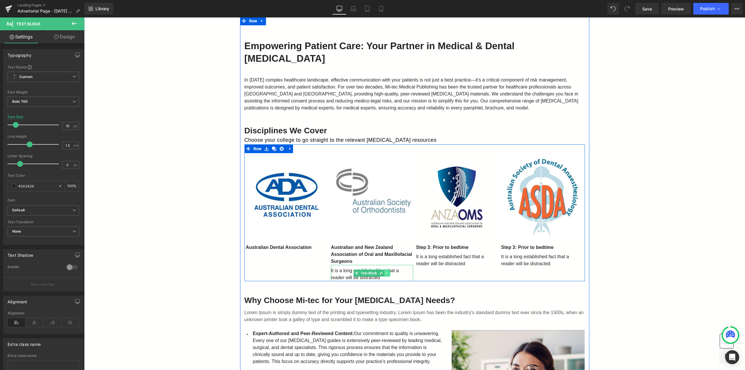
click at [386, 274] on icon at bounding box center [386, 272] width 3 height 3
click at [388, 274] on icon at bounding box center [389, 272] width 3 height 3
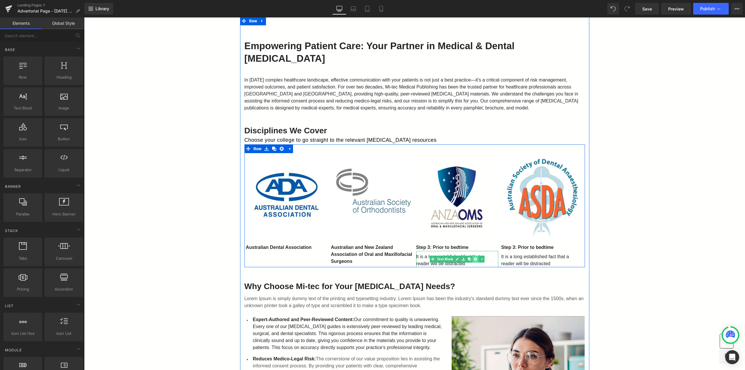
click at [474, 258] on icon at bounding box center [475, 258] width 3 height 3
click at [554, 259] on link at bounding box center [557, 258] width 6 height 7
click at [558, 260] on icon at bounding box center [559, 258] width 3 height 3
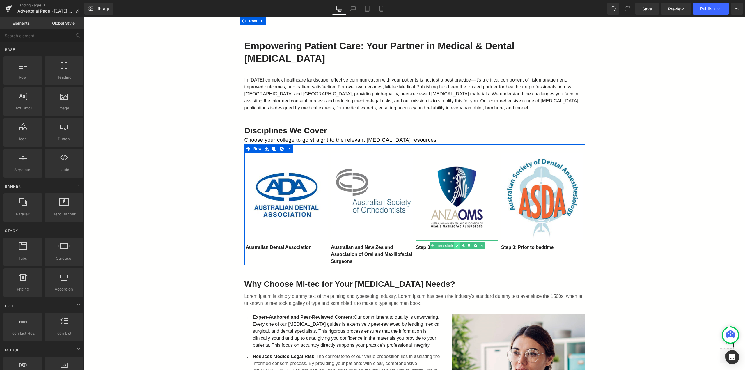
click at [455, 245] on icon at bounding box center [456, 245] width 3 height 3
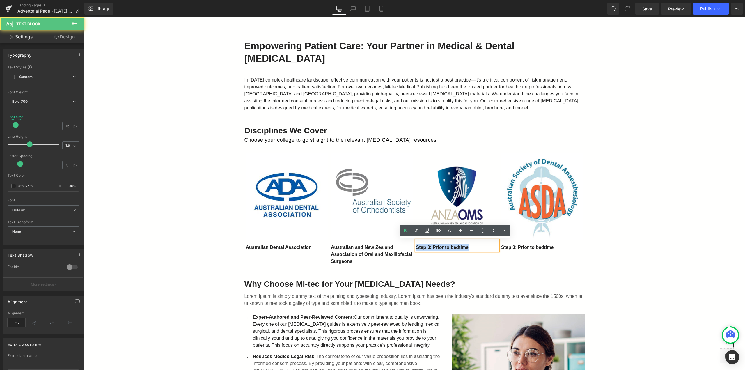
drag, startPoint x: 402, startPoint y: 246, endPoint x: 397, endPoint y: 246, distance: 4.9
click at [397, 246] on div "Image Australian Dental Association Text Block Image Australian and New Zealand…" at bounding box center [414, 204] width 340 height 120
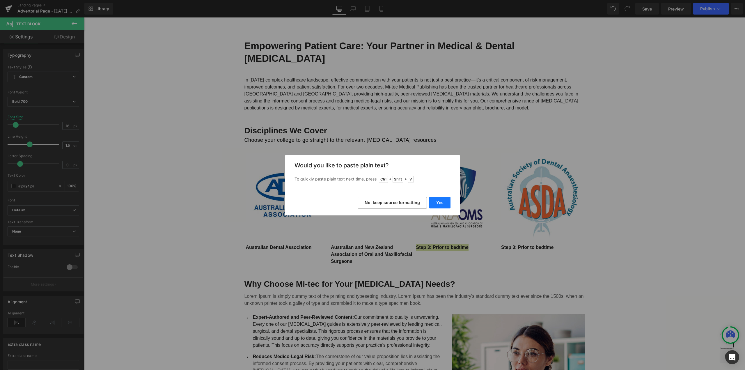
click at [444, 203] on button "Yes" at bounding box center [439, 203] width 21 height 12
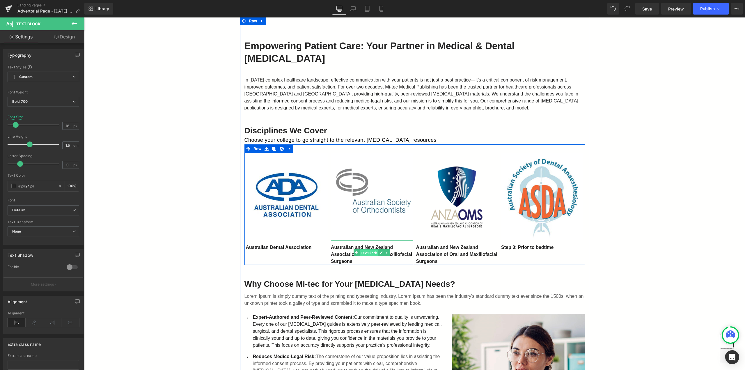
click at [370, 253] on span "Text Block" at bounding box center [369, 252] width 18 height 7
click at [379, 254] on icon at bounding box center [380, 252] width 3 height 3
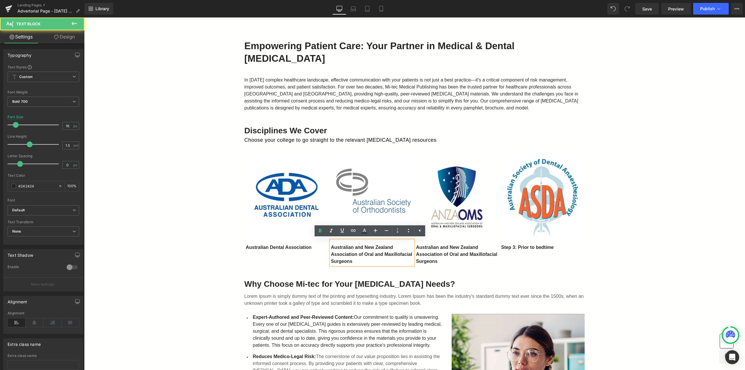
click at [356, 254] on p "Australian and New Zealand Association of Oral and Maxillofacial Surgeons" at bounding box center [372, 254] width 82 height 21
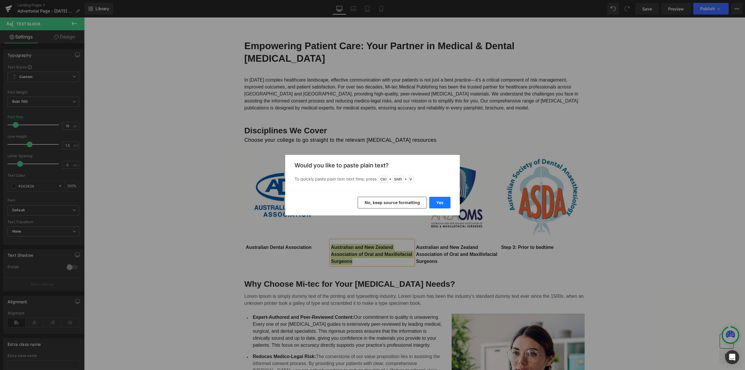
click at [440, 199] on button "Yes" at bounding box center [439, 203] width 21 height 12
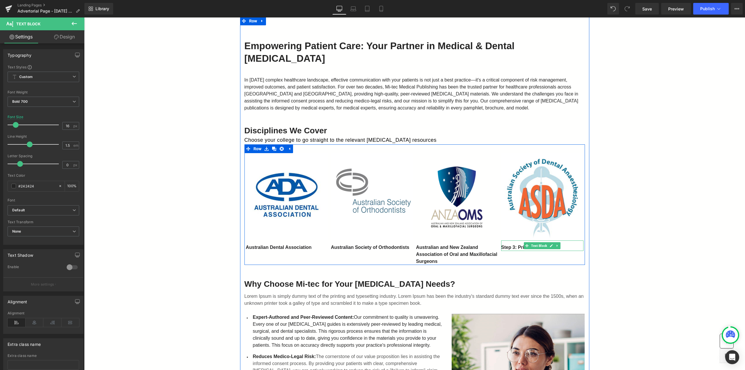
click at [549, 245] on icon at bounding box center [550, 245] width 3 height 3
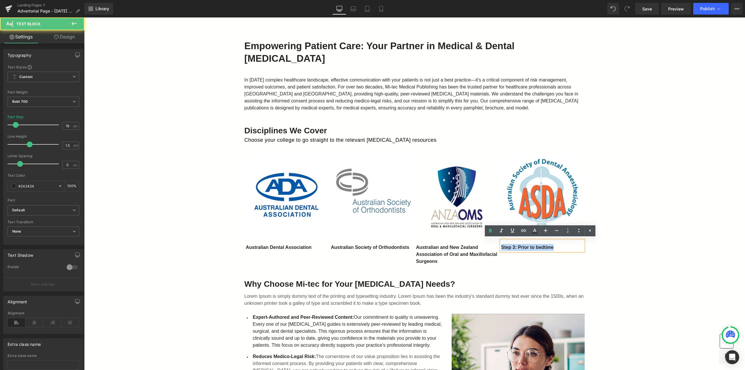
drag, startPoint x: 556, startPoint y: 246, endPoint x: 451, endPoint y: 245, distance: 105.0
click at [451, 245] on div "Image Australian Dental Association Text Block Image Australian Society of Orth…" at bounding box center [414, 204] width 340 height 120
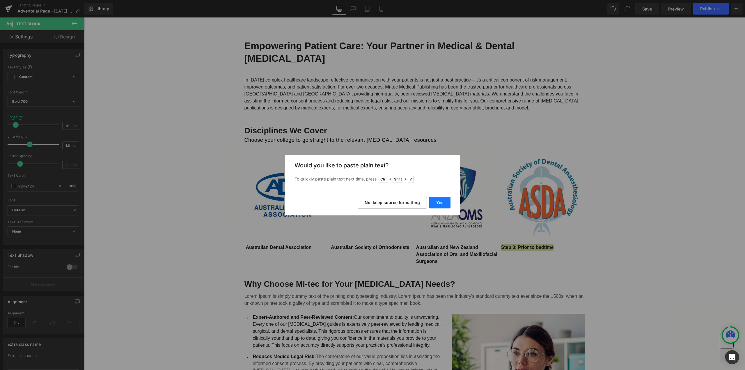
click at [436, 199] on button "Yes" at bounding box center [439, 203] width 21 height 12
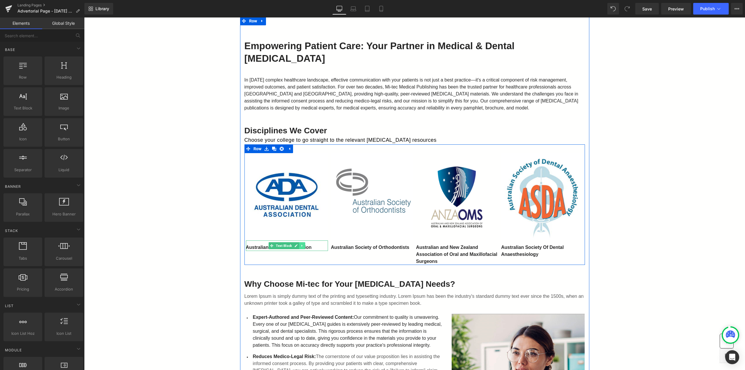
click at [300, 245] on icon at bounding box center [301, 245] width 3 height 3
click at [285, 245] on icon at bounding box center [286, 245] width 3 height 3
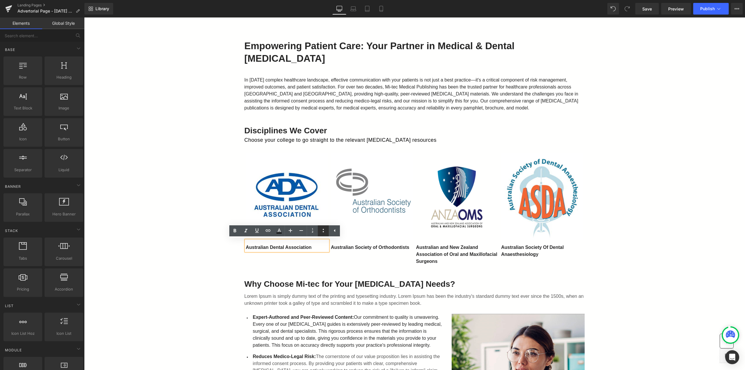
click at [321, 231] on icon at bounding box center [323, 230] width 7 height 7
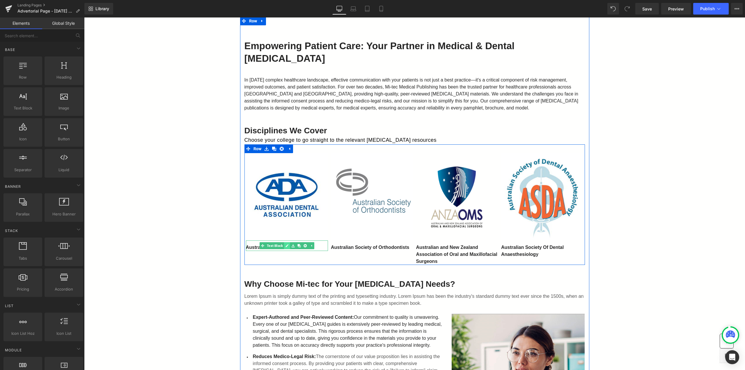
click at [286, 246] on link at bounding box center [287, 245] width 6 height 7
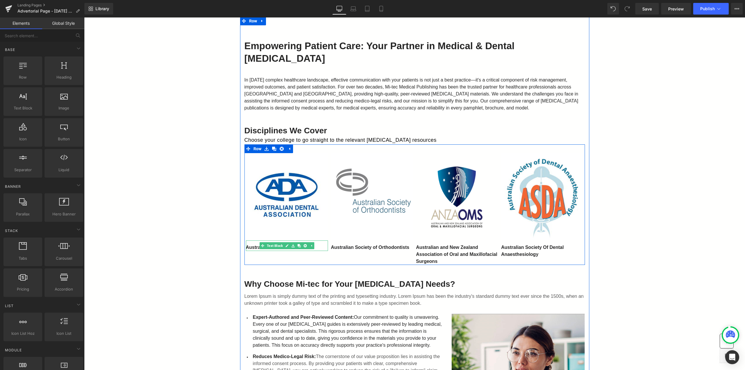
click at [248, 247] on p "Australian Dental Association" at bounding box center [287, 247] width 82 height 7
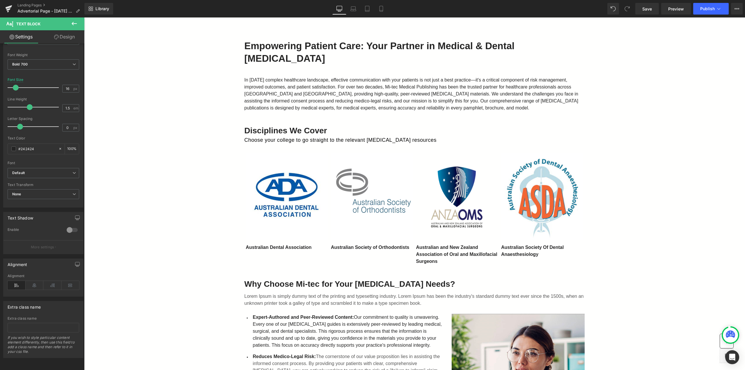
scroll to position [40, 0]
click at [35, 282] on icon at bounding box center [35, 285] width 18 height 9
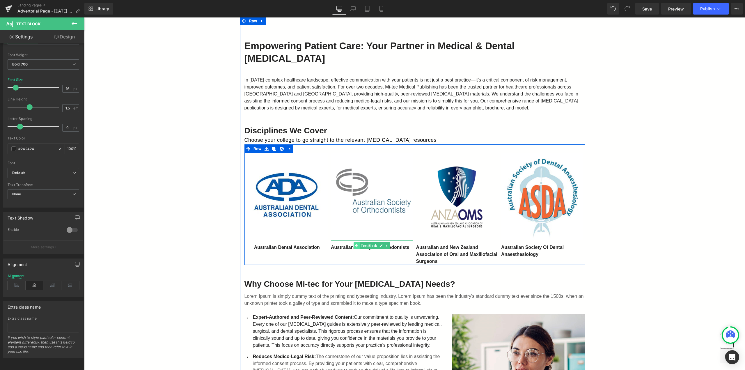
click at [355, 246] on icon at bounding box center [356, 245] width 3 height 3
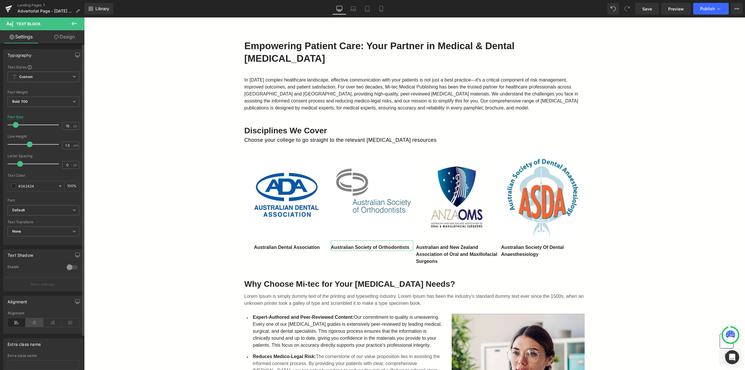
click at [38, 322] on icon at bounding box center [35, 322] width 18 height 9
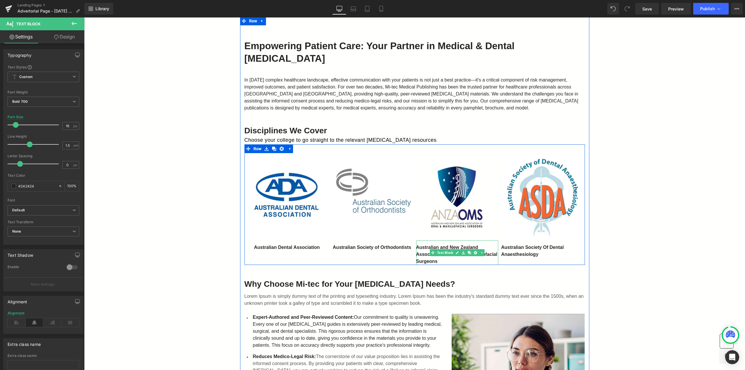
click at [452, 248] on p "Australian and New Zealand Association of Oral and Maxillofacial Surgeons" at bounding box center [457, 254] width 82 height 21
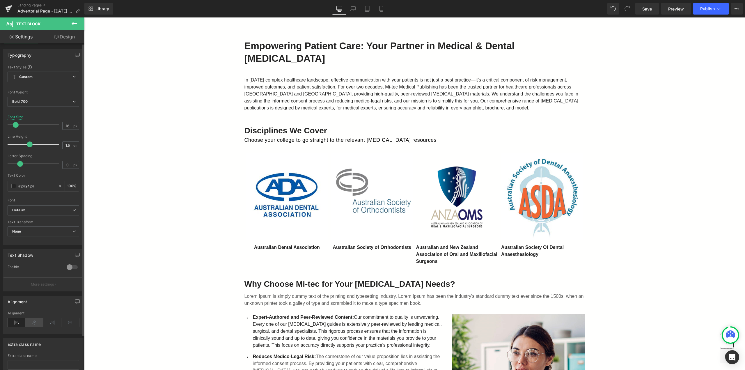
click at [37, 322] on icon at bounding box center [35, 322] width 18 height 9
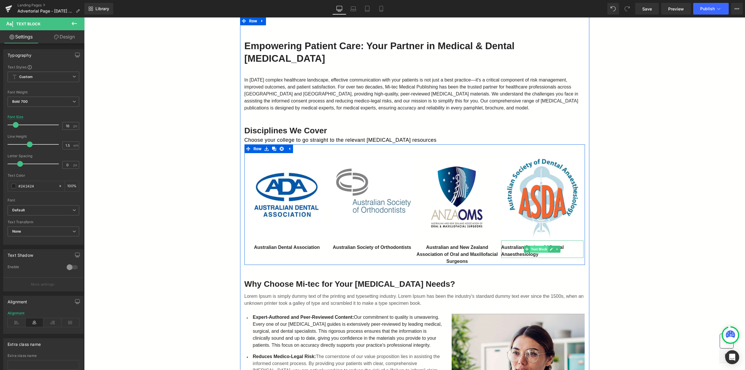
click at [540, 249] on span "Text Block" at bounding box center [539, 248] width 18 height 7
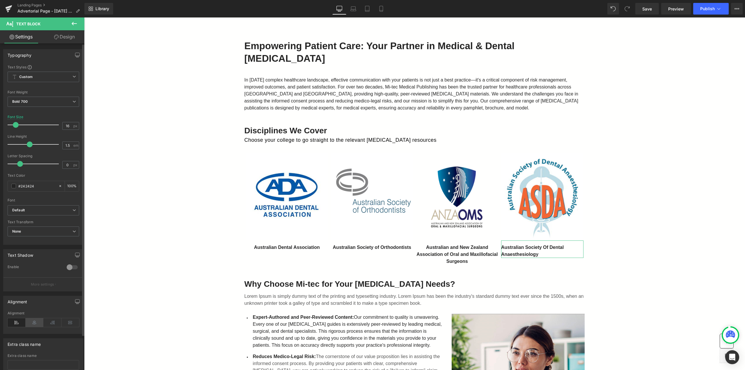
click at [33, 324] on icon at bounding box center [35, 322] width 18 height 9
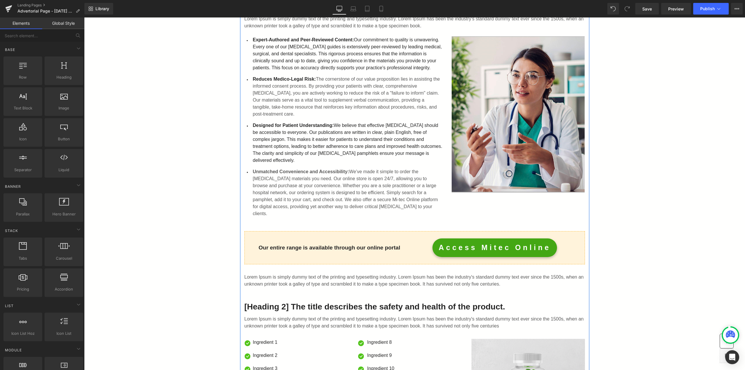
scroll to position [412, 0]
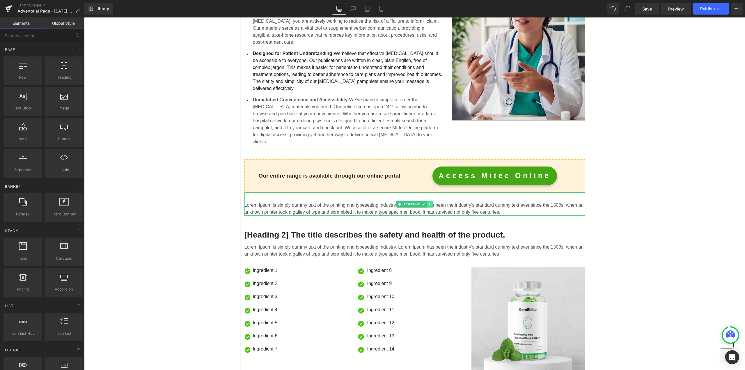
click at [428, 202] on icon at bounding box center [429, 203] width 3 height 3
click at [431, 202] on icon at bounding box center [432, 203] width 3 height 3
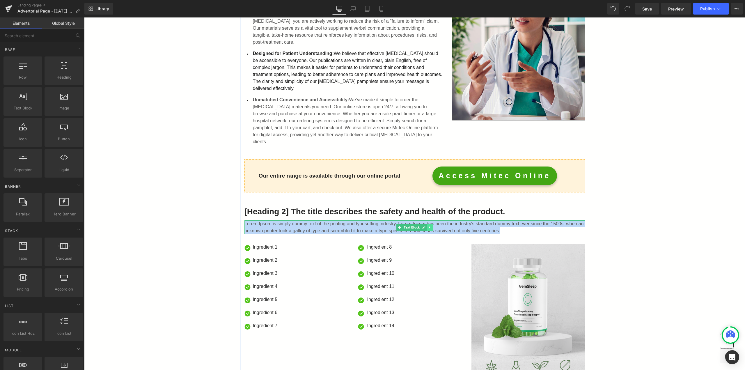
drag, startPoint x: 622, startPoint y: 206, endPoint x: 428, endPoint y: 216, distance: 194.0
click at [428, 225] on icon at bounding box center [429, 226] width 3 height 3
click at [431, 226] on icon at bounding box center [432, 227] width 3 height 3
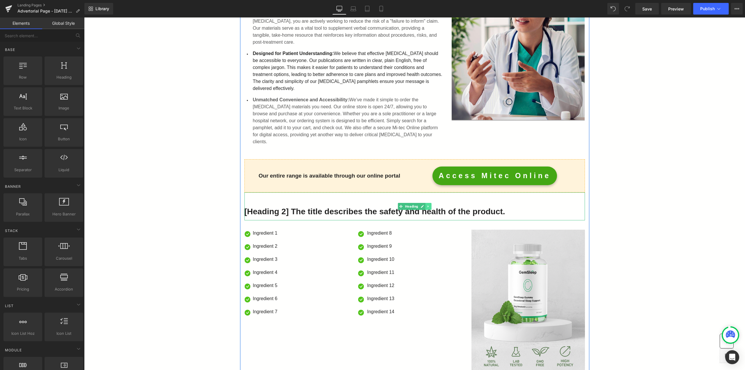
click at [425, 203] on link at bounding box center [428, 206] width 6 height 7
click at [430, 204] on icon at bounding box center [431, 205] width 3 height 3
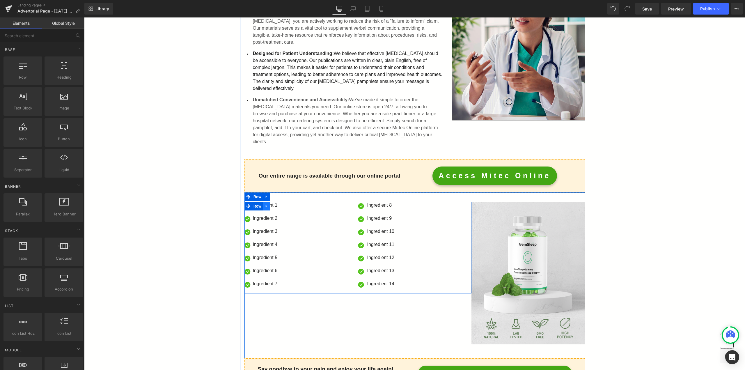
click at [267, 202] on link at bounding box center [267, 206] width 8 height 9
click at [280, 204] on icon at bounding box center [282, 206] width 4 height 4
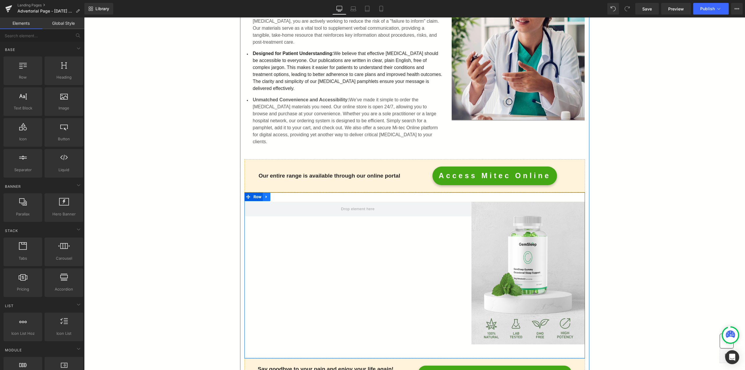
click at [266, 194] on icon at bounding box center [266, 196] width 4 height 4
click at [278, 192] on link at bounding box center [282, 196] width 8 height 9
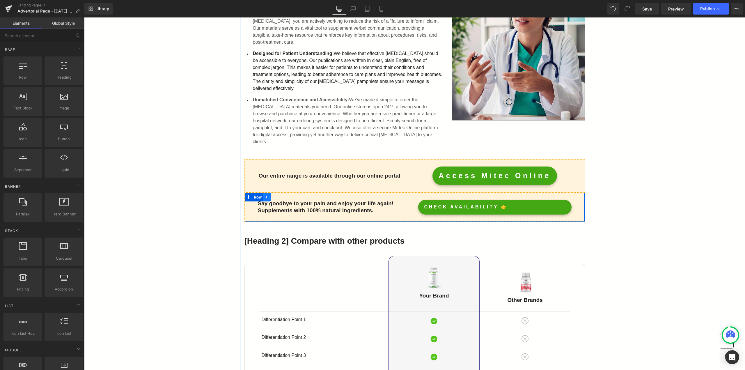
click at [265, 195] on icon at bounding box center [267, 197] width 4 height 4
click at [280, 195] on icon at bounding box center [282, 197] width 4 height 4
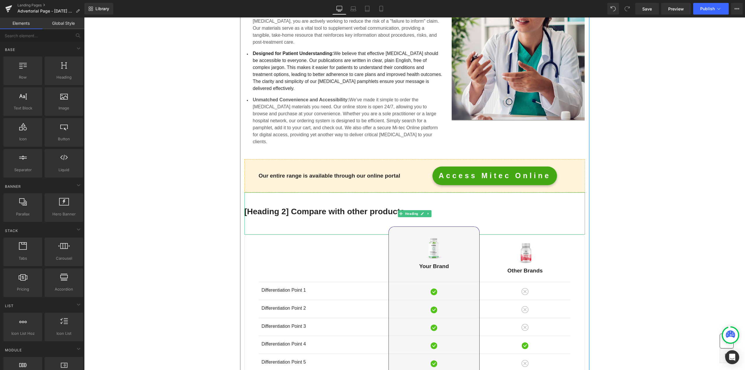
click at [286, 192] on div "[Heading 2] Compare with other products" at bounding box center [414, 213] width 340 height 42
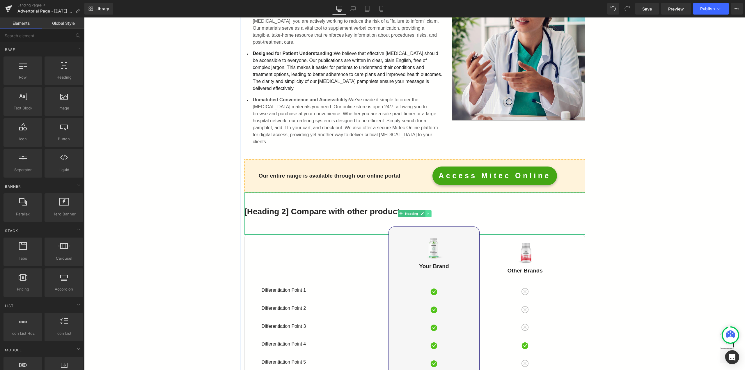
click at [426, 212] on icon at bounding box center [427, 213] width 3 height 3
click at [430, 212] on icon at bounding box center [431, 213] width 3 height 3
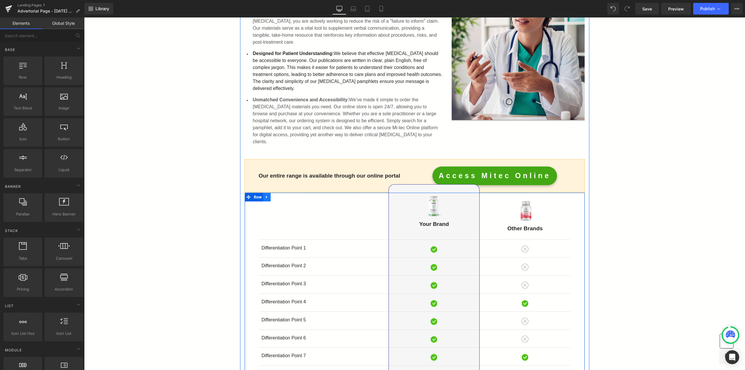
click at [266, 195] on icon at bounding box center [267, 197] width 4 height 4
click at [280, 195] on icon at bounding box center [282, 197] width 4 height 4
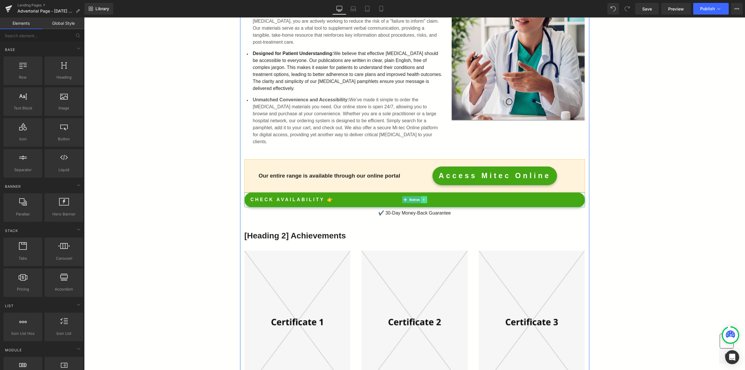
click at [422, 198] on icon at bounding box center [423, 199] width 3 height 3
click at [425, 198] on icon at bounding box center [426, 199] width 3 height 3
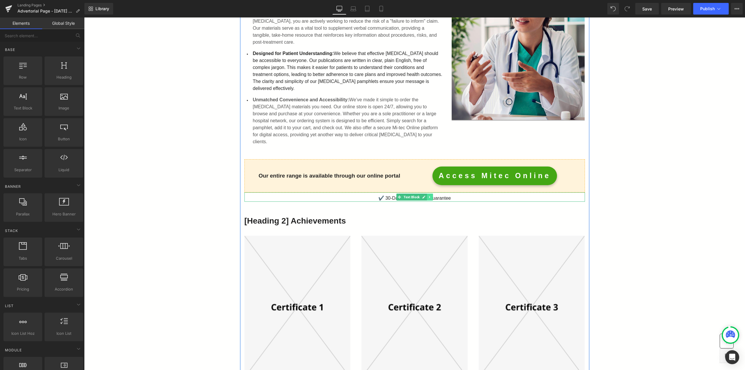
click at [428, 195] on icon at bounding box center [429, 196] width 3 height 3
click at [431, 195] on icon at bounding box center [432, 196] width 3 height 3
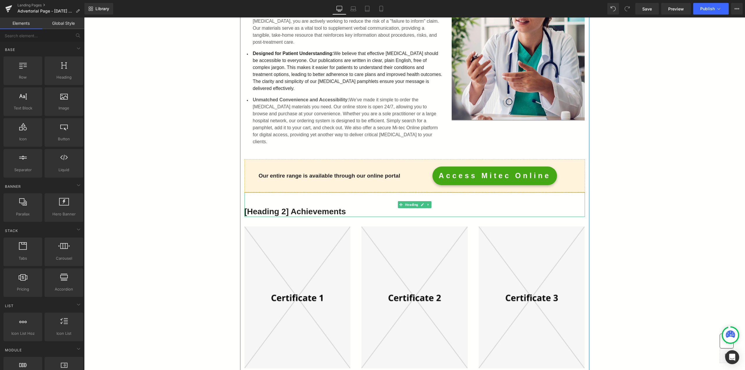
click at [425, 201] on link at bounding box center [428, 204] width 6 height 7
click at [431, 201] on link at bounding box center [431, 204] width 6 height 7
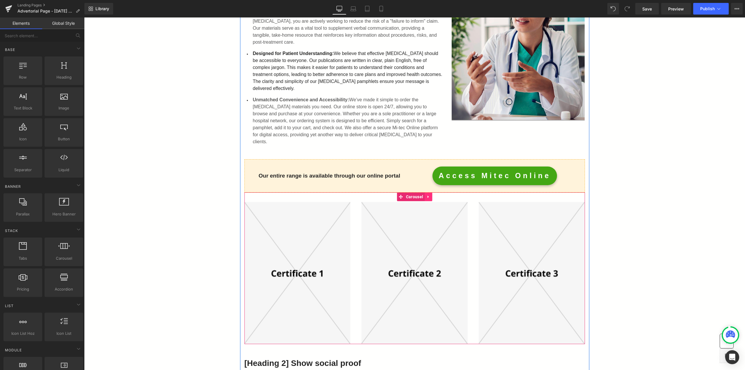
click at [426, 194] on icon at bounding box center [428, 196] width 4 height 4
click at [430, 195] on icon at bounding box center [432, 197] width 4 height 4
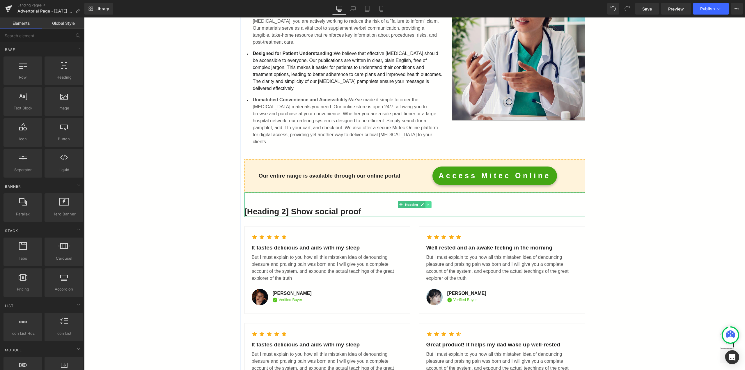
click at [426, 203] on icon at bounding box center [427, 204] width 3 height 3
click at [430, 201] on link at bounding box center [431, 204] width 6 height 7
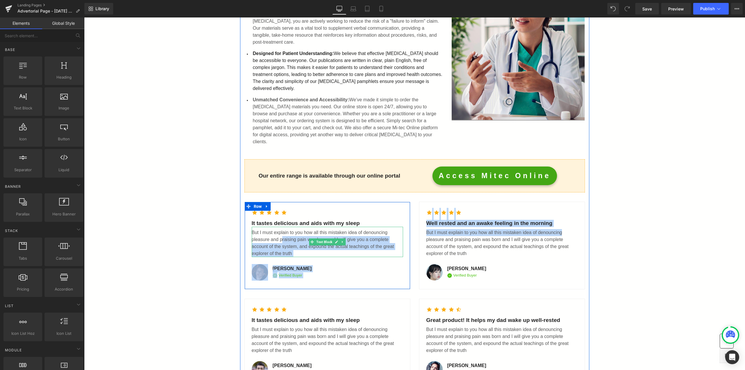
drag, startPoint x: 446, startPoint y: 222, endPoint x: 277, endPoint y: 221, distance: 168.4
click at [263, 202] on link at bounding box center [267, 206] width 8 height 9
click at [264, 194] on icon at bounding box center [266, 196] width 4 height 4
click at [280, 194] on icon at bounding box center [282, 196] width 4 height 4
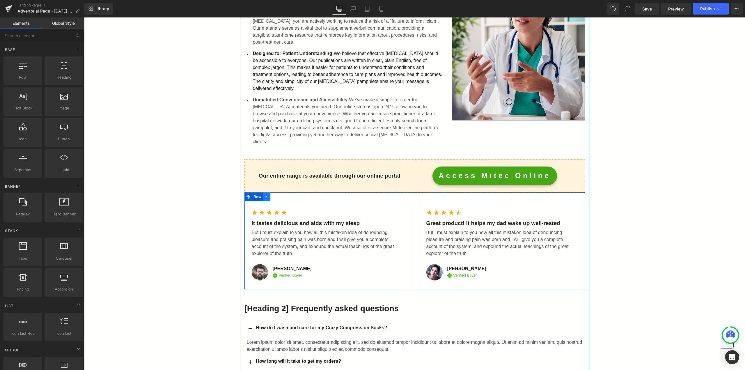
click at [264, 194] on icon at bounding box center [266, 196] width 4 height 4
click at [278, 192] on link at bounding box center [282, 196] width 8 height 9
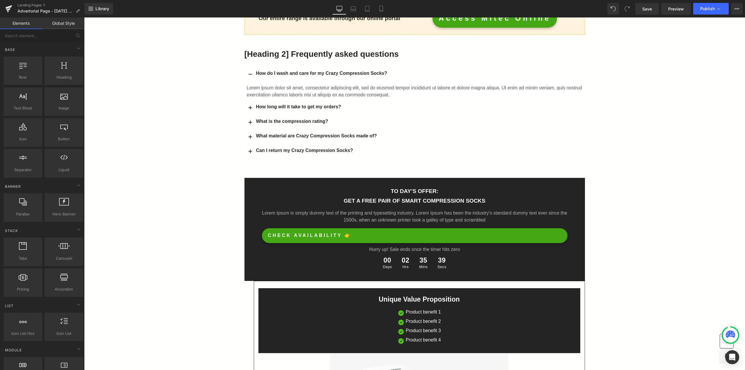
scroll to position [499, 0]
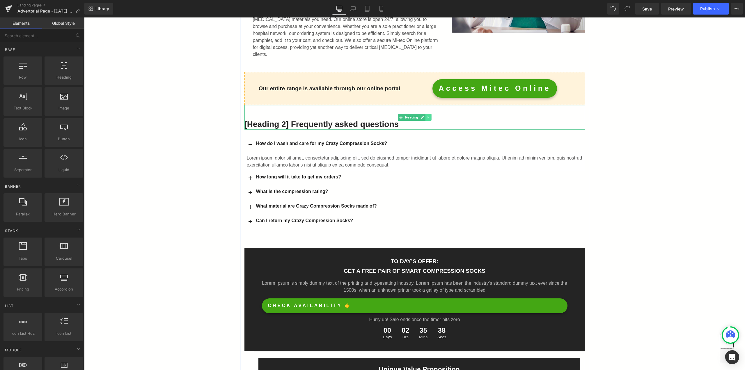
click at [426, 115] on icon at bounding box center [427, 116] width 3 height 3
click at [430, 115] on icon at bounding box center [431, 116] width 3 height 3
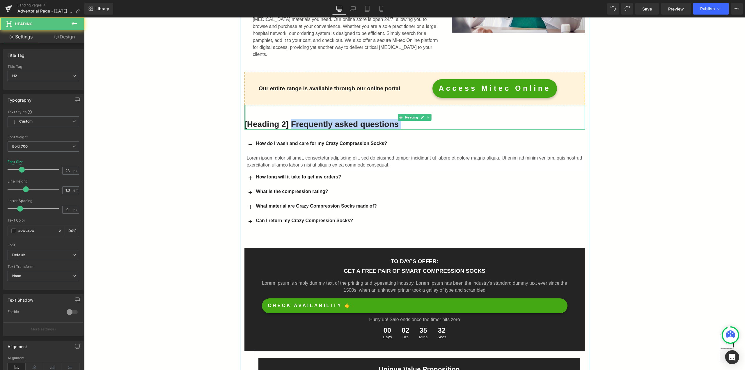
drag, startPoint x: 289, startPoint y: 114, endPoint x: 243, endPoint y: 111, distance: 46.9
click at [244, 111] on div "[Heading 2] Frequently asked questions Heading" at bounding box center [414, 117] width 340 height 24
drag, startPoint x: 243, startPoint y: 111, endPoint x: 259, endPoint y: 113, distance: 16.7
click at [244, 111] on div "[Heading 2] Frequently asked questions Heading" at bounding box center [414, 117] width 340 height 24
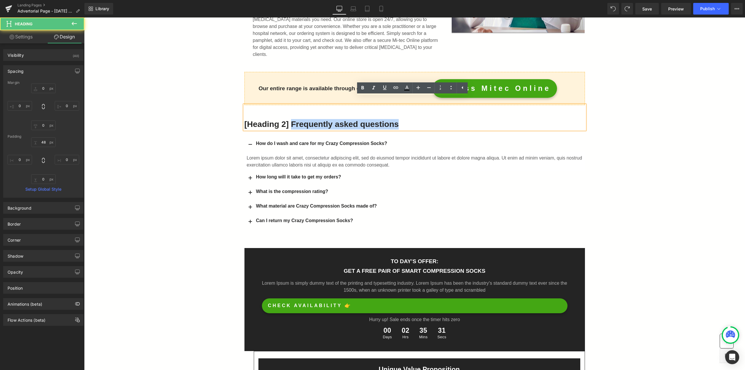
click at [287, 119] on h2 "[Heading 2] Frequently asked questions" at bounding box center [414, 124] width 340 height 10
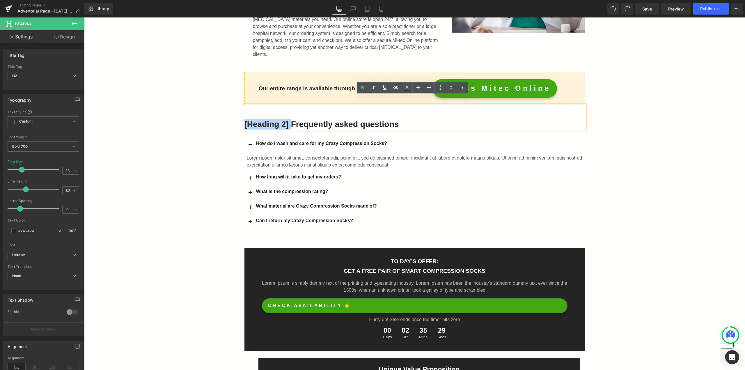
drag, startPoint x: 288, startPoint y: 117, endPoint x: 242, endPoint y: 117, distance: 46.0
click at [244, 119] on h2 "[Heading 2] Frequently asked questions" at bounding box center [414, 124] width 340 height 10
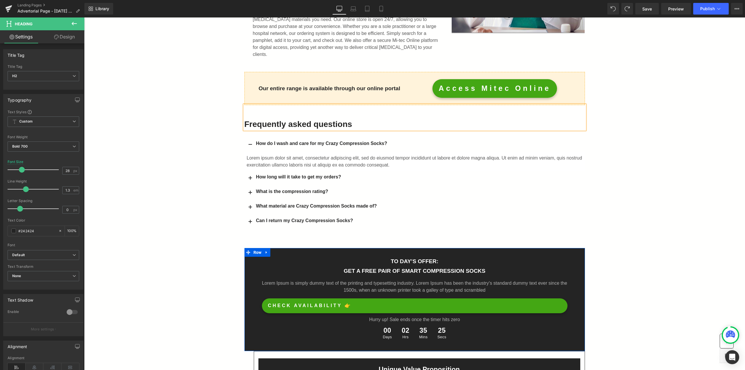
click at [266, 251] on icon at bounding box center [266, 252] width 1 height 3
click at [280, 250] on icon at bounding box center [282, 252] width 4 height 4
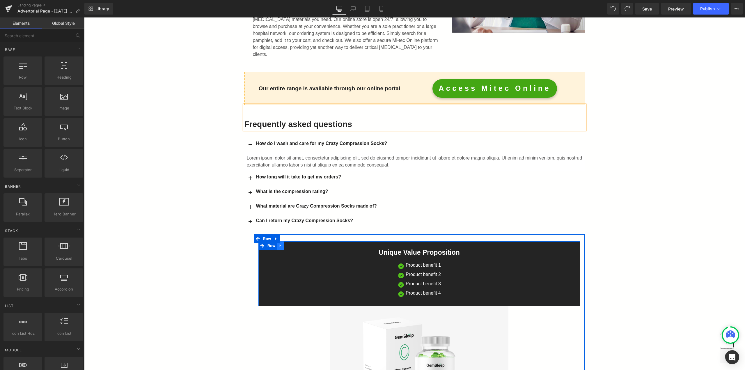
click at [278, 243] on icon at bounding box center [280, 245] width 4 height 4
click at [293, 243] on icon at bounding box center [295, 245] width 4 height 4
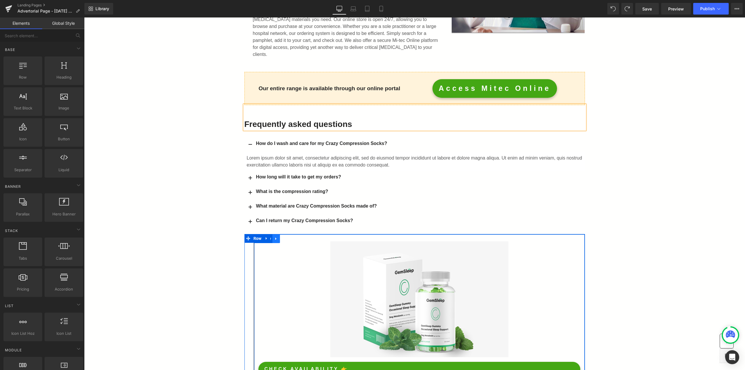
click at [276, 234] on link at bounding box center [276, 238] width 8 height 9
click at [289, 236] on icon at bounding box center [291, 238] width 4 height 4
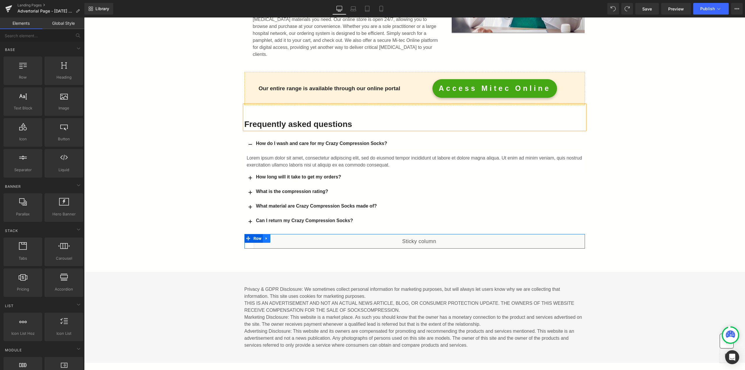
click at [267, 234] on link at bounding box center [267, 238] width 8 height 9
click at [278, 234] on link at bounding box center [282, 238] width 8 height 9
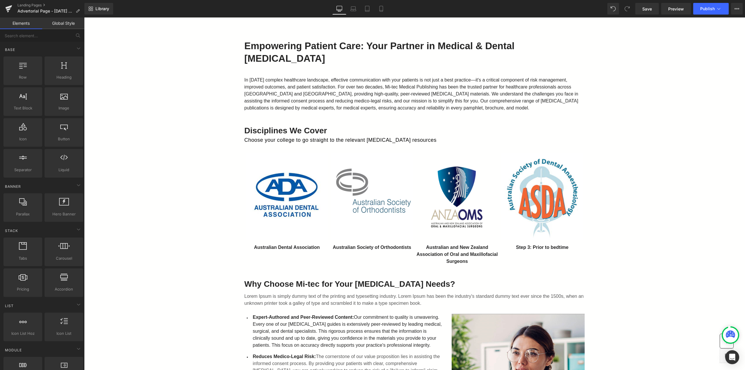
scroll to position [0, 0]
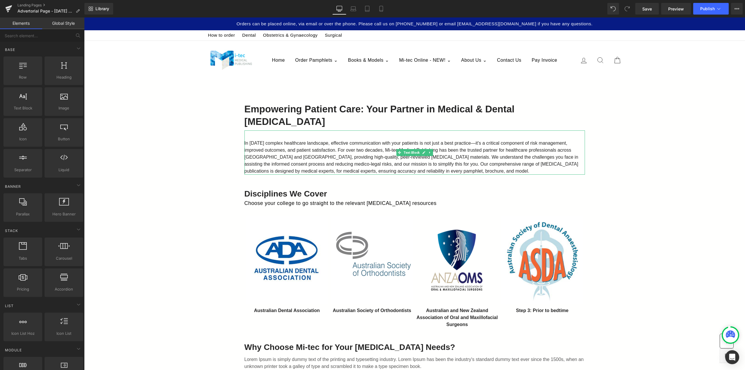
click at [486, 170] on p "In [DATE] complex healthcare landscape, effective communication with your patie…" at bounding box center [414, 157] width 340 height 35
click at [717, 9] on icon at bounding box center [719, 9] width 6 height 6
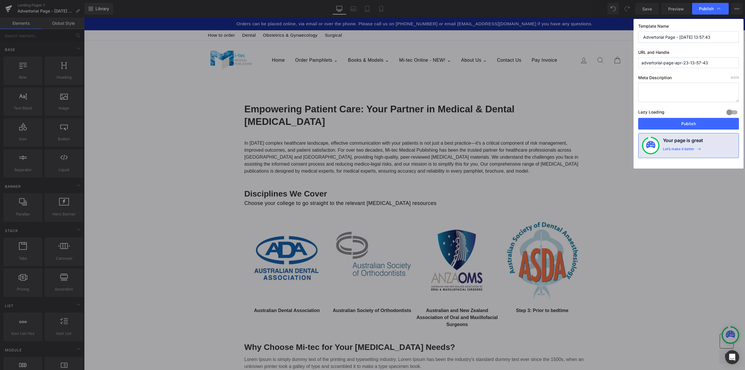
drag, startPoint x: 720, startPoint y: 38, endPoint x: 618, endPoint y: 38, distance: 101.2
click at [618, 38] on div "Publish Template Name Advertorial Page - [DATE] 13:57:43 URL and Handle adverto…" at bounding box center [372, 185] width 745 height 370
type input "Double Jump Template"
drag, startPoint x: 678, startPoint y: 63, endPoint x: 622, endPoint y: 61, distance: 55.6
click at [622, 61] on div "Publish Template Name Double Jump Template URL and Handle advertorial-page-apr-…" at bounding box center [372, 185] width 745 height 370
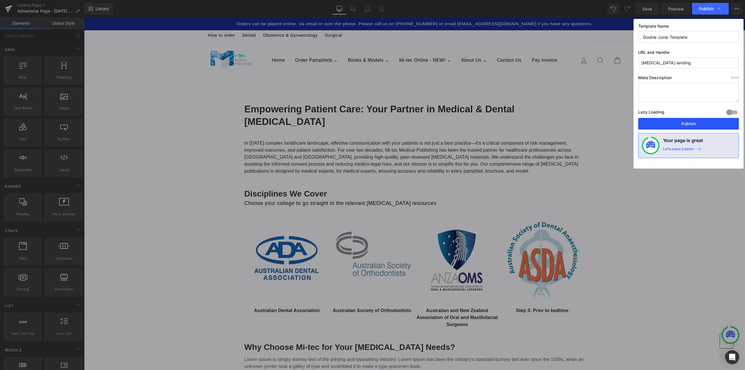
type input "[MEDICAL_DATA]-landing"
click at [688, 120] on button "Publish" at bounding box center [688, 124] width 101 height 12
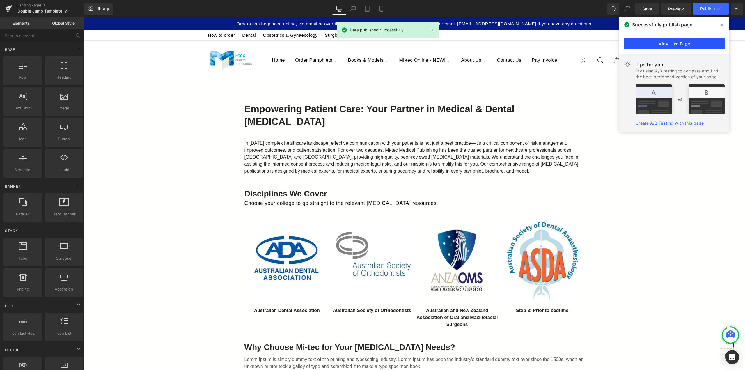
click at [666, 39] on link "View Live Page" at bounding box center [674, 44] width 101 height 12
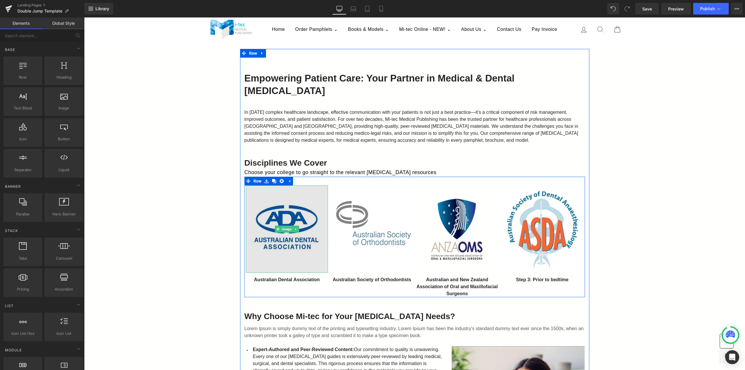
scroll to position [58, 0]
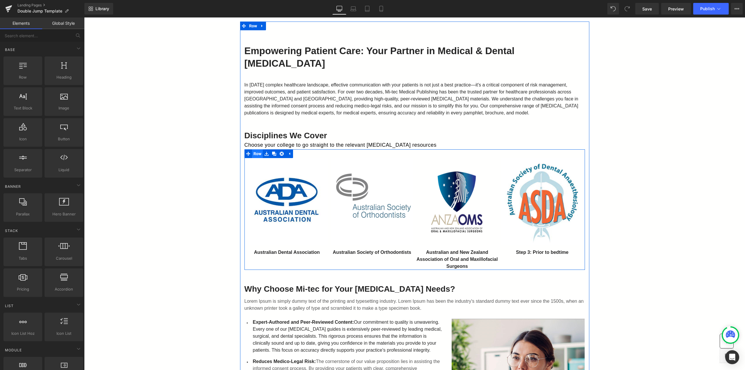
click at [255, 156] on span "Row" at bounding box center [257, 153] width 11 height 9
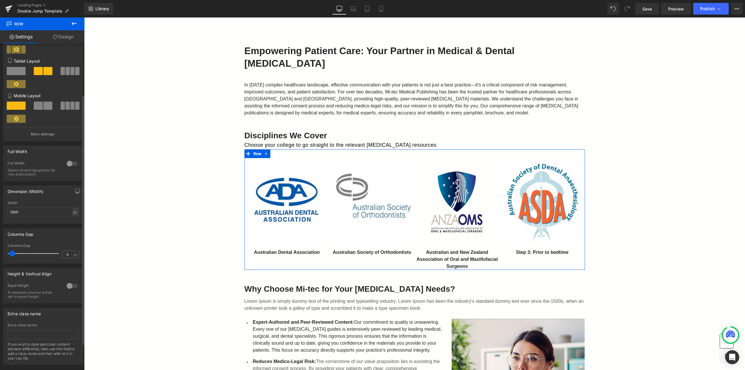
scroll to position [102, 0]
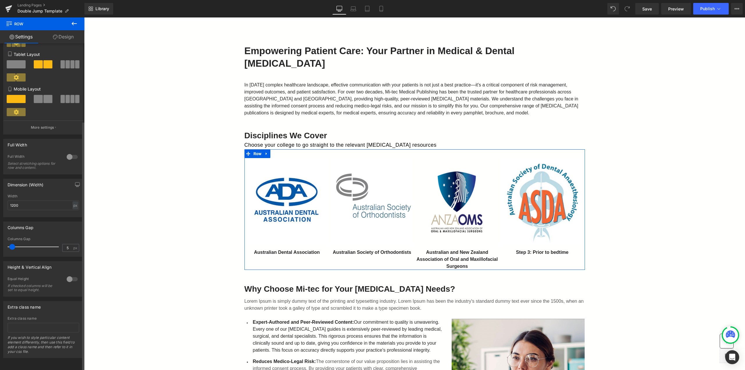
click at [66, 152] on div at bounding box center [72, 156] width 14 height 9
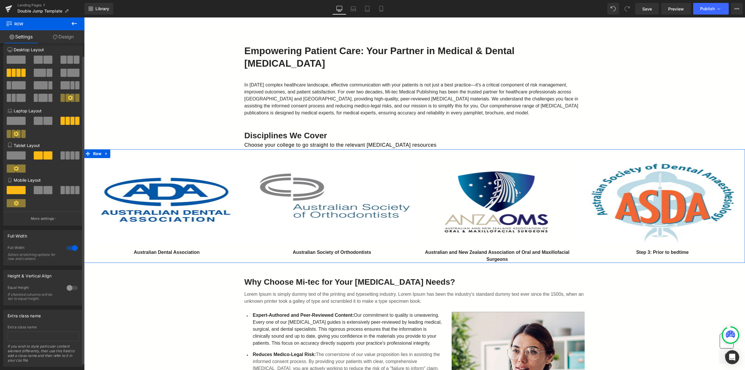
scroll to position [0, 0]
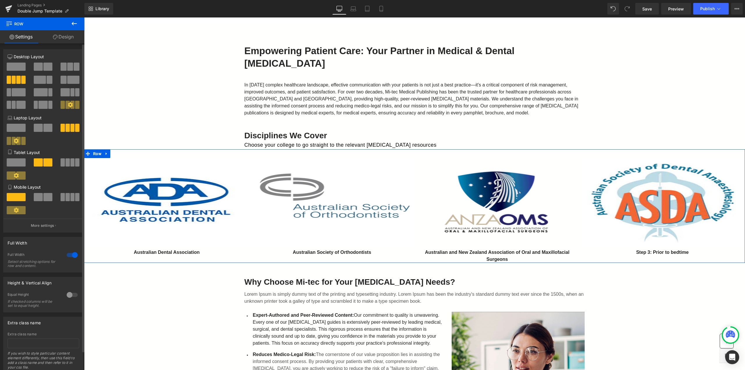
click at [68, 253] on div at bounding box center [72, 254] width 14 height 9
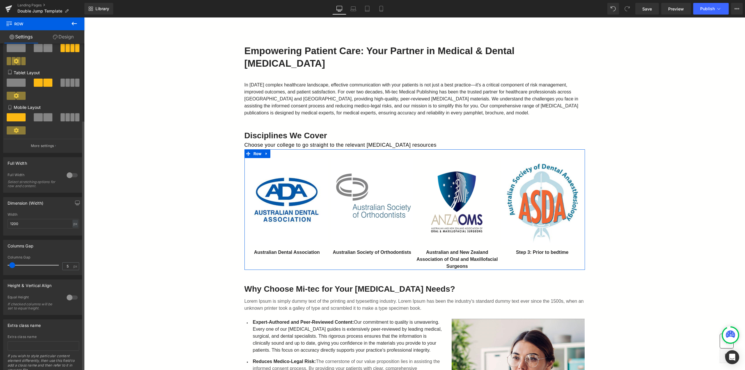
scroll to position [102, 0]
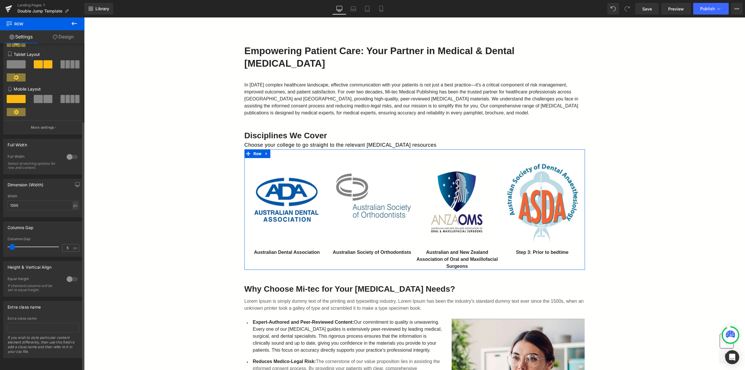
click at [65, 274] on div at bounding box center [72, 278] width 14 height 9
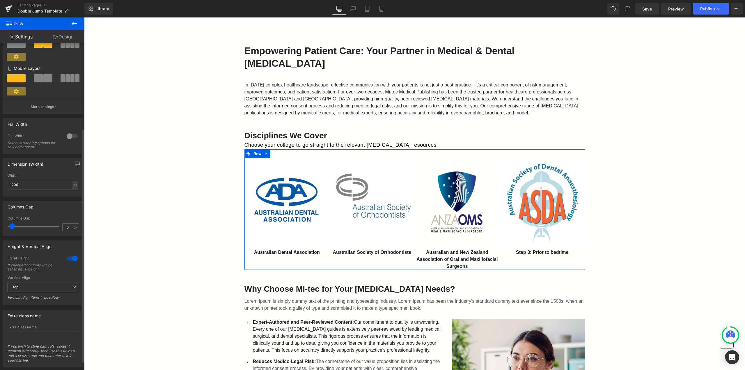
scroll to position [131, 0]
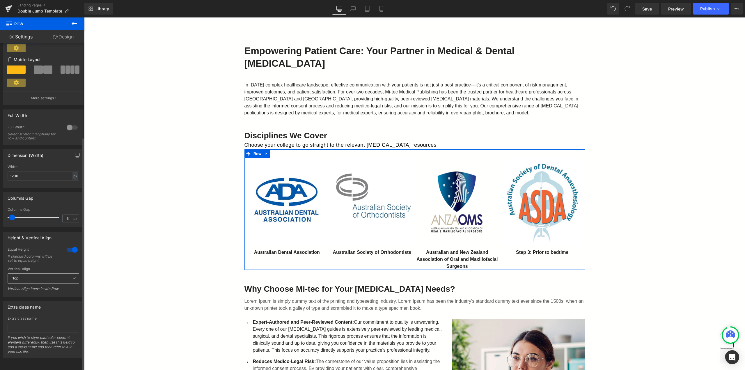
click at [66, 279] on span "Top" at bounding box center [44, 278] width 72 height 10
click at [67, 276] on span "Top" at bounding box center [42, 278] width 69 height 10
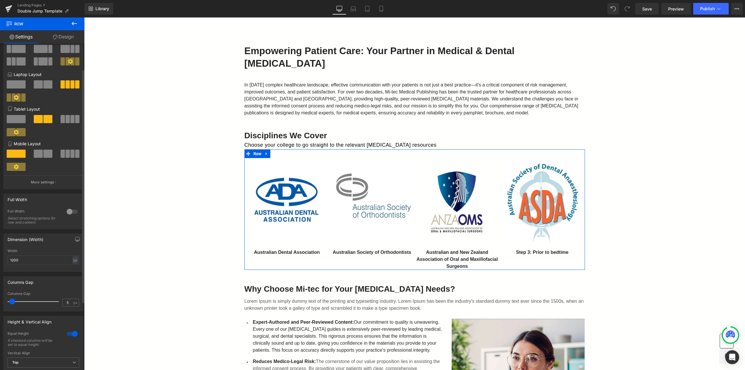
scroll to position [14, 0]
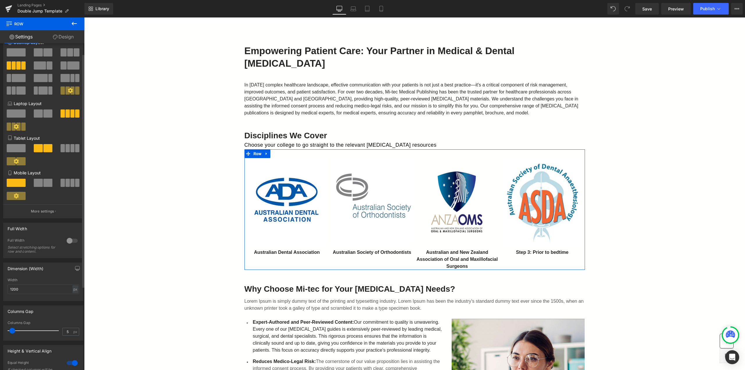
click at [31, 209] on button "More settings" at bounding box center [43, 211] width 80 height 14
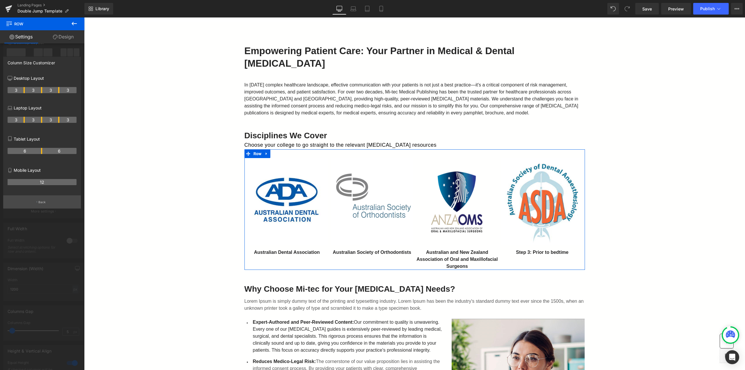
click at [46, 202] on button "Back" at bounding box center [42, 201] width 78 height 13
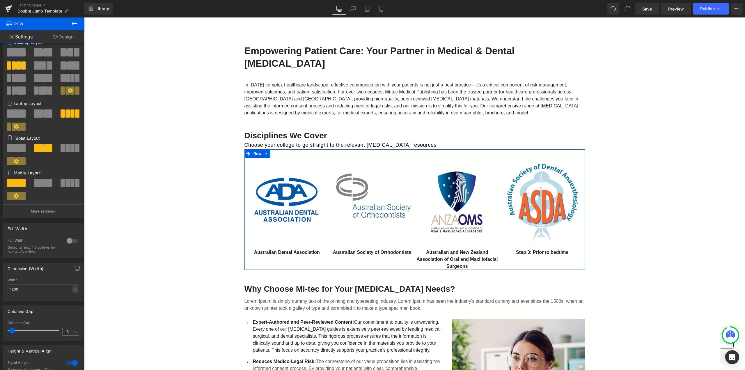
click at [61, 37] on link "Design" at bounding box center [63, 36] width 42 height 13
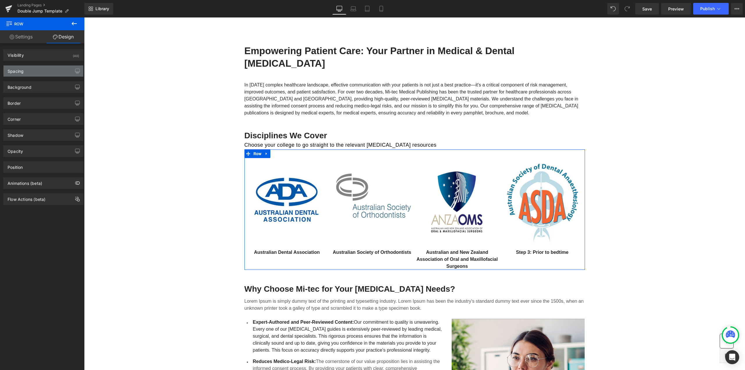
click at [37, 72] on div "Spacing" at bounding box center [43, 70] width 80 height 11
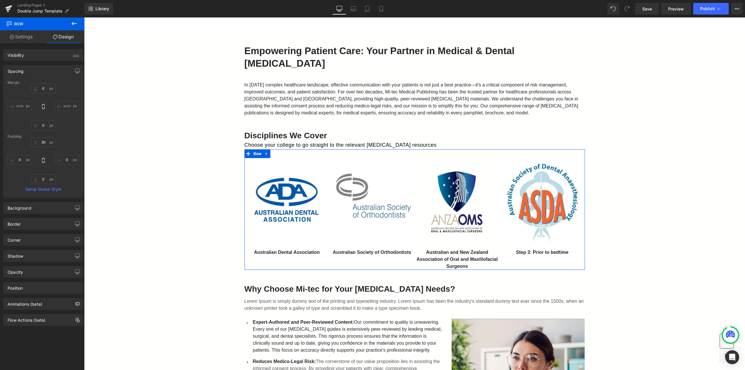
click at [37, 72] on div "Spacing" at bounding box center [43, 70] width 80 height 11
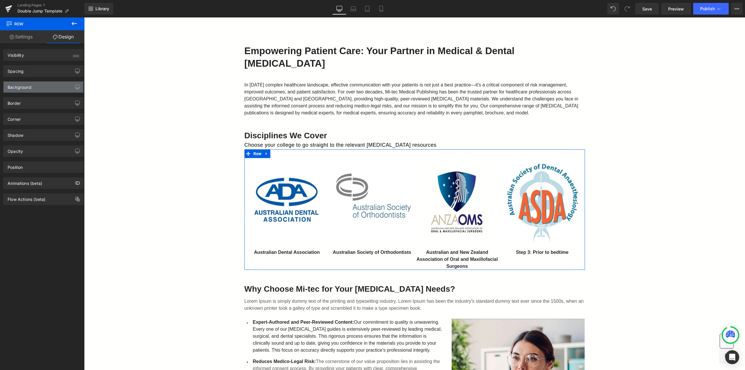
click at [39, 87] on div "Background" at bounding box center [43, 86] width 80 height 11
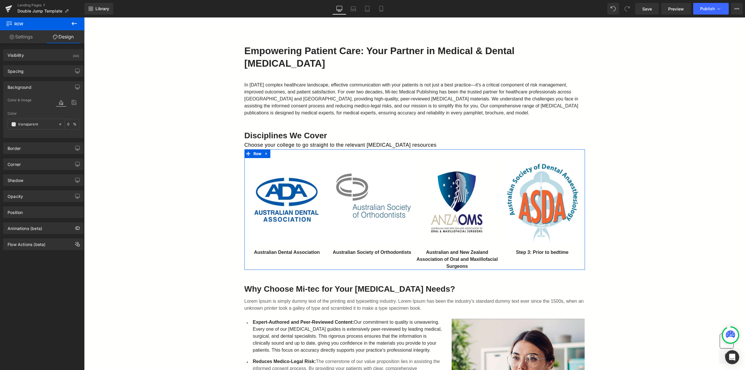
click at [39, 87] on div "Background" at bounding box center [43, 86] width 80 height 11
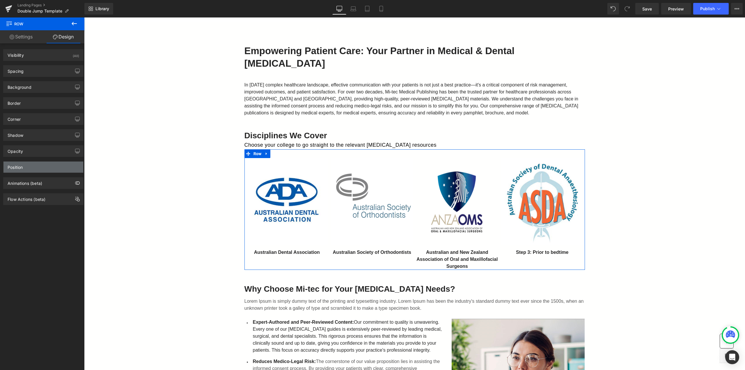
click at [37, 168] on div "Position" at bounding box center [43, 166] width 80 height 11
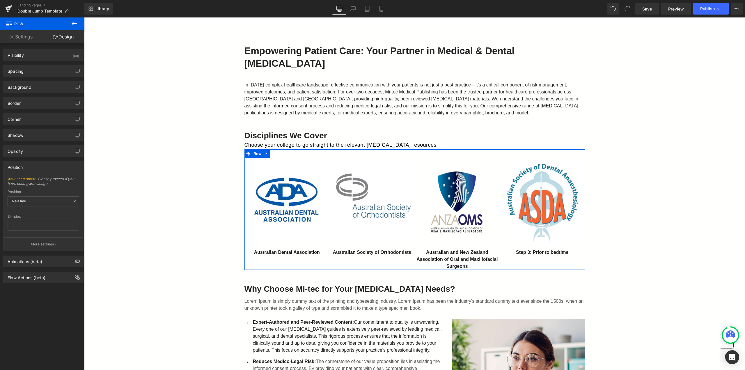
click at [37, 167] on div "Position" at bounding box center [43, 166] width 80 height 11
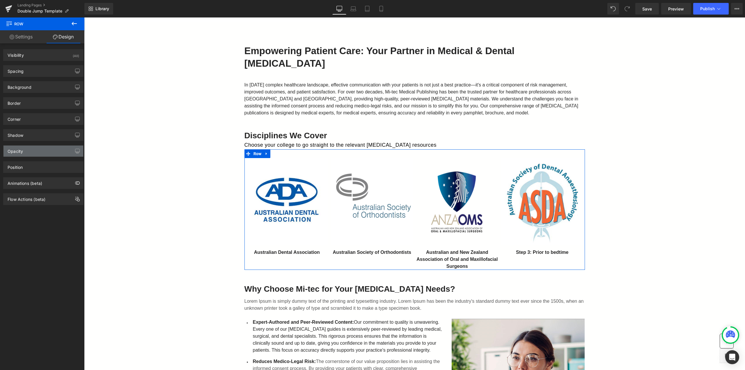
click at [34, 145] on div "Opacity" at bounding box center [43, 150] width 80 height 11
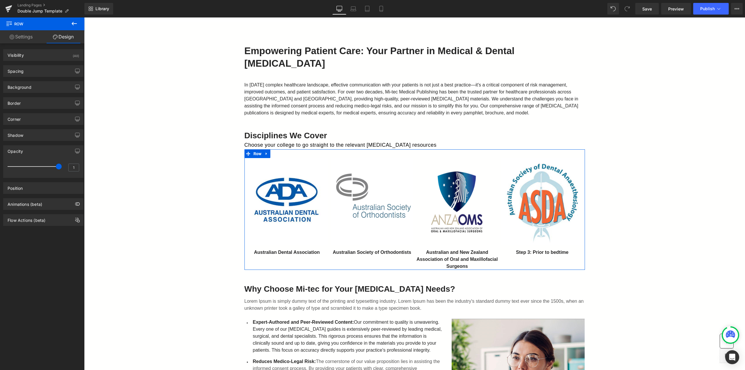
click at [34, 145] on div "Opacity" at bounding box center [43, 150] width 80 height 11
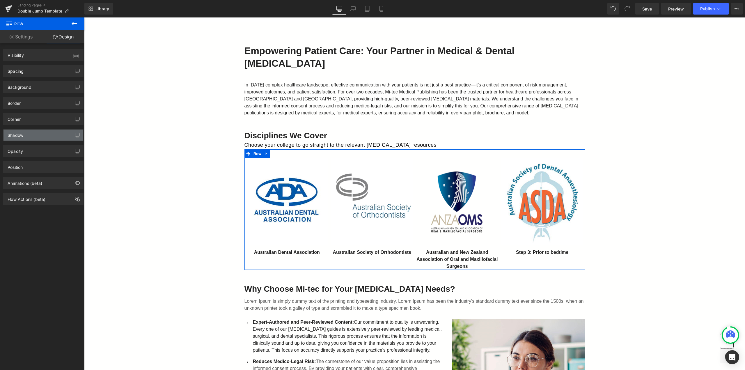
click at [34, 135] on div "Shadow" at bounding box center [43, 134] width 80 height 11
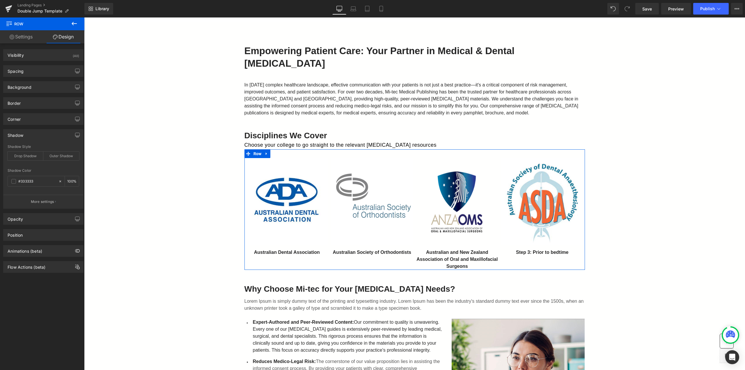
click at [34, 135] on div "Shadow" at bounding box center [43, 134] width 80 height 11
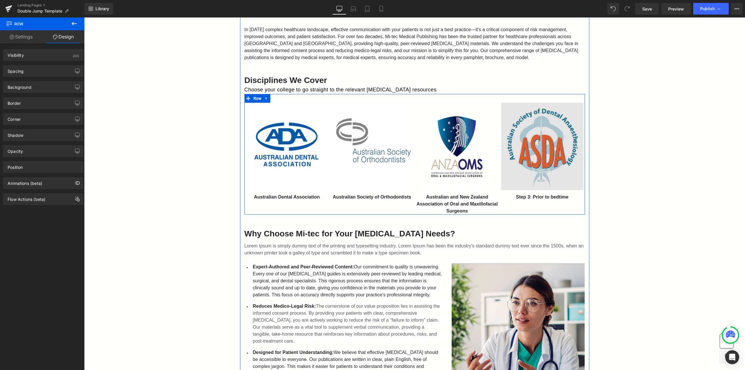
scroll to position [116, 0]
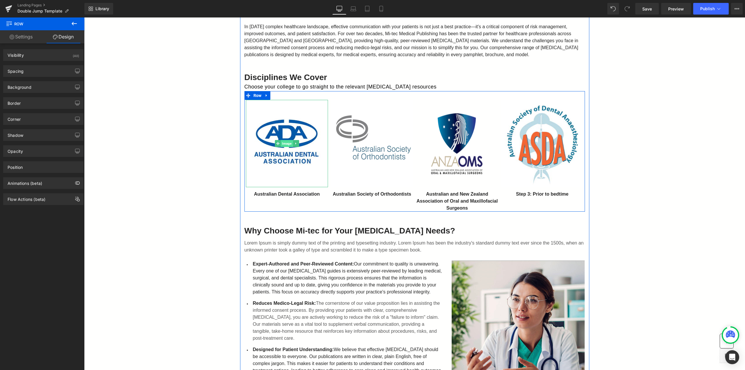
click at [289, 141] on span "Image" at bounding box center [287, 143] width 12 height 7
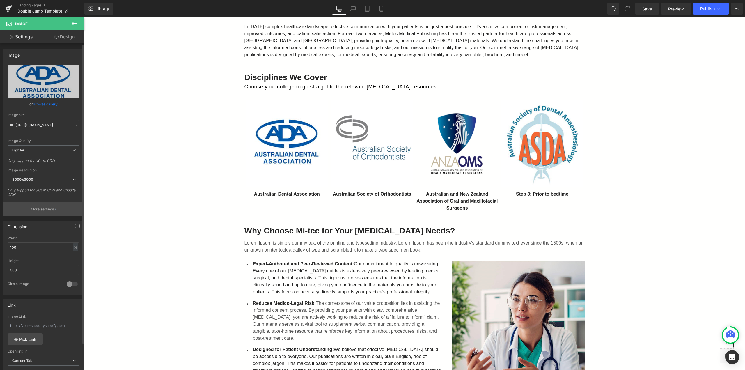
click at [44, 209] on p "More settings" at bounding box center [42, 209] width 23 height 5
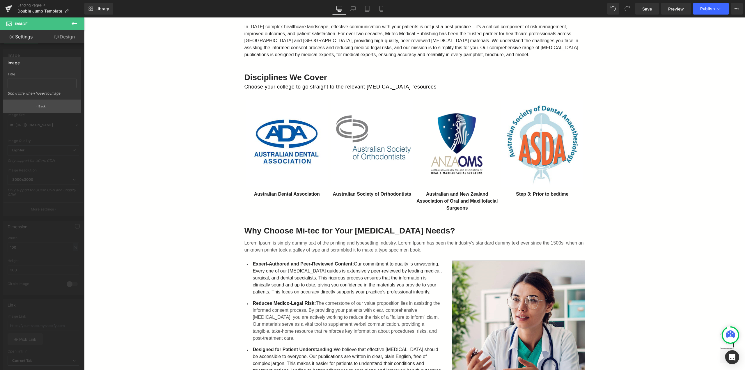
click at [42, 108] on p "Back" at bounding box center [42, 106] width 8 height 4
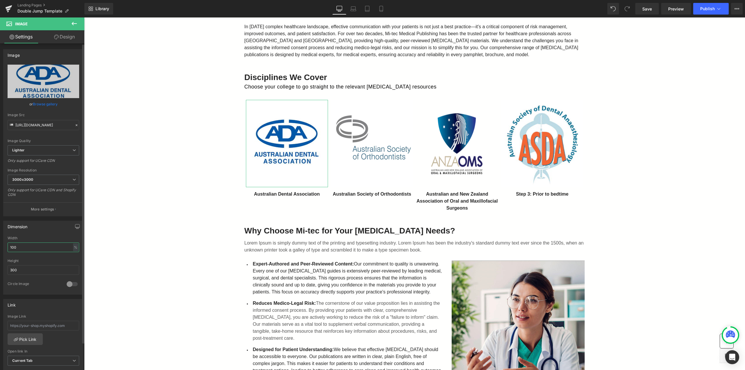
click at [40, 246] on input "100" at bounding box center [44, 247] width 72 height 10
drag, startPoint x: 6, startPoint y: 245, endPoint x: 0, endPoint y: 244, distance: 5.9
click at [0, 244] on div "Dimension 100% Width 100 % % px 300px Height 300 0 Circle Image" at bounding box center [43, 255] width 87 height 78
type input "50"
drag, startPoint x: 19, startPoint y: 266, endPoint x: 1, endPoint y: 264, distance: 17.9
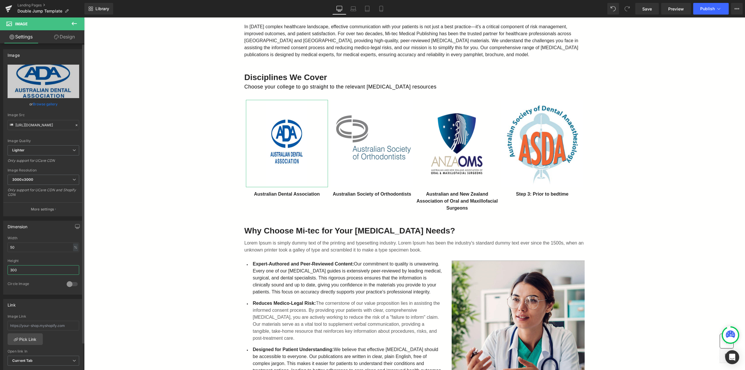
click at [1, 264] on div "Dimension 100% Width 50 % % px 300px Height 300 0 Circle Image" at bounding box center [43, 255] width 87 height 78
type input "150"
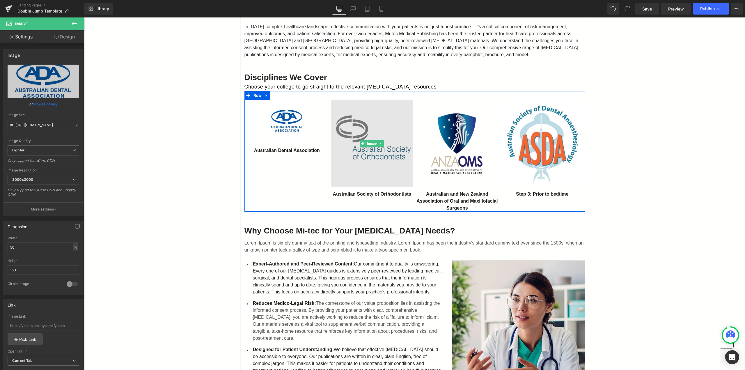
click at [364, 133] on img at bounding box center [372, 143] width 82 height 87
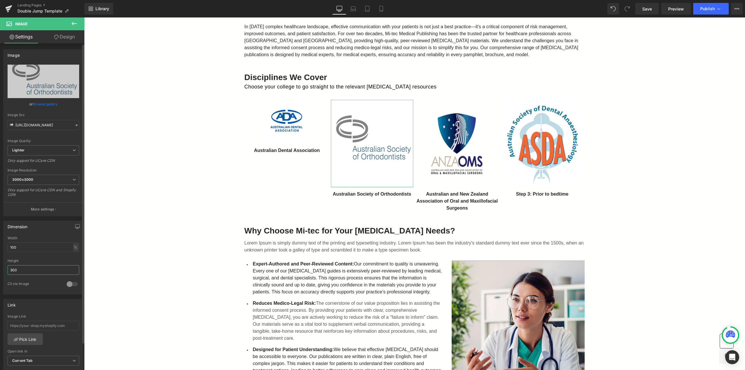
drag, startPoint x: 21, startPoint y: 270, endPoint x: 0, endPoint y: 267, distance: 21.1
click at [0, 267] on div "Dimension 100% Width 100 % % px 300px Height 300 0 Circle Image" at bounding box center [43, 255] width 87 height 78
type input "150"
drag, startPoint x: 3, startPoint y: 243, endPoint x: 0, endPoint y: 242, distance: 3.6
click at [0, 242] on div "Dimension 100% Width 100 % % px 300px Height 150 0 Circle Image" at bounding box center [43, 255] width 87 height 78
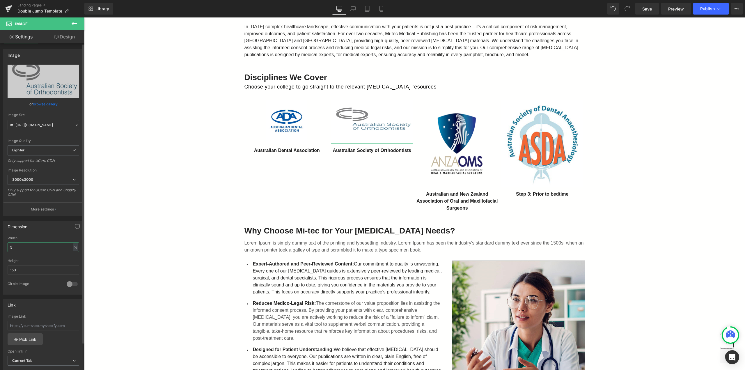
type input "50"
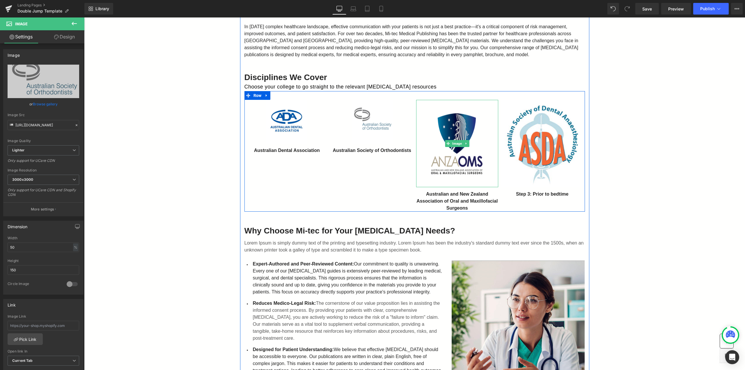
click at [437, 157] on img at bounding box center [457, 143] width 82 height 87
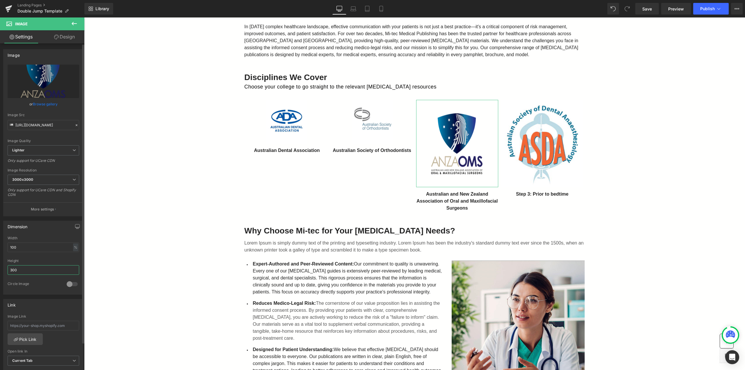
drag, startPoint x: 23, startPoint y: 267, endPoint x: 0, endPoint y: 267, distance: 22.7
click at [0, 267] on div "Dimension 100% Width 100 % % px 300px Height 300 0 Circle Image" at bounding box center [43, 255] width 87 height 78
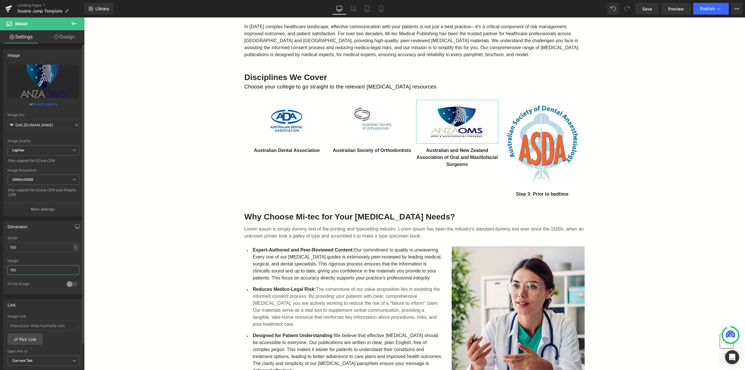
type input "150"
drag, startPoint x: 6, startPoint y: 247, endPoint x: 0, endPoint y: 246, distance: 5.9
click at [0, 246] on div "Dimension 100% Width 100 % % px 300px Height 150 0 Circle Image" at bounding box center [43, 255] width 87 height 78
type input "50"
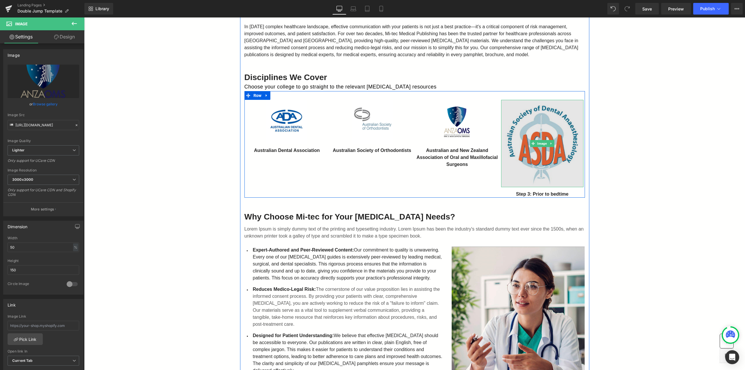
click at [525, 157] on img at bounding box center [542, 143] width 82 height 87
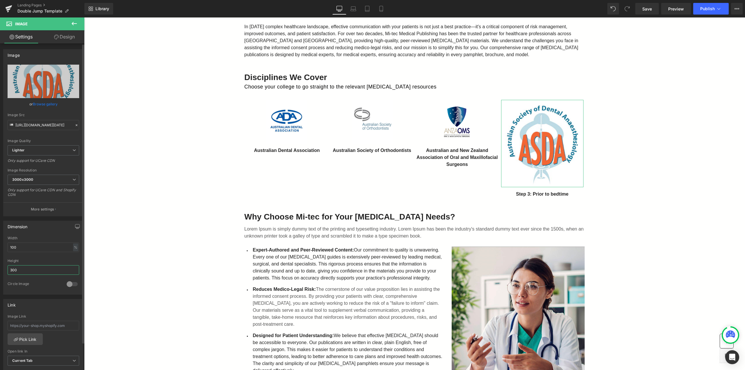
drag, startPoint x: 5, startPoint y: 269, endPoint x: 0, endPoint y: 269, distance: 5.2
click at [0, 269] on div "Dimension 100% Width 100 % % px 300px Height 300 0 Circle Image" at bounding box center [43, 255] width 87 height 78
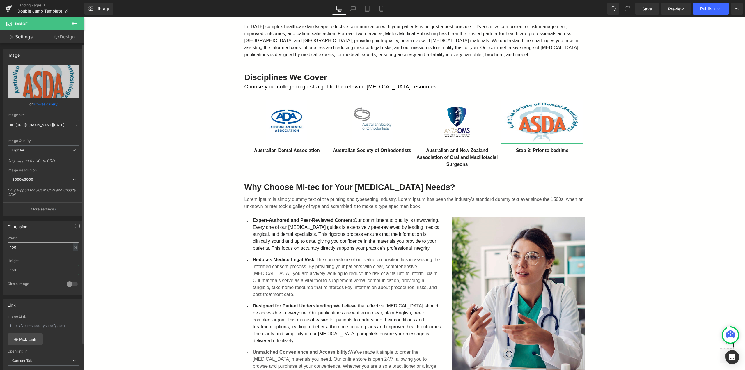
type input "150"
drag, startPoint x: 25, startPoint y: 244, endPoint x: 0, endPoint y: 243, distance: 24.7
click at [0, 243] on div "Dimension 100% Width 100 % % px 300px Height 150 0 Circle Image" at bounding box center [43, 255] width 87 height 78
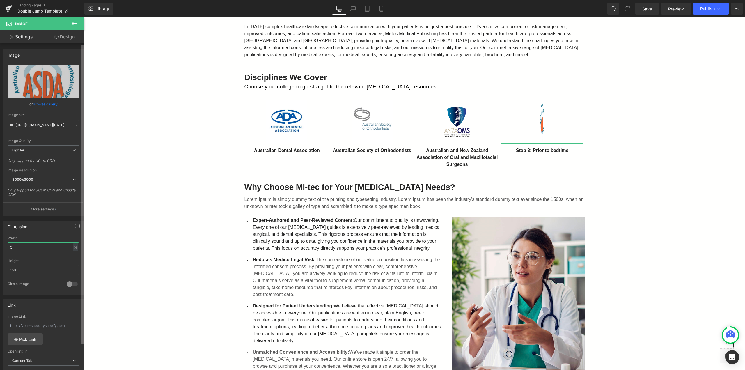
type input "50"
click at [664, 141] on div "Empowering Patient Care: Your Partner in Medical & Dental [MEDICAL_DATA] Headin…" at bounding box center [414, 377] width 661 height 828
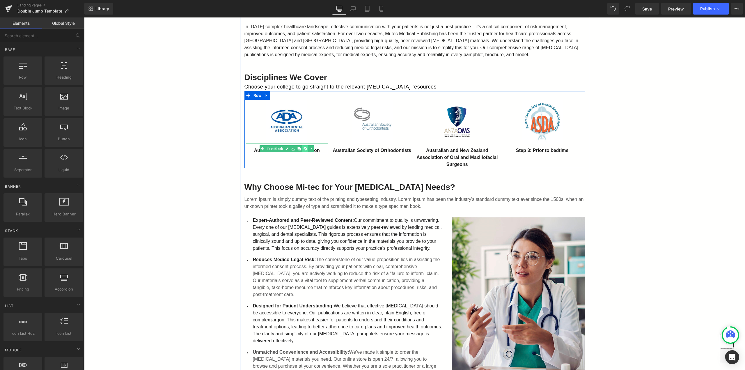
click at [304, 149] on icon at bounding box center [304, 148] width 3 height 3
click at [386, 148] on icon at bounding box center [386, 149] width 1 height 2
click at [390, 148] on link at bounding box center [390, 148] width 6 height 7
click at [481, 155] on link at bounding box center [481, 155] width 6 height 7
click at [471, 156] on icon at bounding box center [472, 155] width 3 height 3
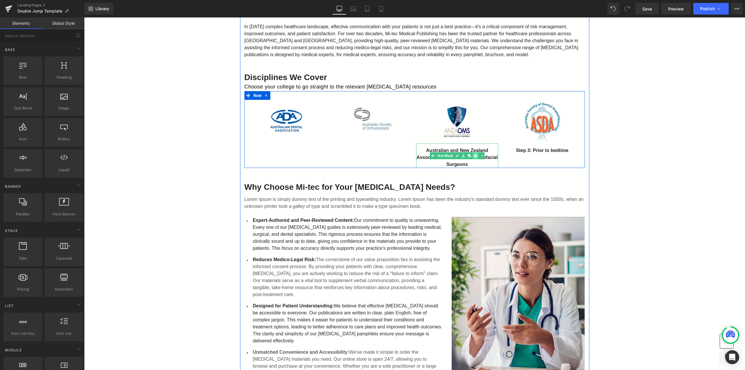
click at [474, 156] on icon at bounding box center [475, 155] width 3 height 3
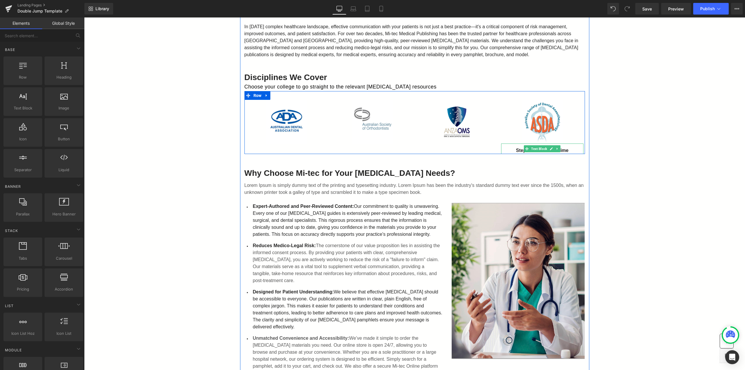
click at [556, 148] on icon at bounding box center [557, 148] width 3 height 3
click at [558, 150] on icon at bounding box center [559, 148] width 3 height 3
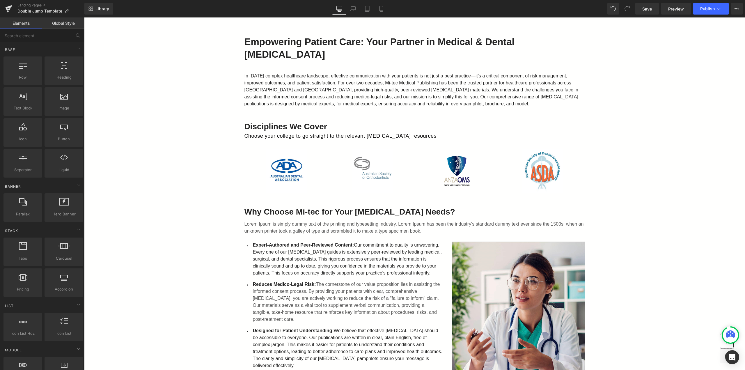
scroll to position [0, 0]
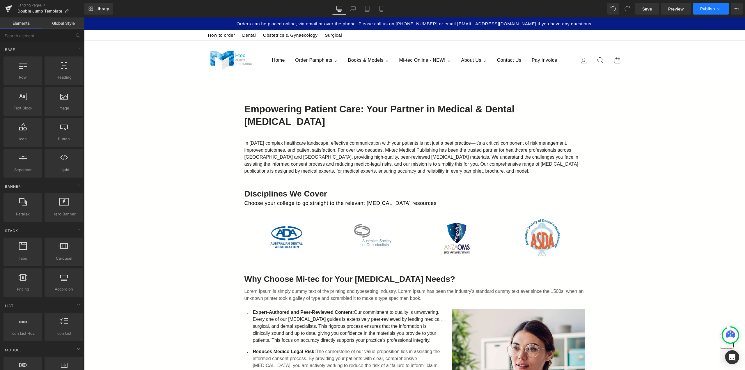
click at [697, 11] on button "Publish" at bounding box center [710, 9] width 35 height 12
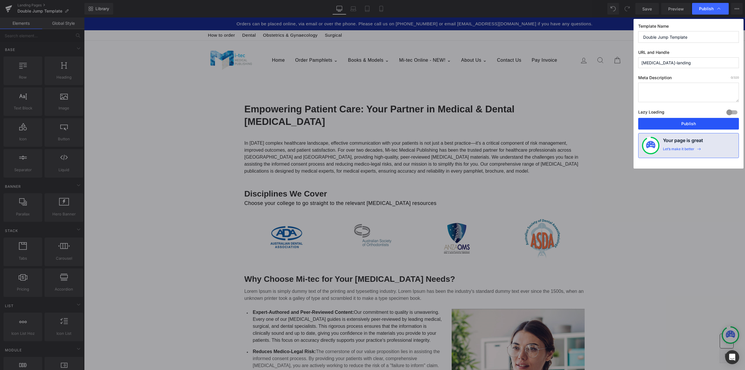
click at [688, 119] on button "Publish" at bounding box center [688, 124] width 101 height 12
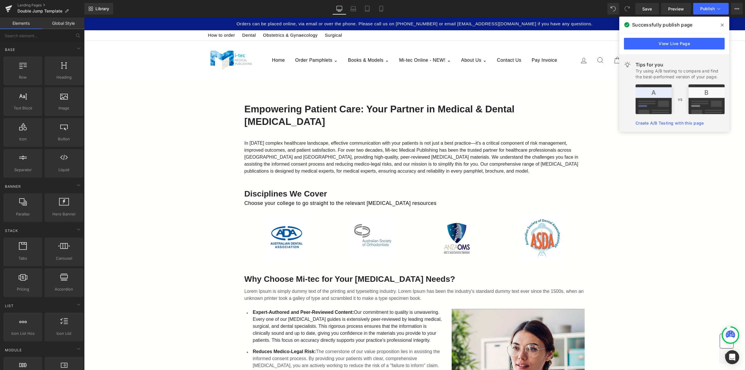
click at [722, 26] on icon at bounding box center [721, 25] width 3 height 5
